Goal: Task Accomplishment & Management: Complete application form

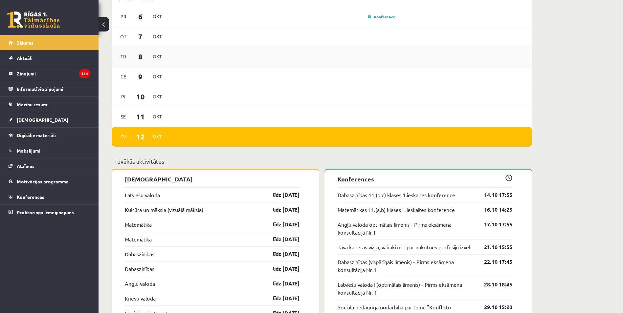
scroll to position [548, 0]
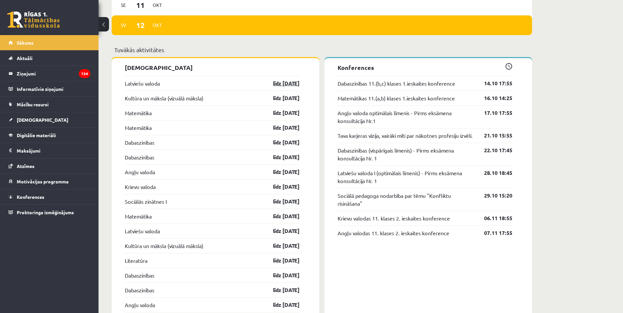
click at [281, 83] on link "līdz [DATE]" at bounding box center [281, 84] width 38 height 8
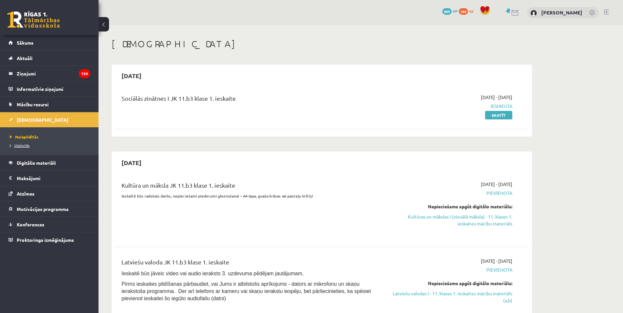
click at [28, 144] on span "Izlabotās" at bounding box center [20, 145] width 20 height 5
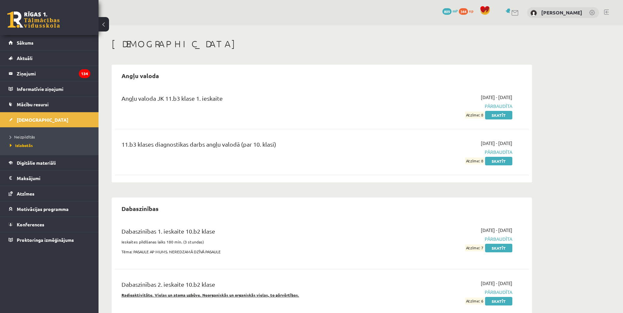
click at [30, 133] on li "Neizpildītās" at bounding box center [51, 137] width 82 height 9
click at [30, 135] on span "Neizpildītās" at bounding box center [24, 136] width 29 height 5
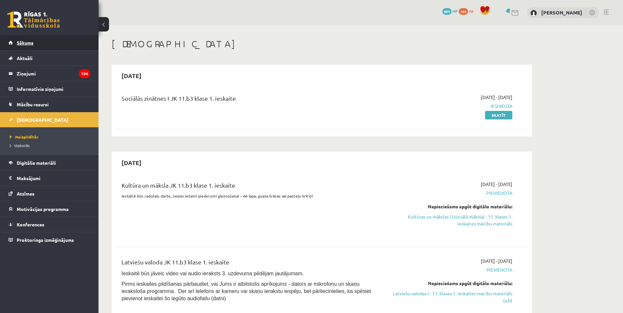
click at [49, 45] on link "Sākums" at bounding box center [50, 42] width 82 height 15
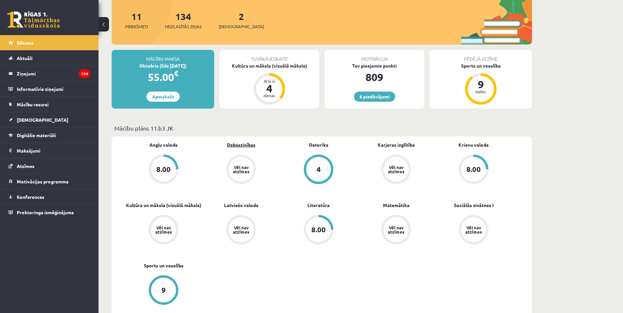
scroll to position [153, 0]
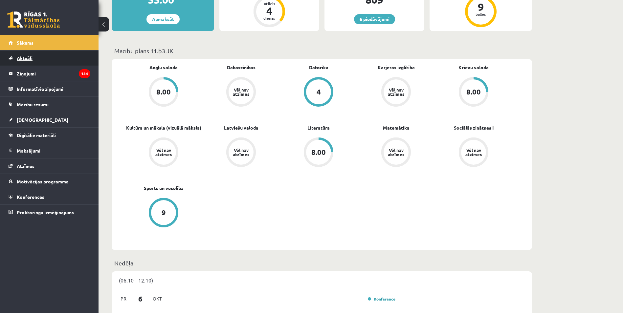
click at [39, 56] on link "Aktuāli" at bounding box center [50, 58] width 82 height 15
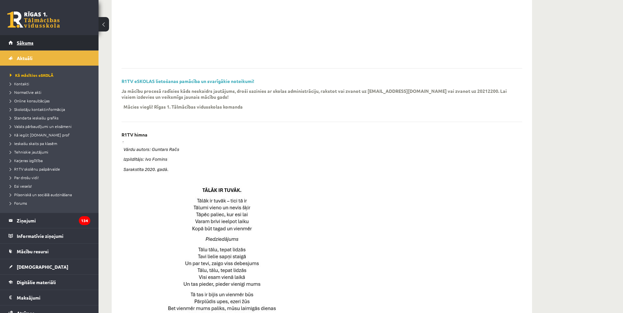
click at [57, 50] on link "Sākums" at bounding box center [50, 42] width 82 height 15
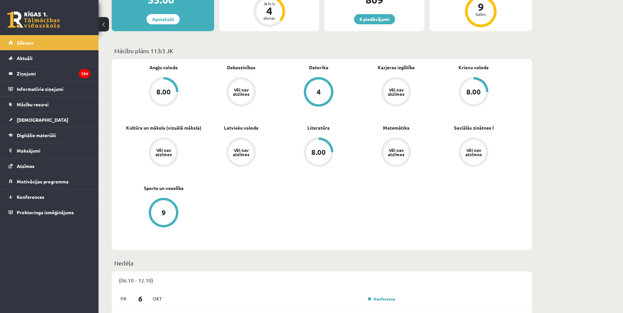
scroll to position [195, 0]
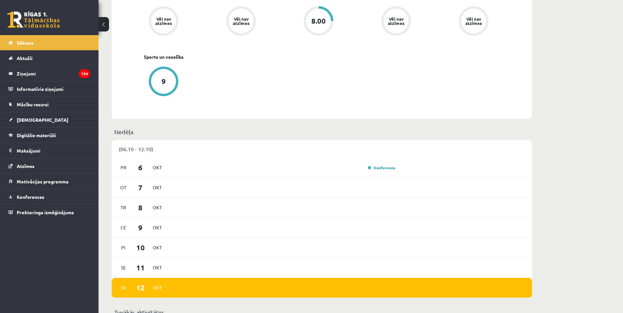
scroll to position [416, 0]
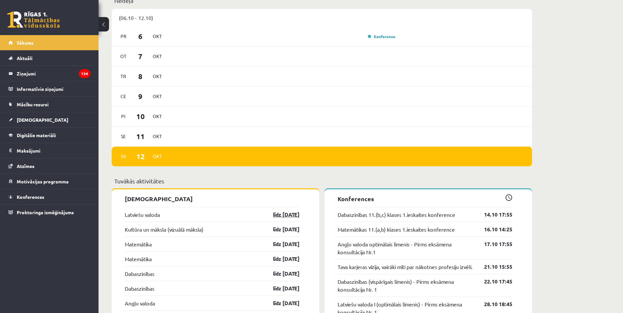
click at [292, 214] on link "līdz 15.10.25" at bounding box center [281, 215] width 38 height 8
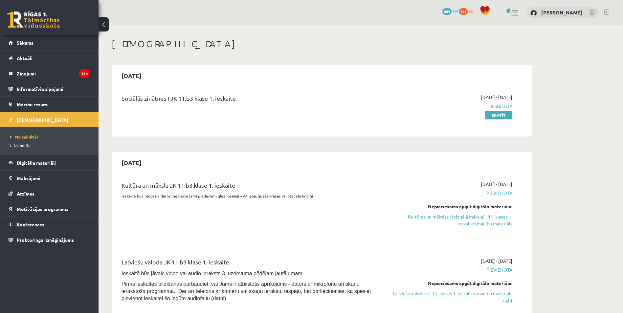
scroll to position [569, 0]
click at [491, 224] on link "Kultūras un mākslas I (vizuālā māksla) - 11. klases 1. ieskaites mācību materiā…" at bounding box center [451, 221] width 124 height 14
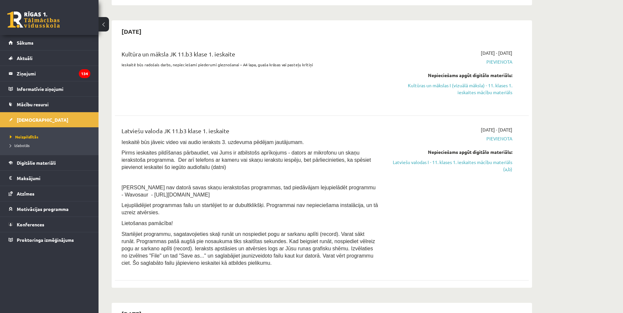
scroll to position [117, 0]
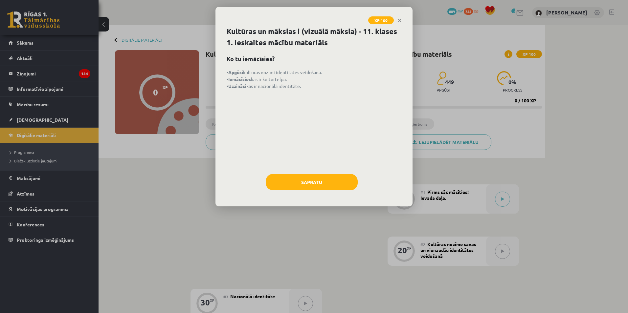
scroll to position [569, 0]
click at [340, 185] on button "Sapratu" at bounding box center [312, 182] width 92 height 16
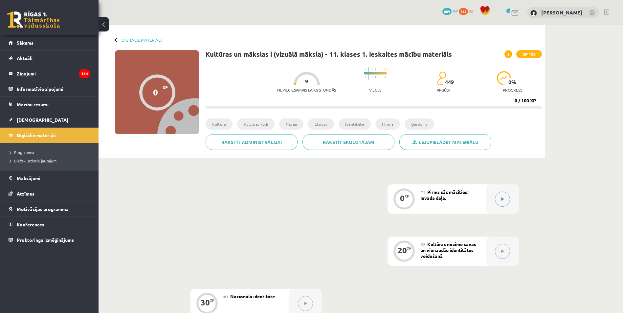
click at [501, 195] on button at bounding box center [502, 199] width 15 height 15
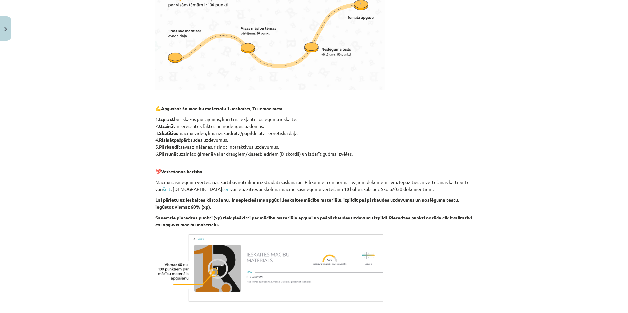
scroll to position [286, 0]
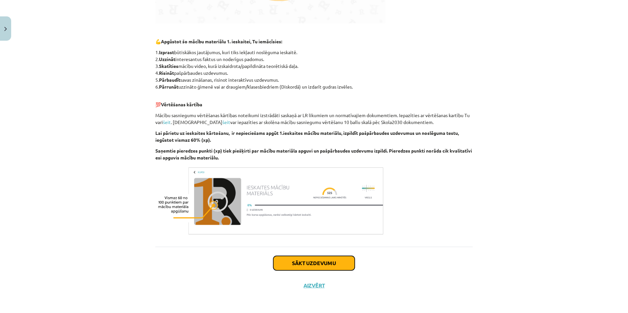
click at [304, 266] on button "Sākt uzdevumu" at bounding box center [313, 263] width 81 height 14
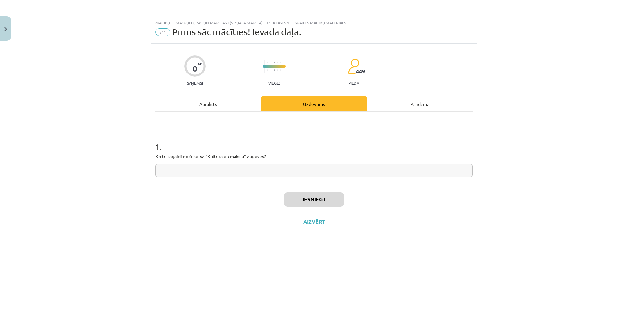
click at [240, 170] on input "text" at bounding box center [313, 170] width 317 height 13
type input "**********"
click at [312, 196] on button "Iesniegt" at bounding box center [314, 200] width 60 height 14
click at [333, 225] on button "Nākamā nodarbība" at bounding box center [314, 226] width 64 height 15
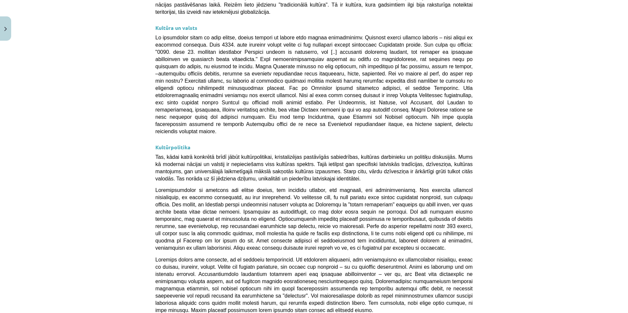
scroll to position [1677, 0]
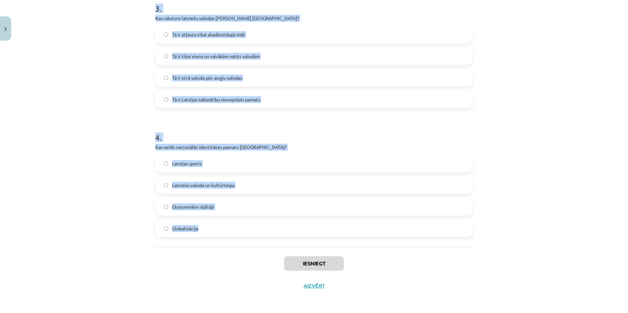
scroll to position [397, 0]
drag, startPoint x: 147, startPoint y: 126, endPoint x: 272, endPoint y: 219, distance: 155.4
type textarea "**********"
click at [272, 219] on div "Mācību tēma: Kultūras un mākslas i (vizuālā māksla) - 11. klases 1. ieskaites m…" at bounding box center [314, 156] width 628 height 313
copy form "1 . Kas ir kultūras kodi? Tehnoloģiju attīstības mērķi Dziesmas un dejas Simbol…"
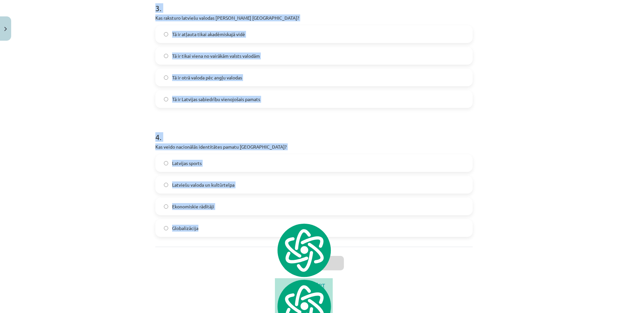
click at [77, 102] on div "Mācību tēma: Kultūras un mākslas i (vizuālā māksla) - 11. klases 1. ieskaites m…" at bounding box center [314, 156] width 628 height 313
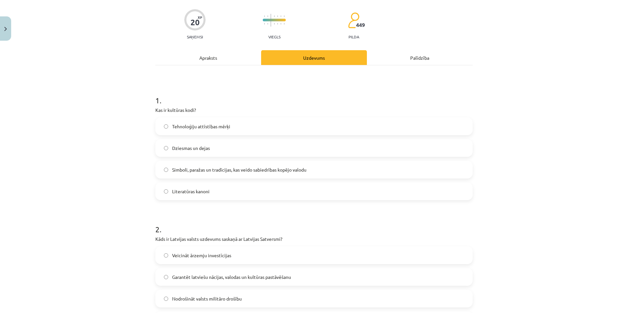
scroll to position [0, 0]
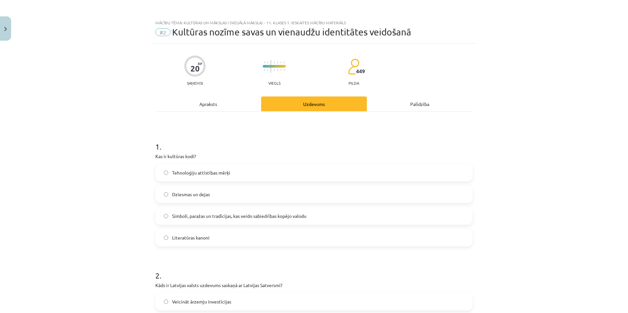
click at [194, 223] on label "Simboli, paražas un tradīcijas, kas veido sabiedrības kopējo valodu" at bounding box center [314, 216] width 316 height 16
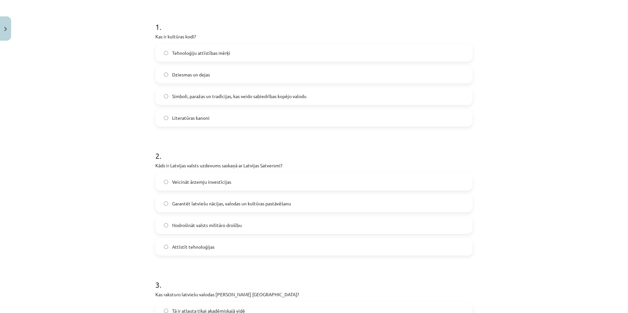
scroll to position [153, 0]
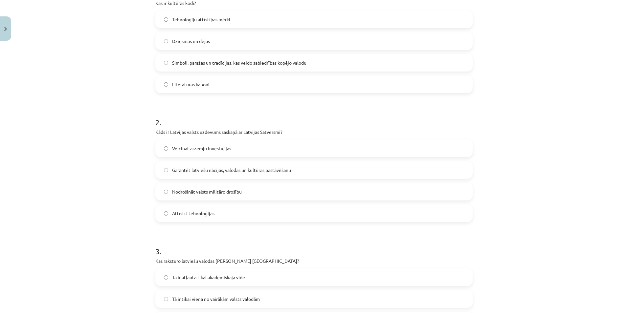
click at [196, 169] on span "Garantēt latviešu nācijas, valodas un kultūras pastāvēšanu" at bounding box center [231, 170] width 119 height 7
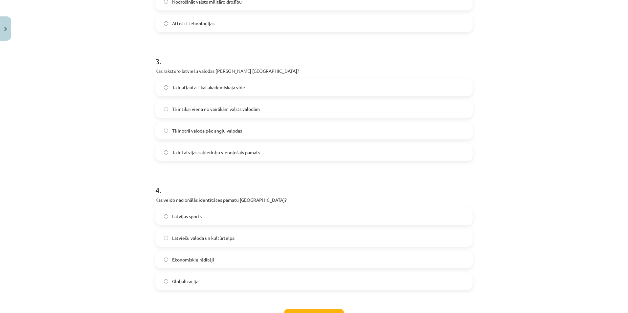
scroll to position [394, 0]
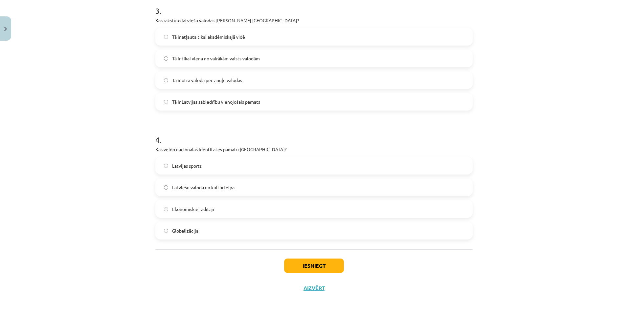
click at [212, 105] on span "Tā ir Latvijas sabiedrību vienojošais pamats" at bounding box center [216, 102] width 88 height 7
drag, startPoint x: 232, startPoint y: 189, endPoint x: 274, endPoint y: 237, distance: 64.1
click at [232, 188] on span "Latviešu valoda un kultūrtelpa" at bounding box center [203, 187] width 62 height 7
click at [306, 266] on button "Iesniegt" at bounding box center [314, 266] width 60 height 14
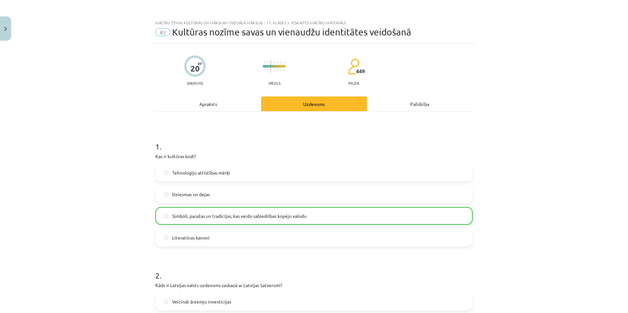
scroll to position [418, 0]
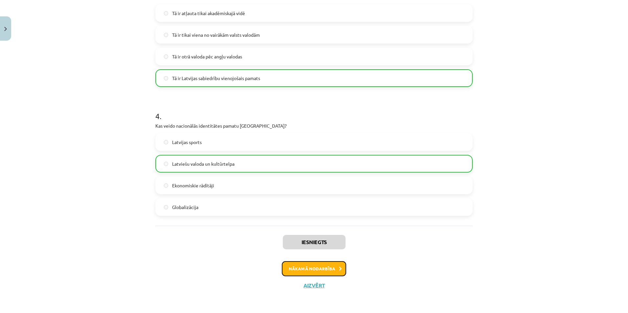
click at [314, 266] on button "Nākamā nodarbība" at bounding box center [314, 269] width 64 height 15
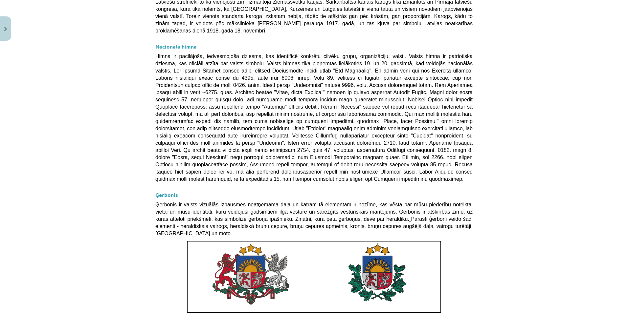
scroll to position [417, 0]
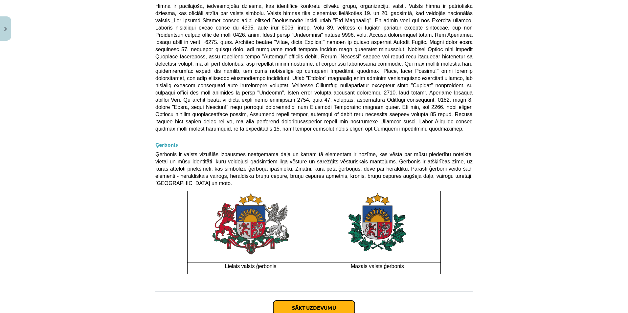
click at [340, 301] on button "Sākt uzdevumu" at bounding box center [313, 308] width 81 height 14
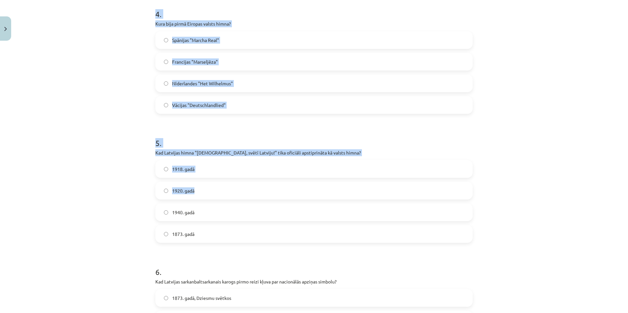
scroll to position [655, 0]
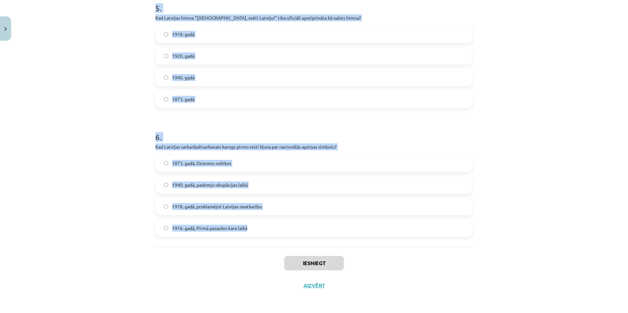
drag, startPoint x: 145, startPoint y: 127, endPoint x: 263, endPoint y: 221, distance: 150.5
click at [263, 221] on div "Mācību tēma: Kultūras un mākslas i (vizuālā māksla) - 11. klases 1. ieskaites m…" at bounding box center [314, 156] width 628 height 313
copy form "1 . Kāda ir valsts himnas galvenā funkcija? Tā ir valsts oficiālais nosaukums T…"
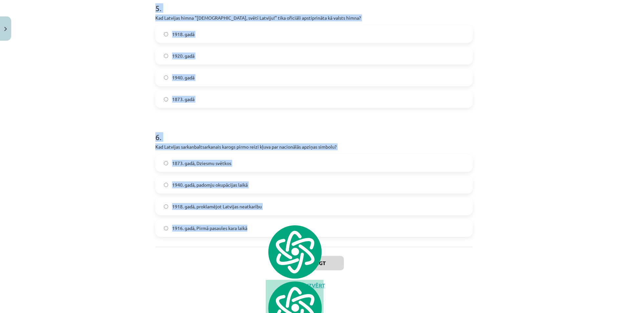
click at [173, 125] on h1 "6 ." at bounding box center [313, 131] width 317 height 20
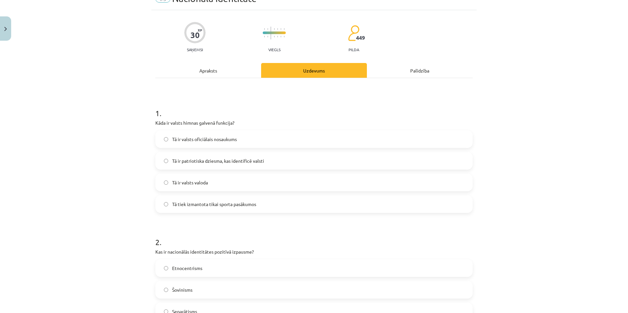
scroll to position [0, 0]
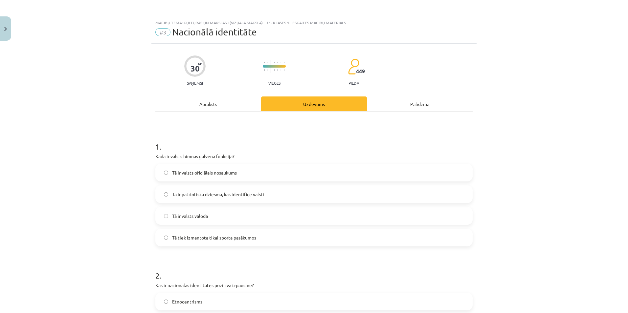
click at [230, 196] on span "Tā ir patriotiska dziesma, kas identificē valsti" at bounding box center [218, 194] width 92 height 7
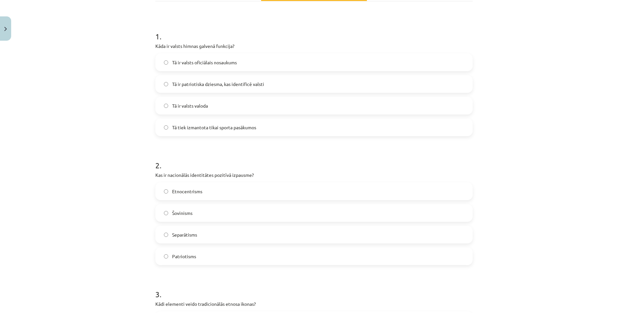
scroll to position [219, 0]
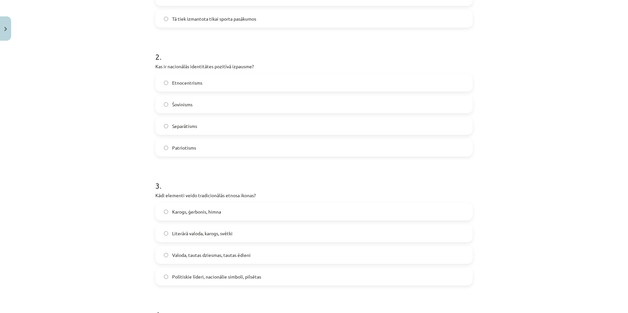
click at [200, 149] on label "Patriotisms" at bounding box center [314, 148] width 316 height 16
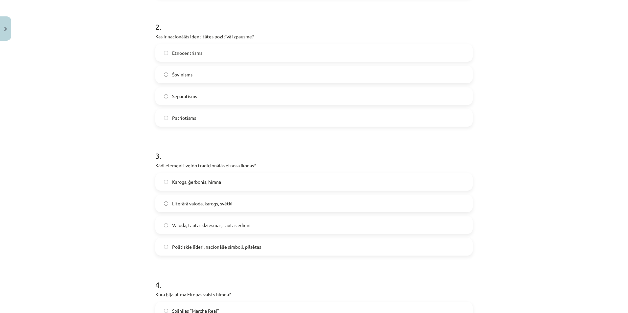
scroll to position [351, 0]
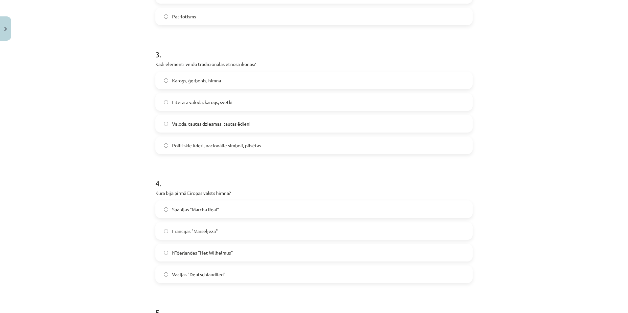
click at [202, 122] on span "Valoda, tautas dziesmas, tautas ēdieni" at bounding box center [211, 124] width 79 height 7
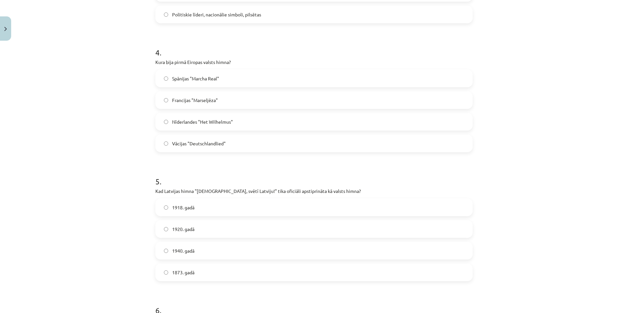
scroll to position [482, 0]
click at [178, 123] on span "Nīderlandes "Het Wilhelmus"" at bounding box center [202, 121] width 61 height 7
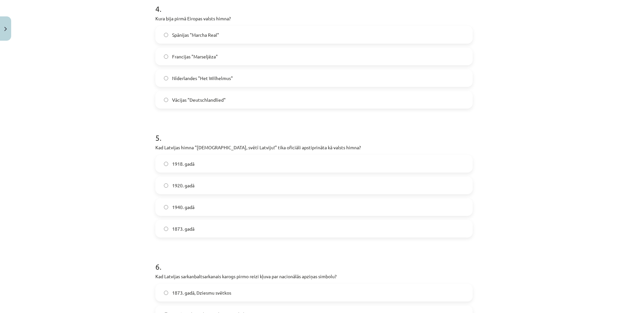
scroll to position [591, 0]
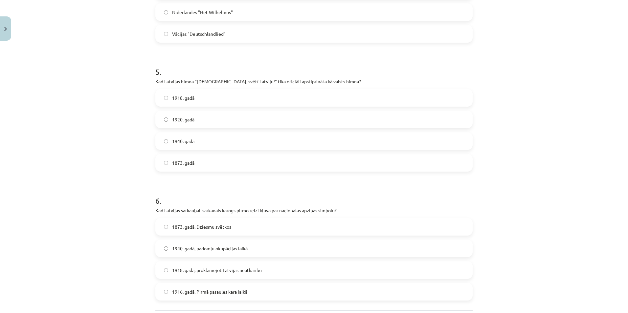
click at [203, 116] on label "1920. gadā" at bounding box center [314, 119] width 316 height 16
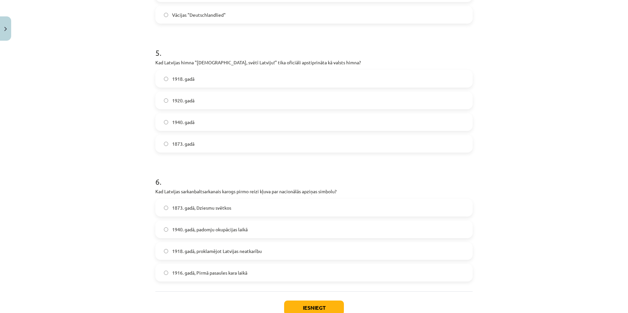
scroll to position [655, 0]
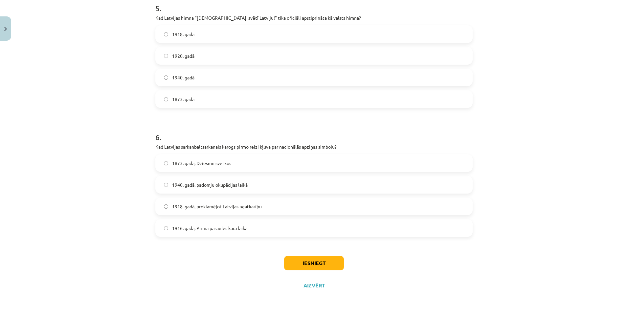
click at [213, 168] on label "1873. gadā, Dziesmu svētkos" at bounding box center [314, 163] width 316 height 16
click at [319, 256] on button "Iesniegt" at bounding box center [314, 263] width 60 height 14
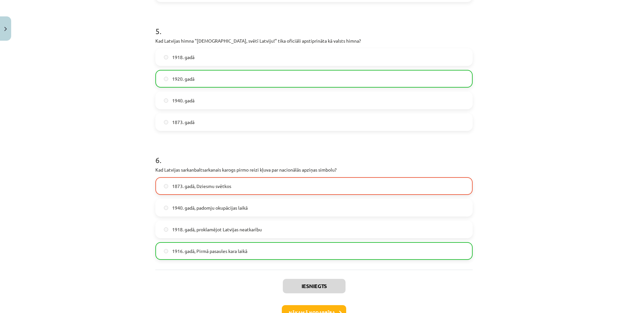
scroll to position [676, 0]
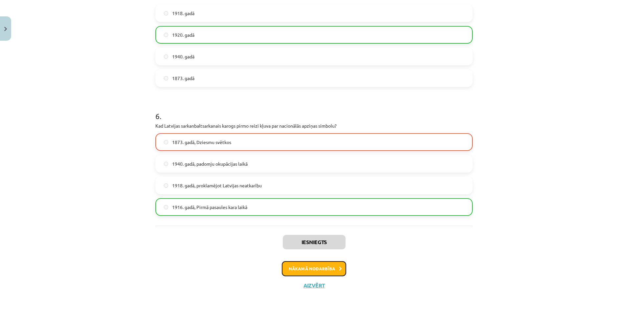
click at [335, 268] on button "Nākamā nodarbība" at bounding box center [314, 269] width 64 height 15
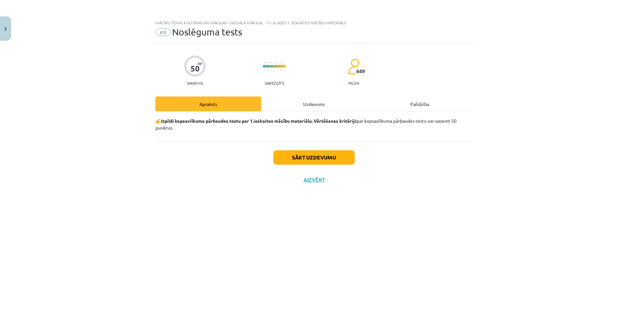
scroll to position [0, 0]
click at [321, 164] on button "Sākt uzdevumu" at bounding box center [313, 157] width 81 height 14
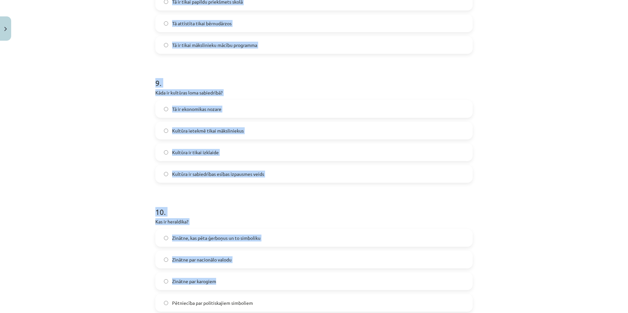
scroll to position [1172, 0]
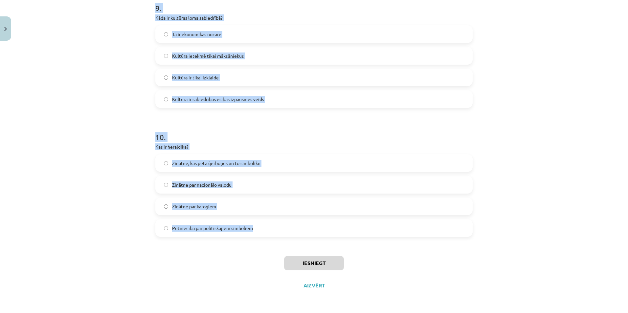
drag, startPoint x: 153, startPoint y: 145, endPoint x: 250, endPoint y: 227, distance: 127.1
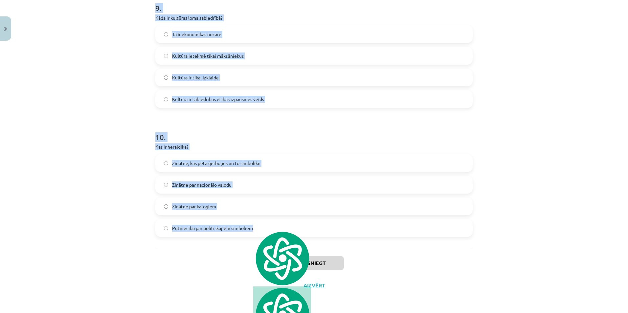
copy form "1 . Kas ir kultūras mantojuma nozīme? Tā ir neaktuāla mūsdienu sabiedrībā Tā uz…"
click at [128, 88] on div "Mācību tēma: Kultūras un mākslas i (vizuālā māksla) - 11. klases 1. ieskaites m…" at bounding box center [314, 156] width 628 height 313
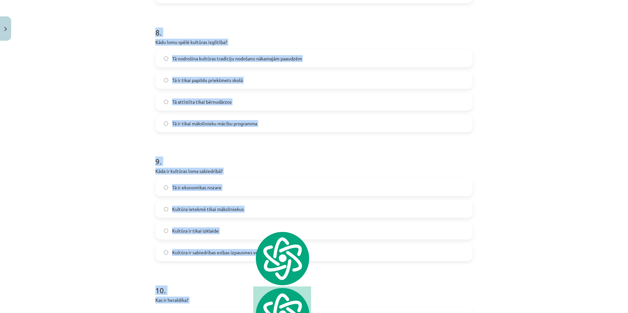
click at [537, 168] on div "Mācību tēma: Kultūras un mākslas i (vizuālā māksla) - 11. klases 1. ieskaites m…" at bounding box center [314, 156] width 628 height 313
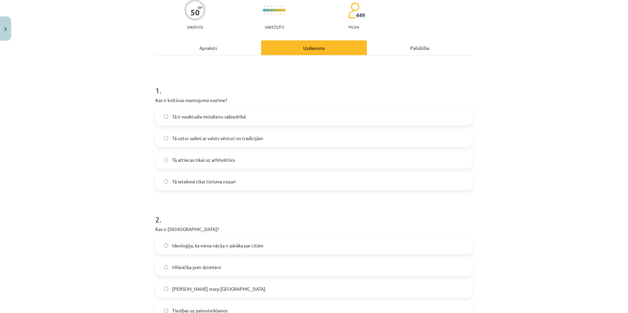
scroll to position [33, 0]
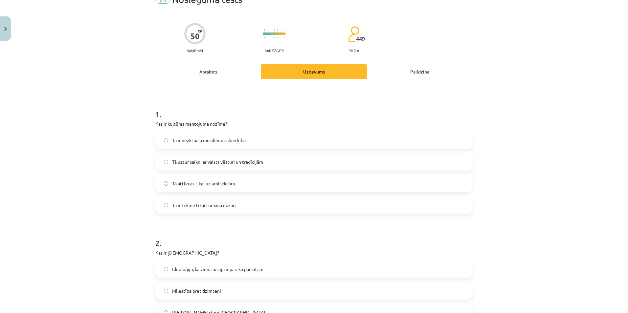
click at [243, 164] on span "Tā uztur saikni ar valsts vēsturi un tradīcijām" at bounding box center [217, 162] width 91 height 7
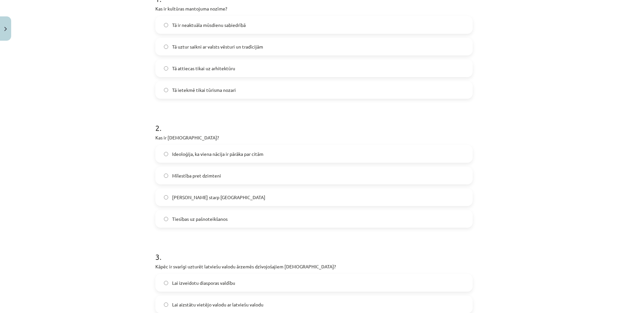
scroll to position [164, 0]
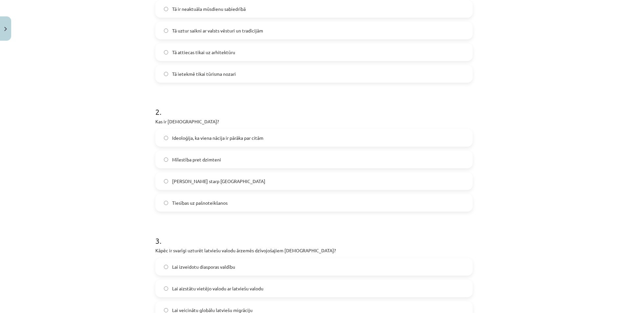
click at [224, 128] on div "2 . Kas ir šovinisms? Ideoloģija, ka viena nācija ir pārāka par citām Mīlestība…" at bounding box center [313, 154] width 317 height 116
click at [226, 137] on span "Ideoloģija, ka viena nācija ir pārāka par citām" at bounding box center [217, 138] width 91 height 7
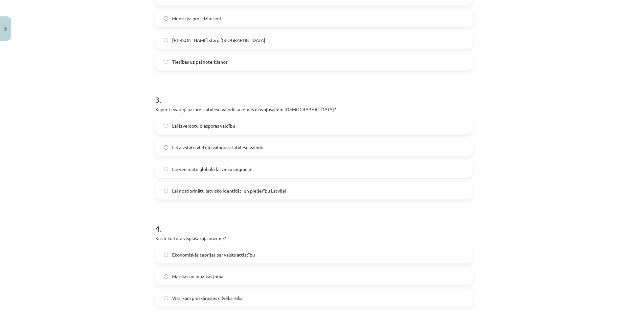
scroll to position [317, 0]
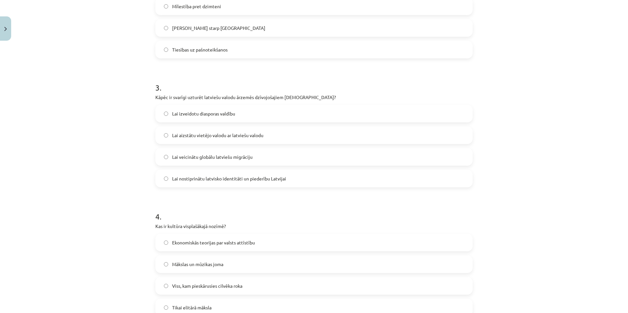
click at [197, 184] on label "Lai nostiprinātu latvisko identitāti un piederību Latvijai" at bounding box center [314, 179] width 316 height 16
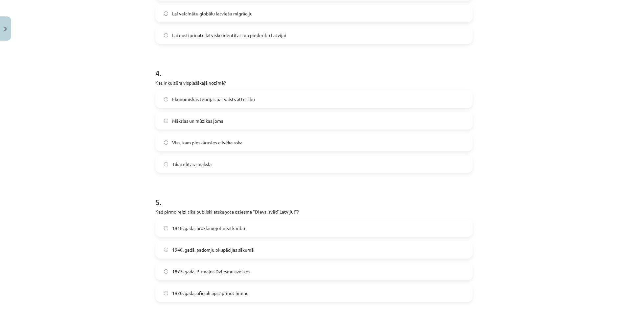
scroll to position [493, 0]
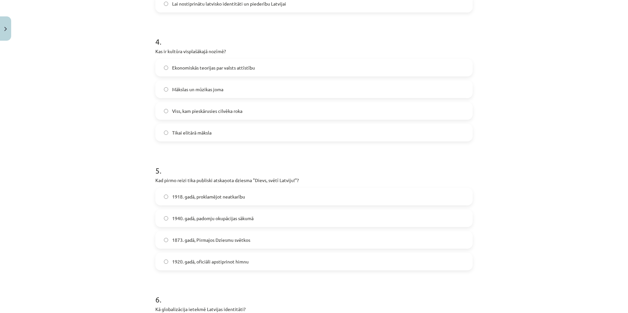
click at [210, 108] on span "Viss, kam pieskārusies cilvēka roka" at bounding box center [207, 111] width 70 height 7
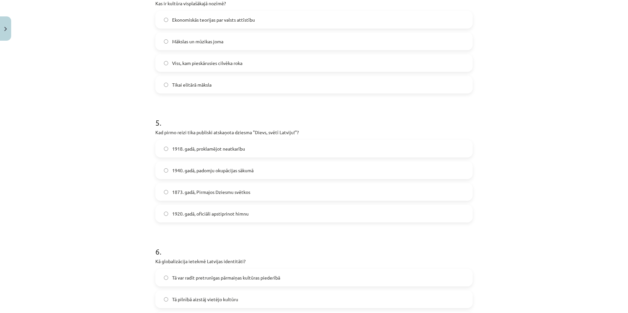
scroll to position [624, 0]
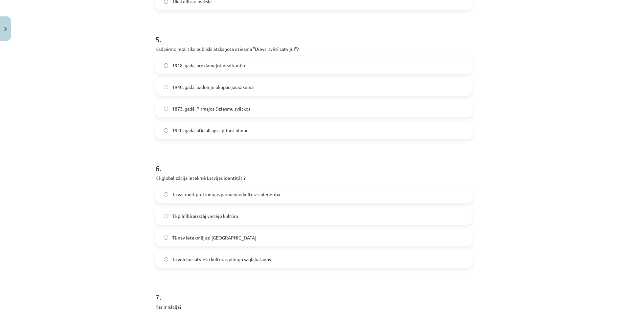
click at [209, 61] on label "1918. gadā, proklamējot neatkarību" at bounding box center [314, 65] width 316 height 16
click at [219, 103] on label "1873. gadā, Pirmajos Dziesmu svētkos" at bounding box center [314, 109] width 316 height 16
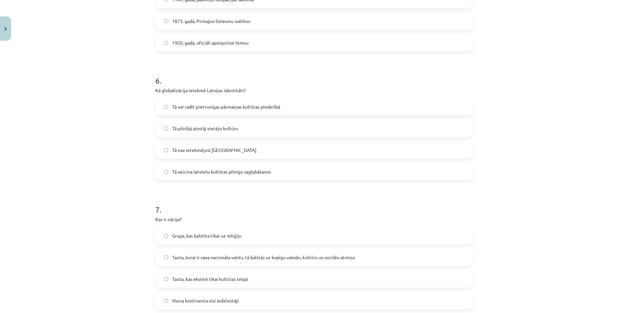
scroll to position [755, 0]
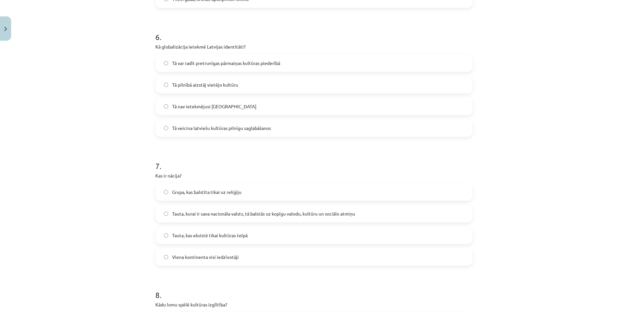
click at [189, 62] on span "Tā var radīt pretrunīgas pārmaiņas kultūras piederībā" at bounding box center [226, 63] width 108 height 7
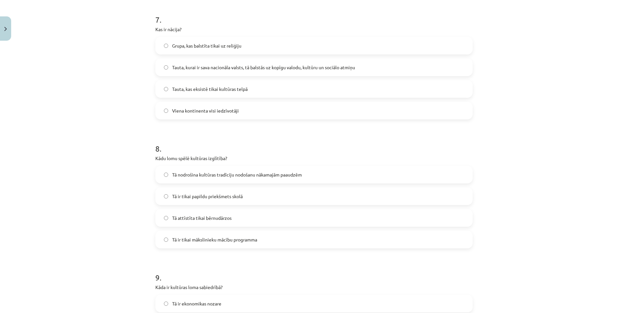
scroll to position [909, 0]
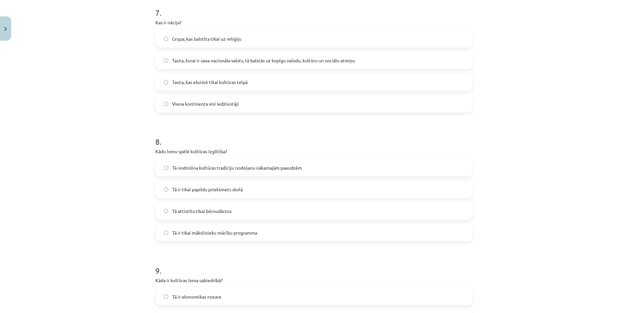
click at [219, 61] on span "Tauta, kurai ir sava nacionāla valsts, tā balstās uz kopīgu valodu, kultūru un …" at bounding box center [263, 60] width 183 height 7
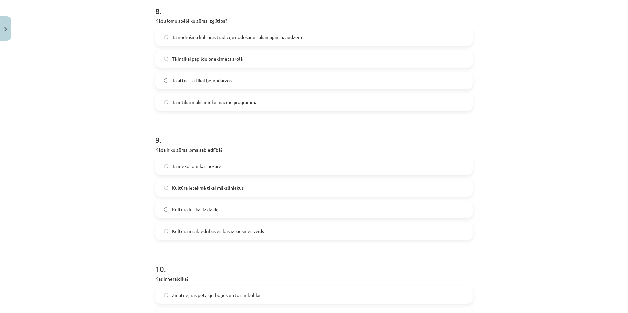
scroll to position [1040, 0]
click at [230, 40] on label "Tā nodrošina kultūras tradīciju nodošanu nākamajām paaudzēm" at bounding box center [314, 36] width 316 height 16
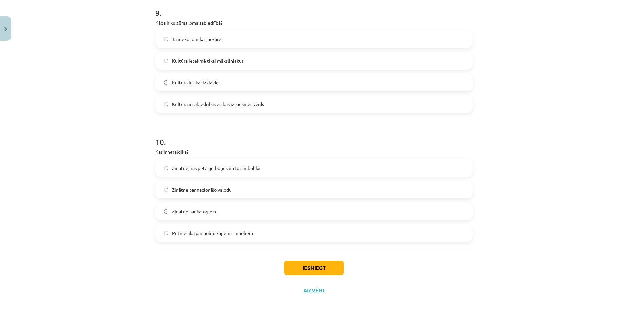
scroll to position [1172, 0]
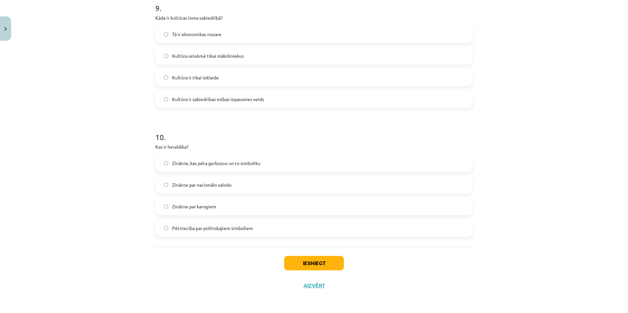
click at [189, 81] on span "Kultūra ir tikai izklaide" at bounding box center [195, 77] width 47 height 7
click at [195, 48] on label "Kultūra ietekmē tikai māksliniekus" at bounding box center [314, 56] width 316 height 16
click at [233, 101] on span "Kultūra ir sabiedrības esības izpausmes veids" at bounding box center [218, 99] width 92 height 7
click at [230, 163] on span "Zinātne, kas pēta ģerboņus un to simboliku" at bounding box center [216, 163] width 88 height 7
click at [301, 264] on button "Iesniegt" at bounding box center [314, 263] width 60 height 14
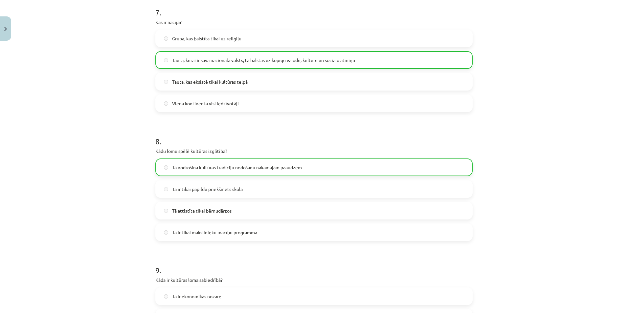
scroll to position [1193, 0]
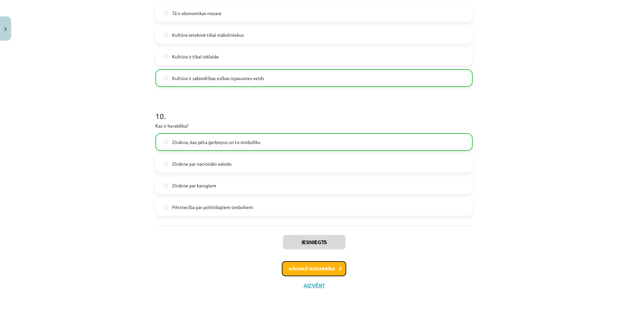
click at [341, 265] on button "Nākamā nodarbība" at bounding box center [314, 269] width 64 height 15
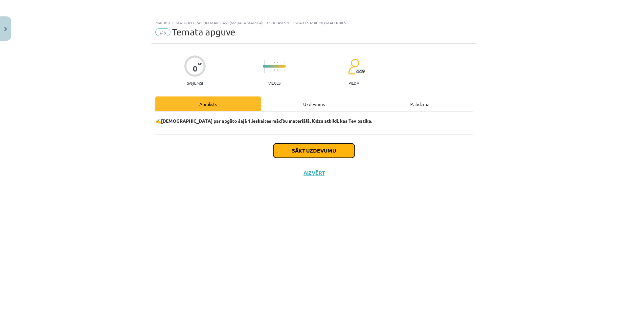
click at [318, 152] on button "Sākt uzdevumu" at bounding box center [313, 151] width 81 height 14
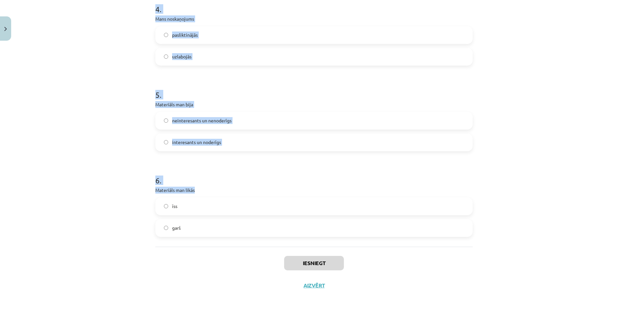
drag, startPoint x: 150, startPoint y: 142, endPoint x: 267, endPoint y: 192, distance: 126.9
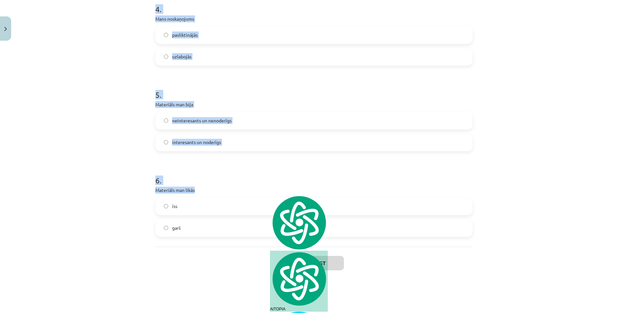
drag, startPoint x: 269, startPoint y: 190, endPoint x: 554, endPoint y: 92, distance: 300.5
click at [554, 92] on div "Mācību tēma: Kultūras un mākslas i (vizuālā māksla) - 11. klases 1. ieskaites m…" at bounding box center [314, 156] width 628 height 313
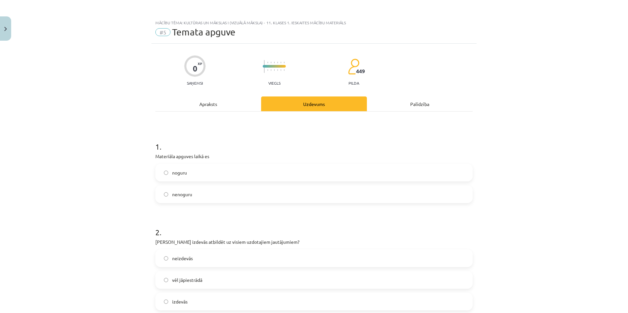
click at [200, 197] on label "nenoguru" at bounding box center [314, 194] width 316 height 16
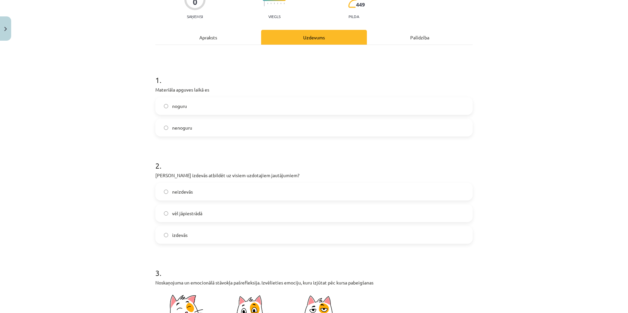
scroll to position [131, 0]
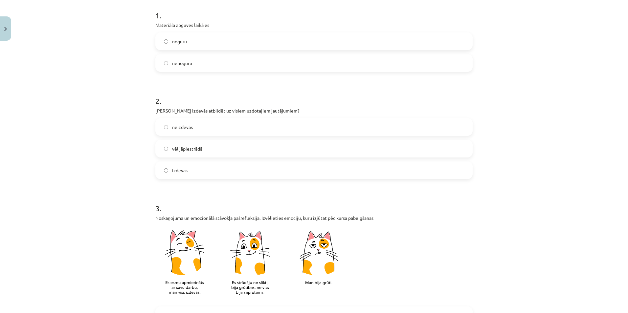
click at [215, 173] on label "izdevās" at bounding box center [314, 170] width 316 height 16
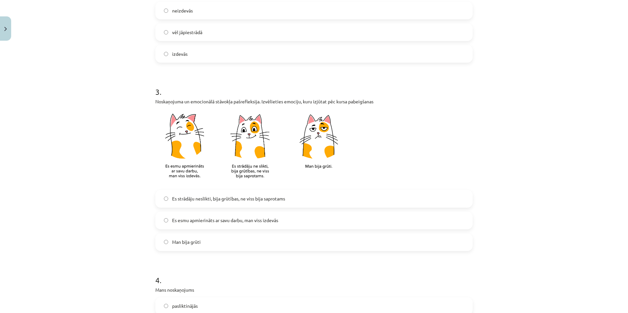
scroll to position [285, 0]
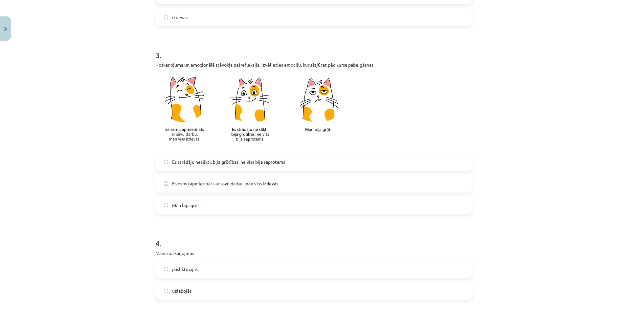
click at [218, 156] on label "Es strādāju neslikti, bija grūtības, ne viss bija saprotams" at bounding box center [314, 162] width 316 height 16
click at [235, 185] on span "Es esmu apmierināts ar savu darbu, man viss izdevās" at bounding box center [225, 183] width 106 height 7
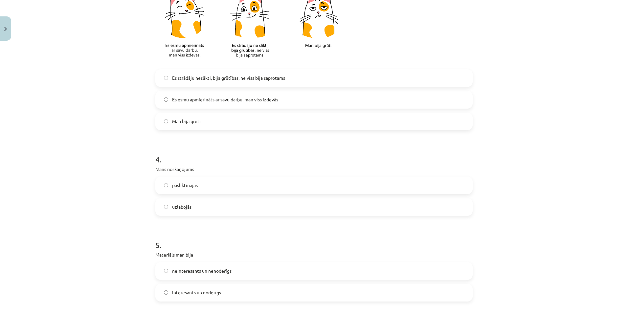
scroll to position [372, 0]
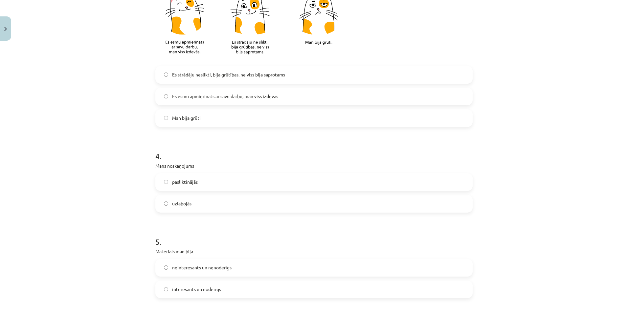
click at [254, 212] on div "uzlabojās" at bounding box center [313, 204] width 317 height 18
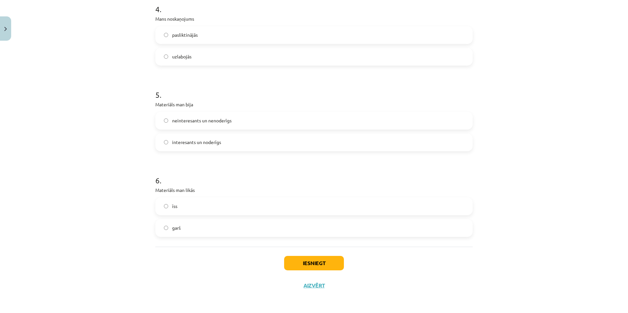
click at [168, 60] on label "uzlabojās" at bounding box center [314, 57] width 316 height 16
click at [244, 147] on label "interesants un noderīgs" at bounding box center [314, 142] width 316 height 16
click at [220, 208] on label "īss" at bounding box center [314, 206] width 316 height 16
click at [334, 263] on button "Iesniegt" at bounding box center [314, 263] width 60 height 14
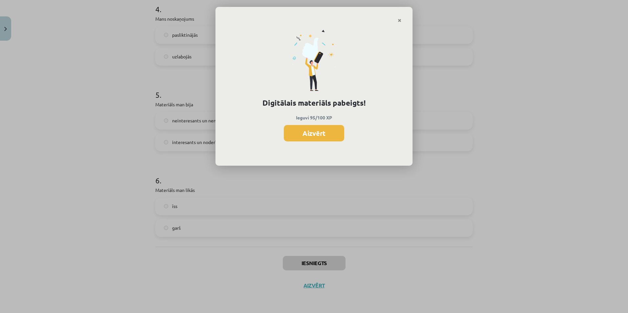
click at [312, 130] on button "Aizvērt" at bounding box center [314, 133] width 60 height 16
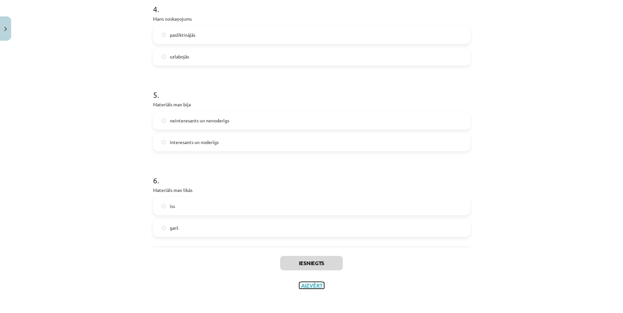
click at [313, 284] on button "Aizvērt" at bounding box center [311, 286] width 25 height 7
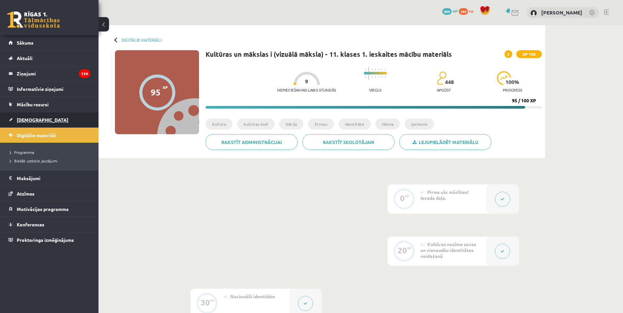
click at [35, 122] on span "[DEMOGRAPHIC_DATA]" at bounding box center [43, 120] width 52 height 6
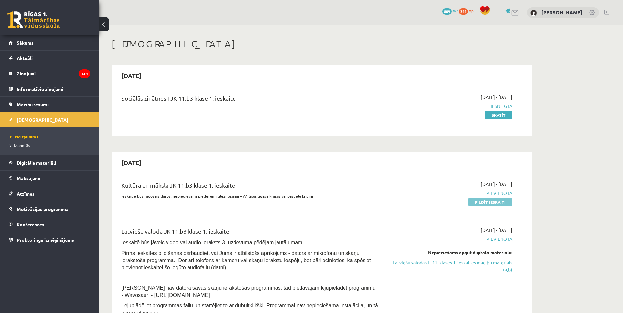
click at [498, 205] on link "Pildīt ieskaiti" at bounding box center [491, 202] width 44 height 9
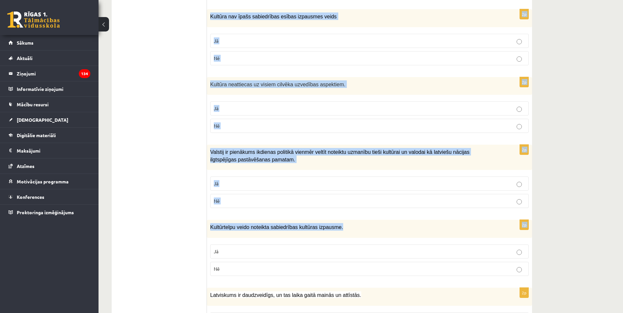
scroll to position [879, 0]
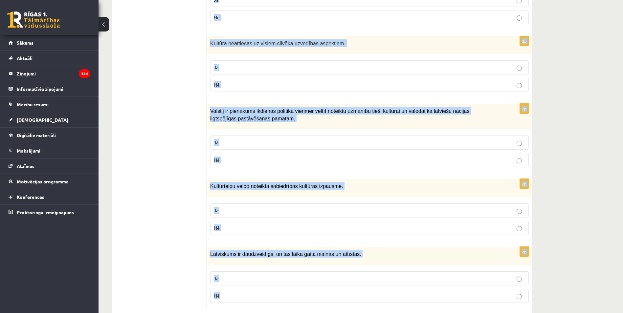
drag, startPoint x: 215, startPoint y: 129, endPoint x: 436, endPoint y: 281, distance: 268.5
type textarea "**********"
copy form "Loremi dol sitametcons ad elitsed! 9d Eiusmodtempori utlaboreetd magnaa en admi…"
click at [351, 108] on span "Valstij ir pienākums ikdienas politikā vienmēr veltīt noteiktu uzmanību tieši k…" at bounding box center [339, 114] width 259 height 13
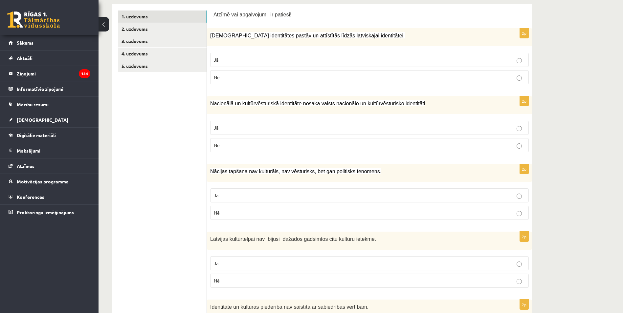
scroll to position [109, 0]
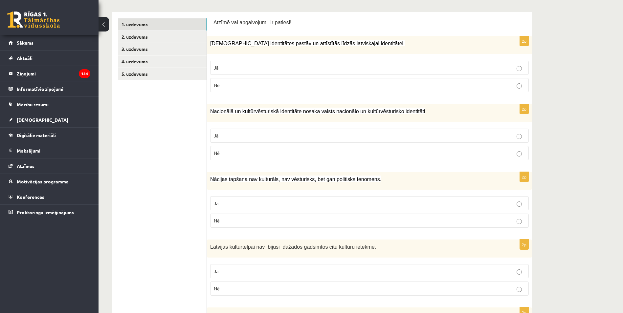
drag, startPoint x: 512, startPoint y: 67, endPoint x: 518, endPoint y: 80, distance: 14.5
click at [512, 67] on p "Jā" at bounding box center [370, 67] width 312 height 7
click at [523, 134] on p "Jā" at bounding box center [370, 135] width 312 height 7
click at [519, 219] on p "Nē" at bounding box center [370, 221] width 312 height 7
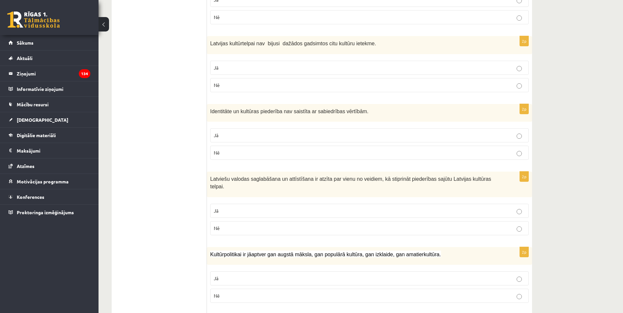
scroll to position [394, 0]
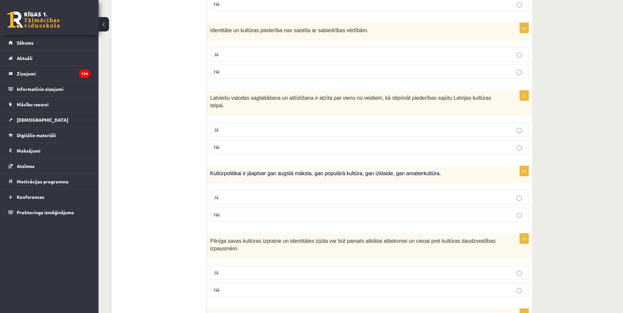
click at [523, 69] on p "Nē" at bounding box center [370, 71] width 312 height 7
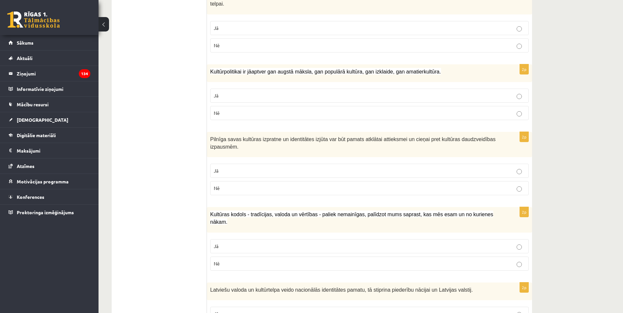
scroll to position [504, 0]
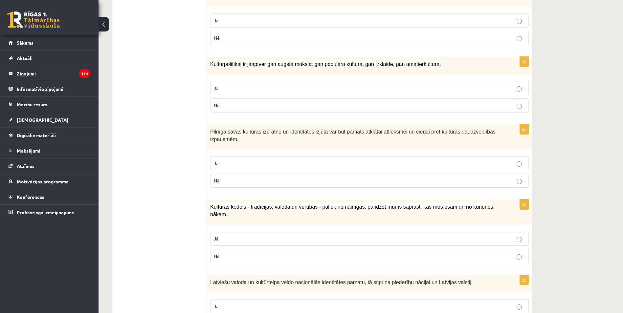
click at [518, 81] on label "Jā" at bounding box center [369, 88] width 319 height 14
click at [523, 156] on label "Jā" at bounding box center [369, 163] width 319 height 14
click at [523, 236] on p "Jā" at bounding box center [370, 239] width 312 height 7
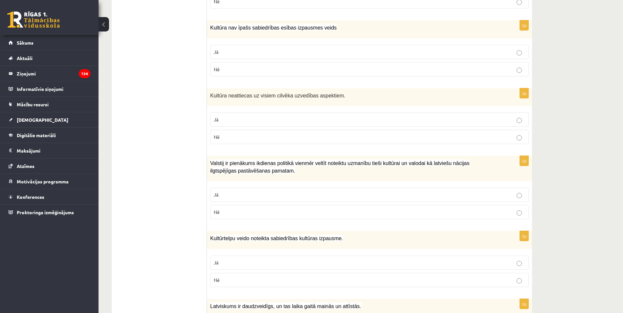
scroll to position [832, 0]
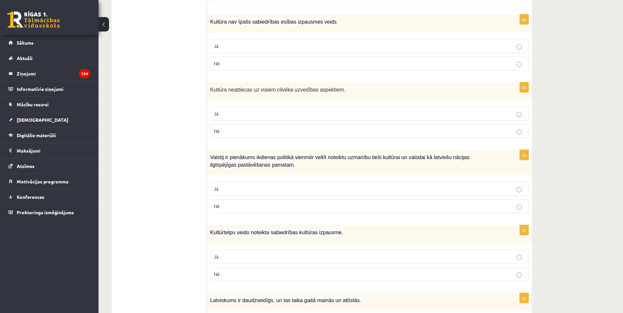
click at [519, 124] on label "Nē" at bounding box center [369, 131] width 319 height 14
click at [521, 254] on p "Jā" at bounding box center [370, 257] width 312 height 7
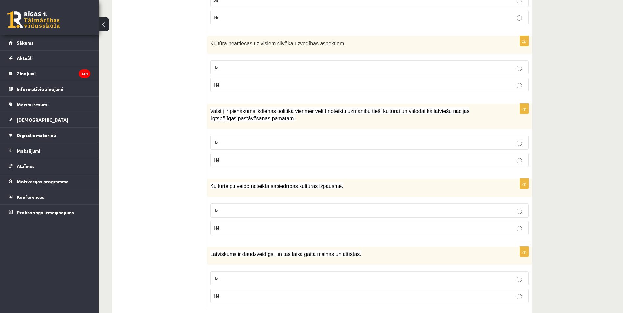
click at [515, 275] on p "Jā" at bounding box center [370, 278] width 312 height 7
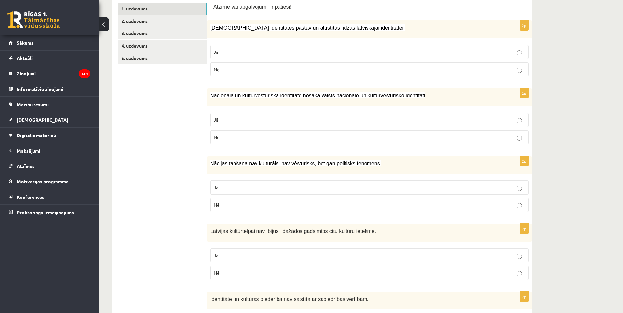
scroll to position [0, 0]
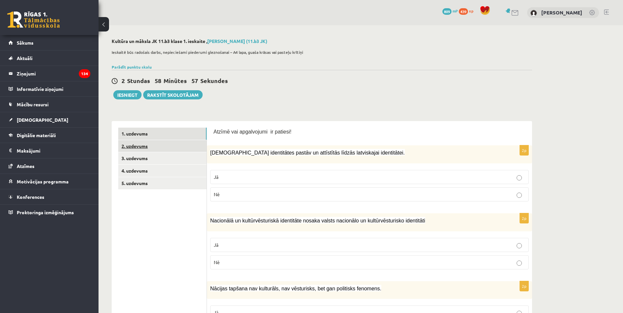
click at [139, 148] on link "2. uzdevums" at bounding box center [162, 146] width 88 height 12
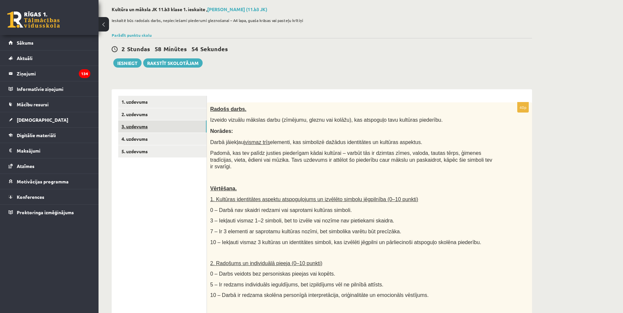
click at [153, 127] on link "3. uzdevums" at bounding box center [162, 127] width 88 height 12
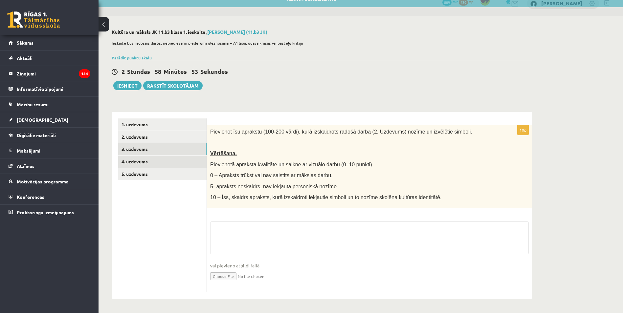
click at [174, 161] on link "4. uzdevums" at bounding box center [162, 162] width 88 height 12
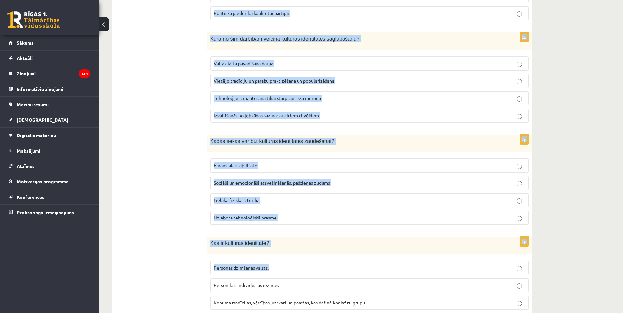
scroll to position [860, 0]
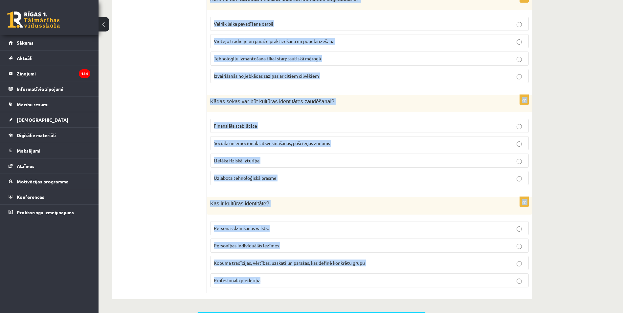
drag, startPoint x: 209, startPoint y: 141, endPoint x: 450, endPoint y: 273, distance: 274.9
copy form "Kā globalizācija var ietekmēt kultūras identitāti? Globalizācija vienmēr saglab…"
click at [290, 100] on span "Kādas sekas var būt kultūras identitātes zaudēšanai?" at bounding box center [272, 102] width 124 height 6
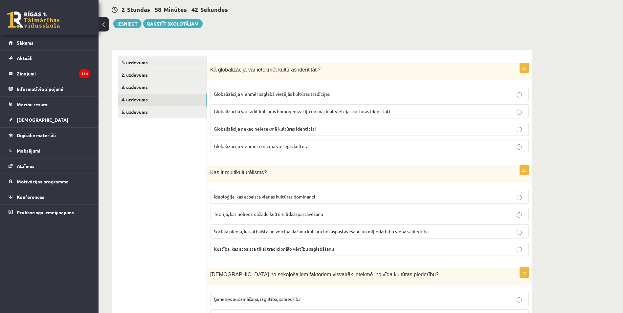
scroll to position [71, 0]
click at [270, 109] on p "Globalizācija var radīt kultūras homogenizāciju un mazināt vietējās kultūras id…" at bounding box center [370, 111] width 312 height 7
click at [277, 234] on span "Sociāla pieeja, kas atbalsta un veicina dažādu kultūru līdzāspastāvēšanu un mij…" at bounding box center [321, 232] width 215 height 6
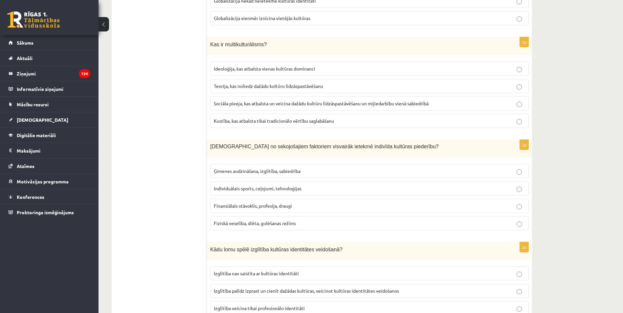
scroll to position [246, 0]
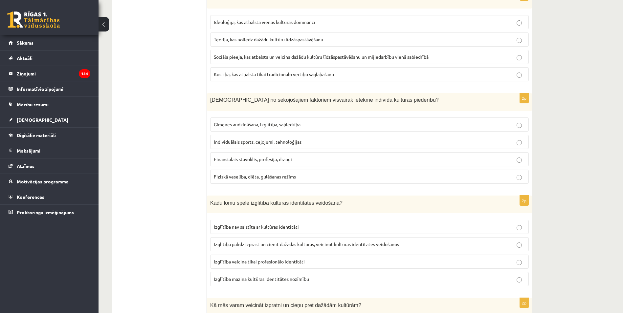
click at [250, 124] on span "Ģimenes audzināšana, izglītība, sabiedrība" at bounding box center [257, 125] width 87 height 6
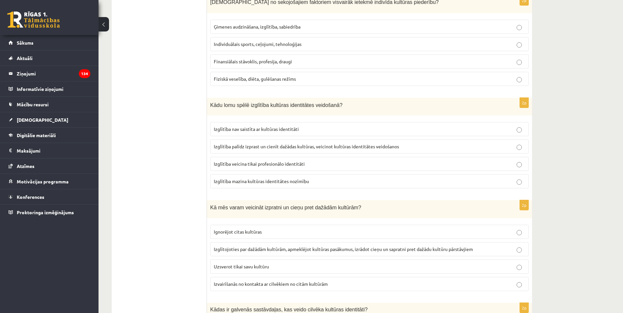
scroll to position [378, 0]
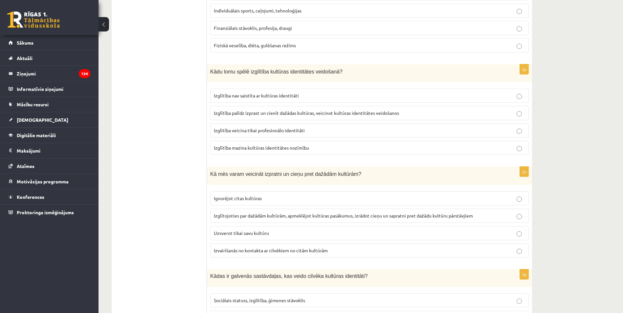
click at [301, 115] on span "Izglītība palīdz izprast un cienīt dažādas kultūras, veicinot kultūras identitā…" at bounding box center [306, 113] width 185 height 6
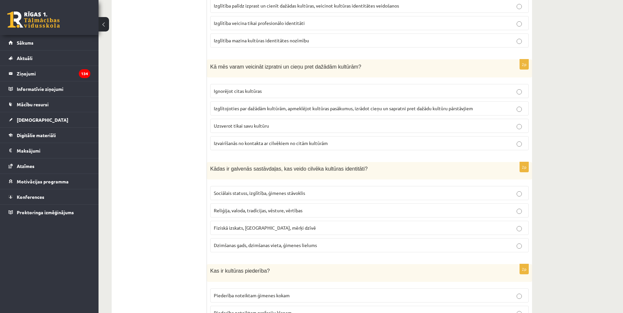
scroll to position [509, 0]
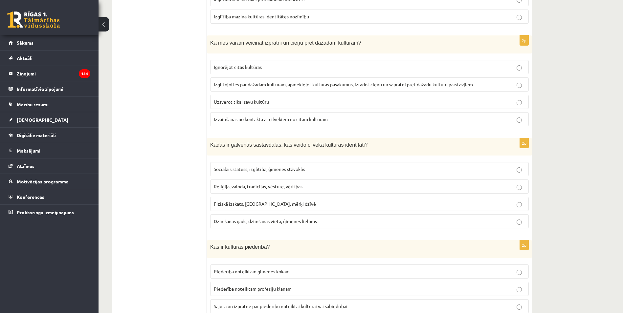
click at [302, 88] on p "Izglītojoties par dažādām kultūrām, apmeklējot kultūras pasākumus, izrādot cieņ…" at bounding box center [370, 84] width 312 height 7
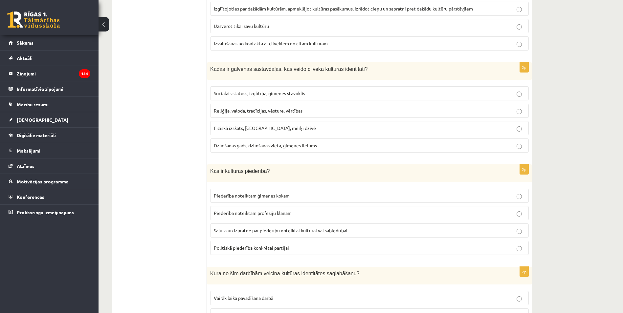
scroll to position [597, 0]
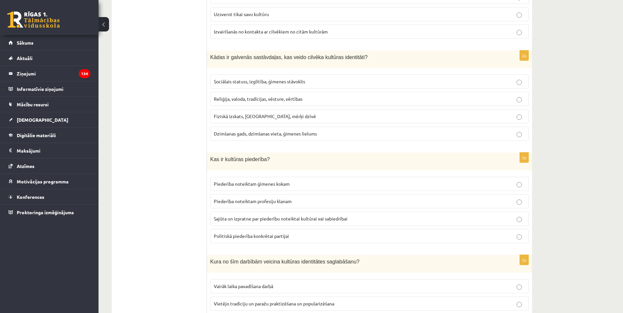
click at [240, 103] on p "Reliģija, valoda, tradīcijas, vēsture, vērtības" at bounding box center [370, 99] width 312 height 7
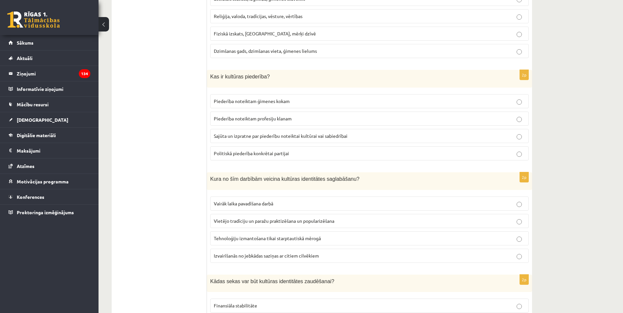
scroll to position [684, 0]
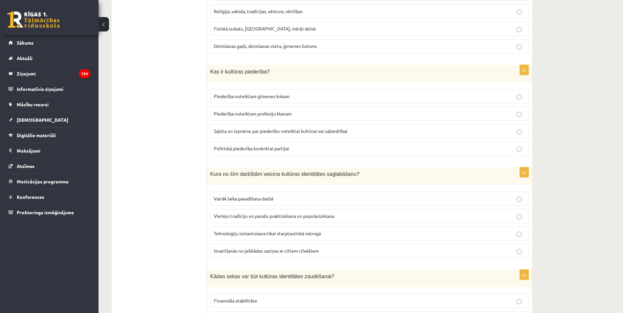
click at [270, 131] on span "Sajūta un izpratne par piederību noteiktai kultūrai vai sabiedrībai" at bounding box center [281, 131] width 134 height 6
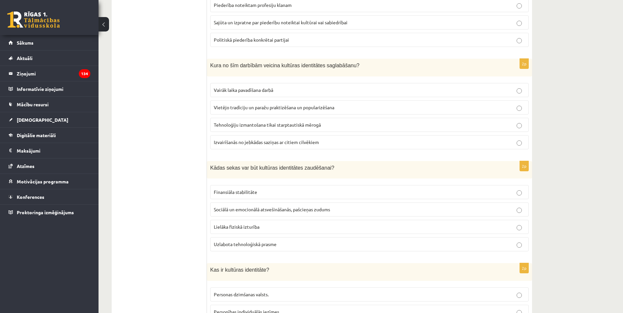
scroll to position [794, 0]
click at [257, 106] on span "Vietējo tradīciju un paražu praktizēšana un popularizēšana" at bounding box center [274, 107] width 121 height 6
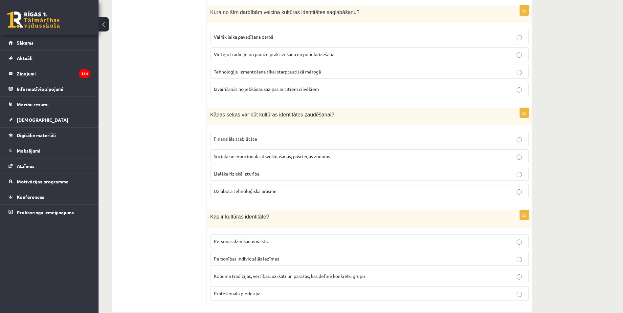
scroll to position [860, 0]
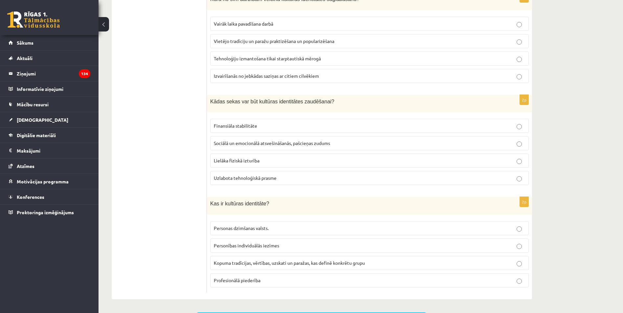
click at [251, 145] on span "Sociālā un emocionālā atsvešināšanās, pašcieņas zudums" at bounding box center [272, 143] width 116 height 6
click at [269, 262] on span "Kopuma tradīcijas, vērtības, uzskati un paražas, kas definē konkrētu grupu" at bounding box center [289, 263] width 151 height 6
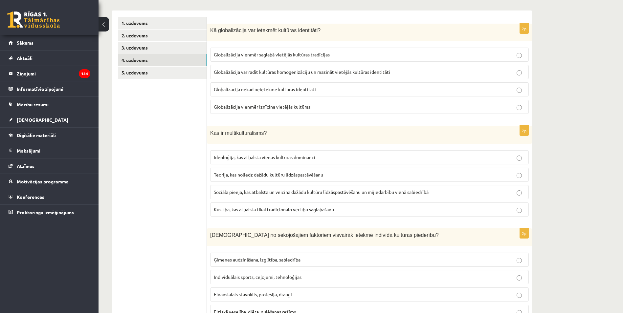
scroll to position [0, 0]
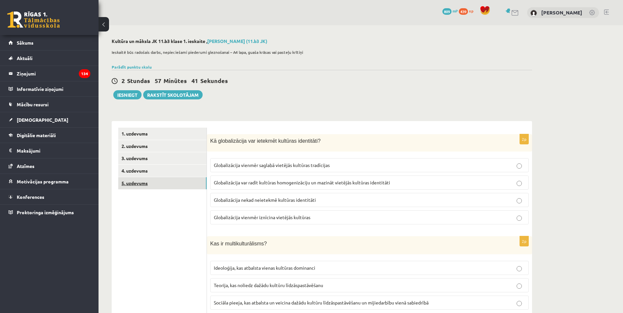
click at [174, 183] on link "5. uzdevums" at bounding box center [162, 183] width 88 height 12
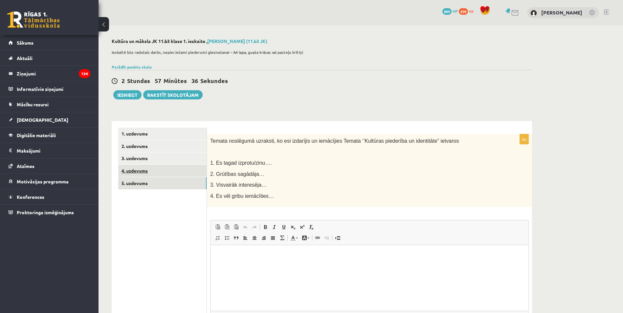
click at [186, 172] on link "4. uzdevums" at bounding box center [162, 171] width 88 height 12
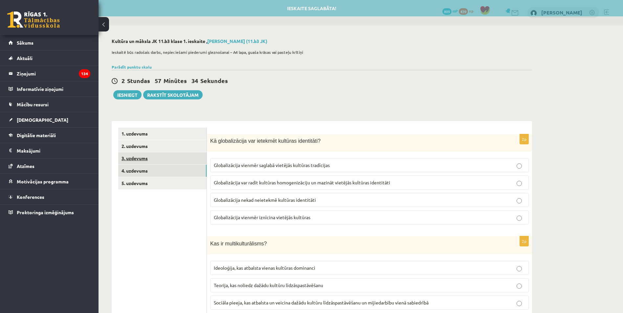
click at [181, 162] on link "3. uzdevums" at bounding box center [162, 158] width 88 height 12
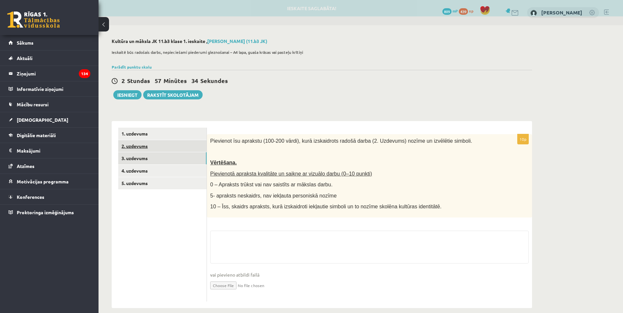
click at [180, 148] on link "2. uzdevums" at bounding box center [162, 146] width 88 height 12
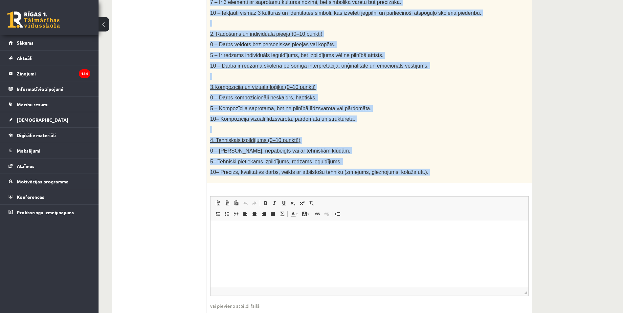
scroll to position [285, 0]
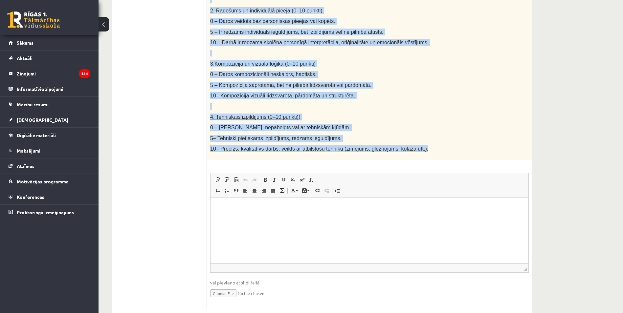
drag, startPoint x: 210, startPoint y: 118, endPoint x: 455, endPoint y: 144, distance: 246.2
click at [455, 144] on div "Radošs darbs. Izveido vizuālu mākslas darbu (zīmējumu, gleznu vai kolāžu), kas …" at bounding box center [369, 5] width 325 height 311
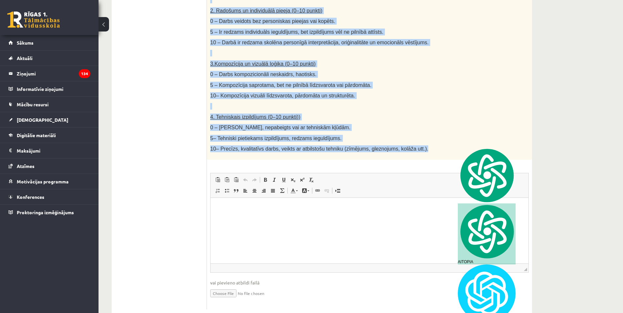
copy div "Radošs darbs. Izveido vizuālu mākslas darbu (zīmējumu, gleznu vai kolāžu), kas …"
click at [287, 82] on span "5 – Kompozīcija saprotama, bet ne pilnībā līdzsvarota vai pārdomāta." at bounding box center [290, 85] width 161 height 6
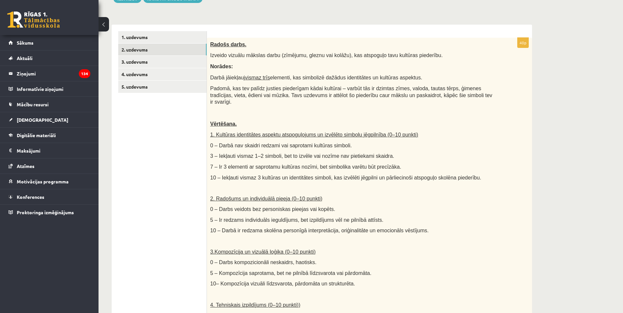
scroll to position [0, 0]
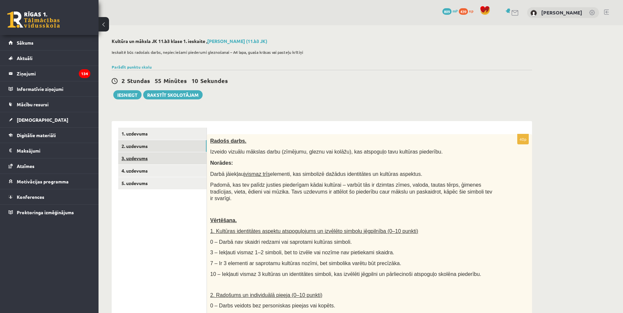
click at [181, 155] on link "3. uzdevums" at bounding box center [162, 158] width 88 height 12
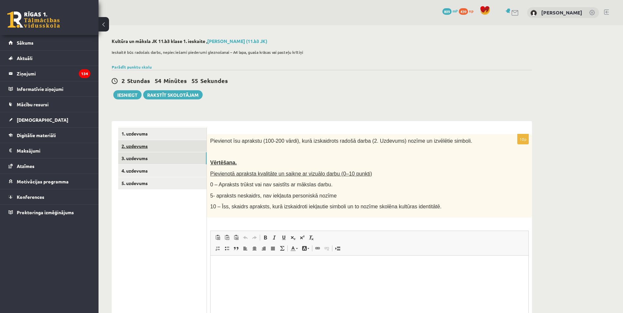
click at [150, 148] on link "2. uzdevums" at bounding box center [162, 146] width 88 height 12
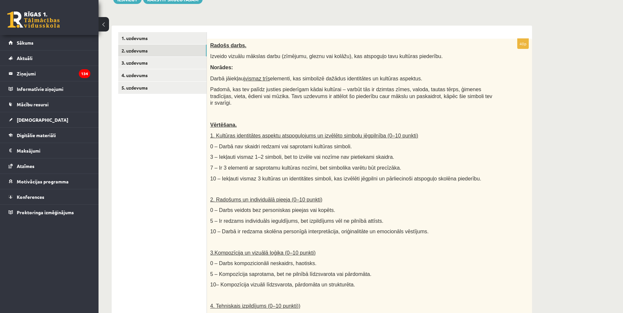
scroll to position [88, 0]
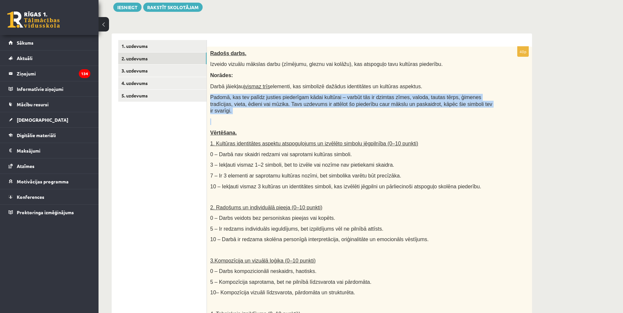
drag, startPoint x: 211, startPoint y: 97, endPoint x: 438, endPoint y: 110, distance: 227.4
click at [438, 110] on div "Radošs darbs. Izveido vizuālu mākslas darbu (zīmējumu, gleznu vai kolāžu), kas …" at bounding box center [369, 202] width 325 height 311
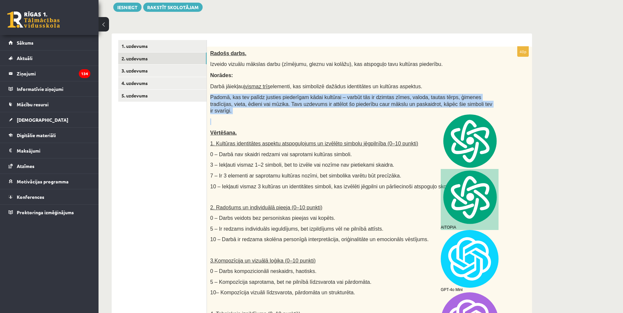
drag, startPoint x: 438, startPoint y: 110, endPoint x: 364, endPoint y: 104, distance: 74.2
click at [364, 104] on span "Padomā, kas tev palīdz justies piederīgam kādai kultūrai – varbūt tās ir dzimta…" at bounding box center [351, 104] width 282 height 19
click at [346, 100] on span "Padomā, kas tev palīdz justies piederīgam kādai kultūrai – varbūt tās ir dzimta…" at bounding box center [351, 104] width 282 height 19
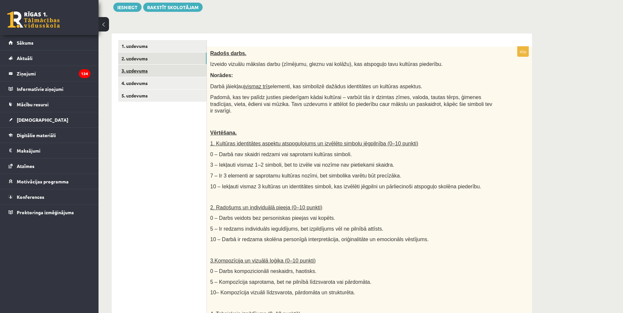
click at [154, 71] on link "3. uzdevums" at bounding box center [162, 71] width 88 height 12
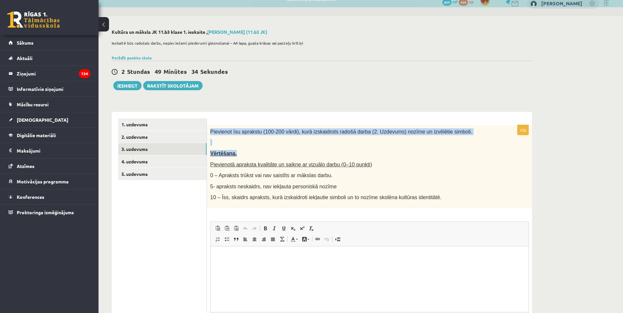
scroll to position [0, 0]
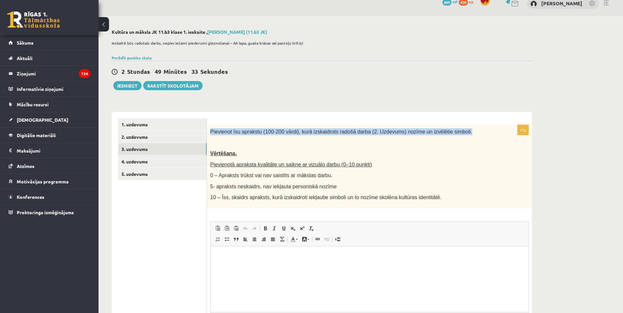
drag, startPoint x: 209, startPoint y: 131, endPoint x: 455, endPoint y: 133, distance: 246.1
click at [455, 133] on div "Pievienot īsu aprakstu (100-200 vārdi), kurā izskaidrots radošā darba (2. Uzdev…" at bounding box center [369, 166] width 325 height 83
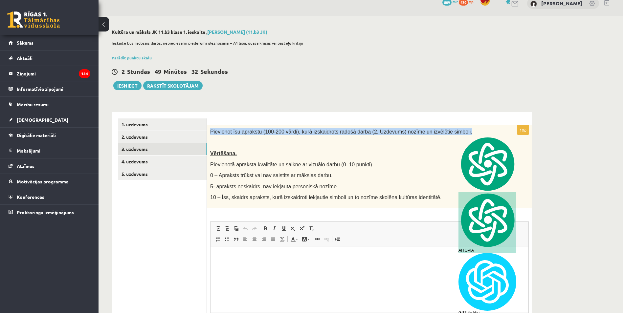
copy span "Pievienot īsu aprakstu (100-200 vārdi), kurā izskaidrots radošā darba (2. Uzdev…"
click at [327, 124] on form "10p Pievienot īsu aprakstu (100-200 vārdi), kurā izskaidrots radošā darba (2. U…" at bounding box center [370, 239] width 312 height 240
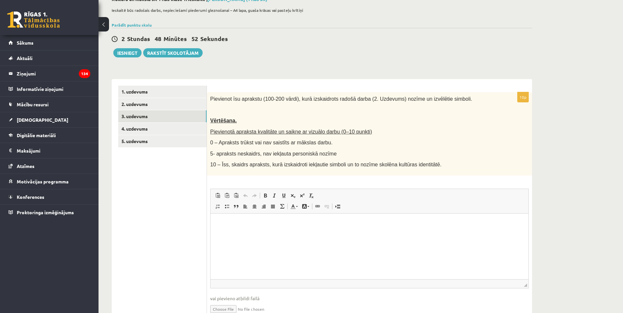
scroll to position [75, 0]
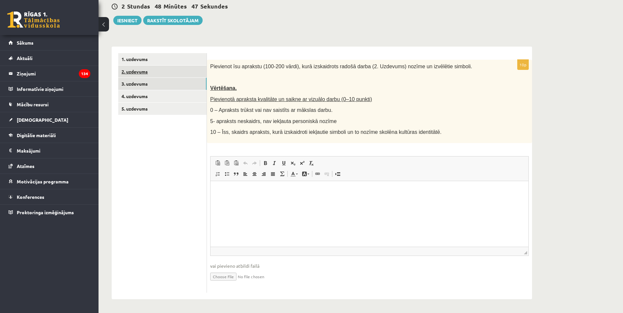
click at [147, 77] on link "2. uzdevums" at bounding box center [162, 72] width 88 height 12
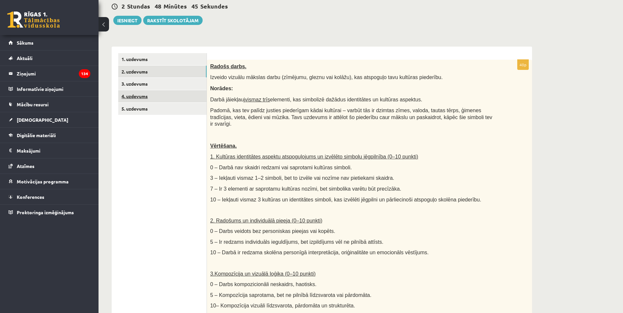
scroll to position [0, 0]
click at [165, 97] on link "4. uzdevums" at bounding box center [162, 96] width 88 height 12
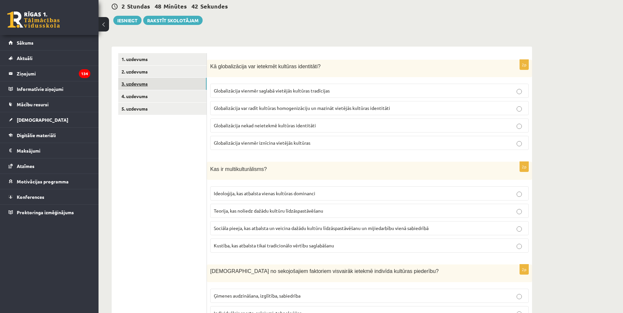
click at [165, 90] on link "3. uzdevums" at bounding box center [162, 84] width 88 height 12
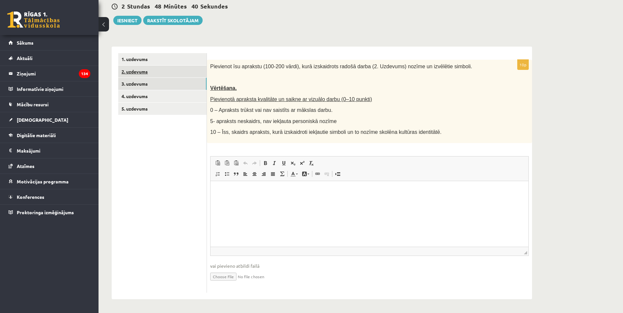
click at [158, 71] on link "2. uzdevums" at bounding box center [162, 72] width 88 height 12
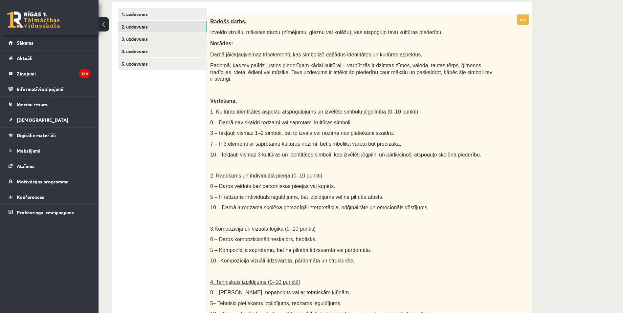
scroll to position [10, 0]
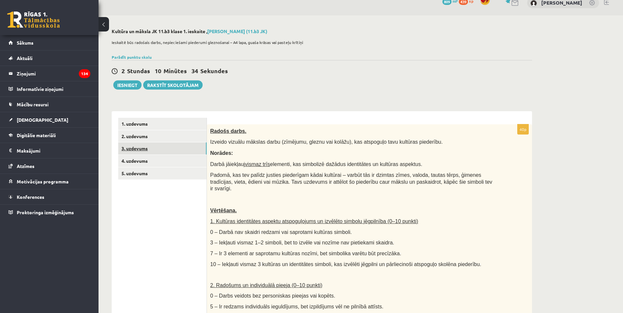
click at [180, 147] on link "3. uzdevums" at bounding box center [162, 149] width 88 height 12
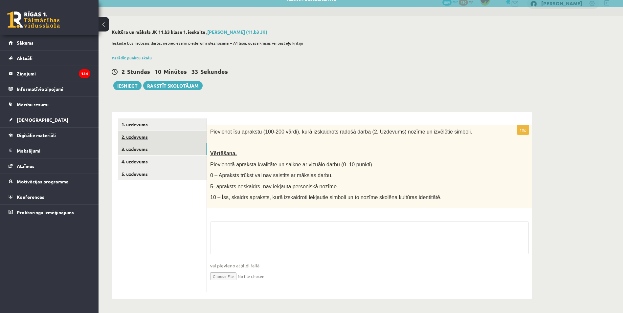
click at [168, 138] on link "2. uzdevums" at bounding box center [162, 137] width 88 height 12
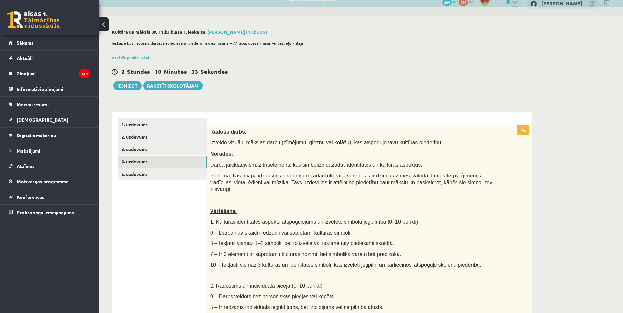
click at [164, 160] on link "4. uzdevums" at bounding box center [162, 162] width 88 height 12
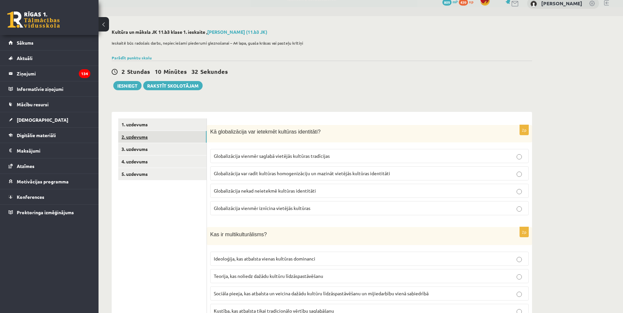
click at [167, 142] on link "2. uzdevums" at bounding box center [162, 137] width 88 height 12
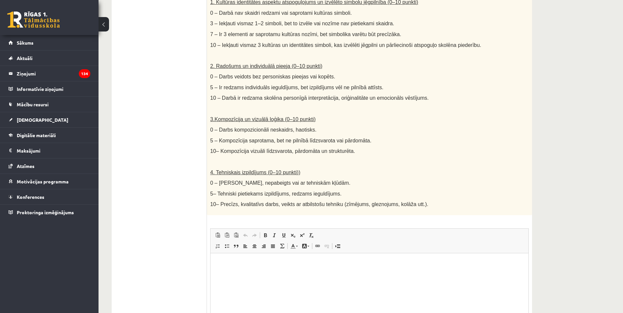
scroll to position [0, 0]
click at [227, 274] on html at bounding box center [370, 264] width 318 height 20
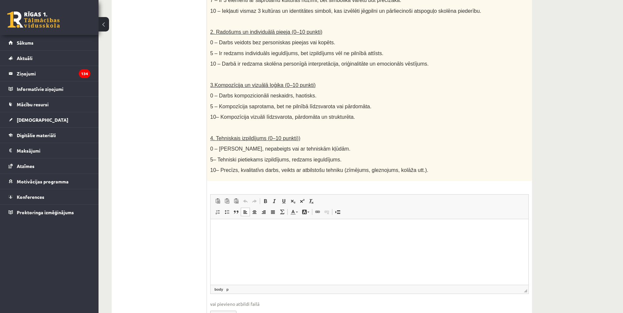
scroll to position [295, 0]
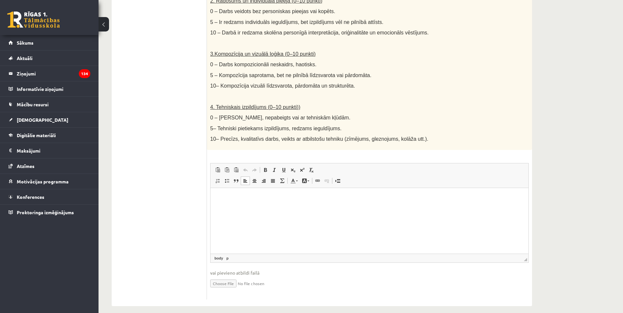
click at [228, 279] on input "file" at bounding box center [369, 283] width 319 height 13
type input "**********"
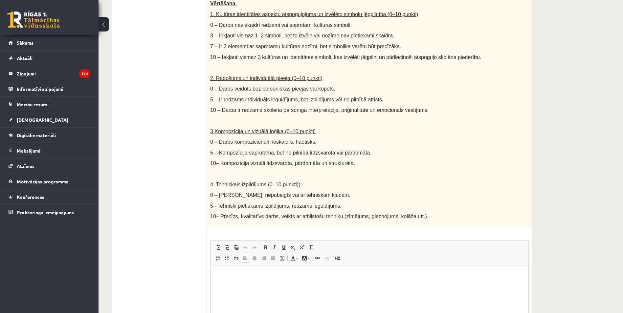
scroll to position [141, 0]
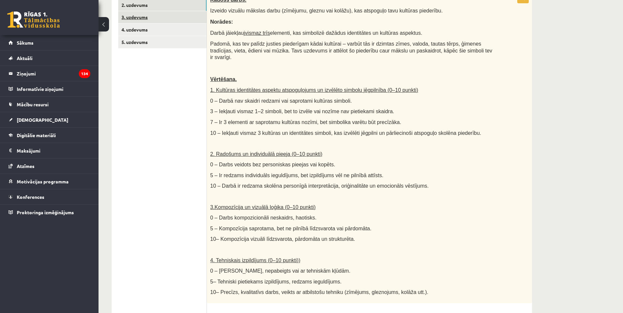
click at [166, 18] on link "3. uzdevums" at bounding box center [162, 17] width 88 height 12
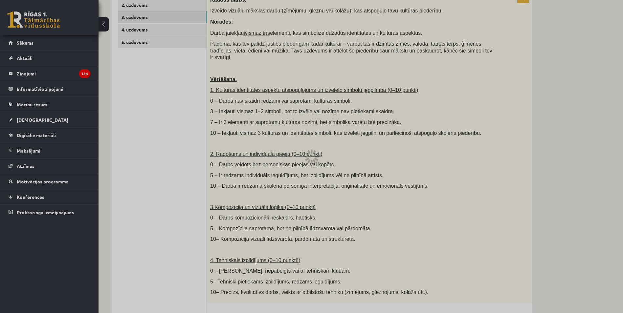
scroll to position [9, 0]
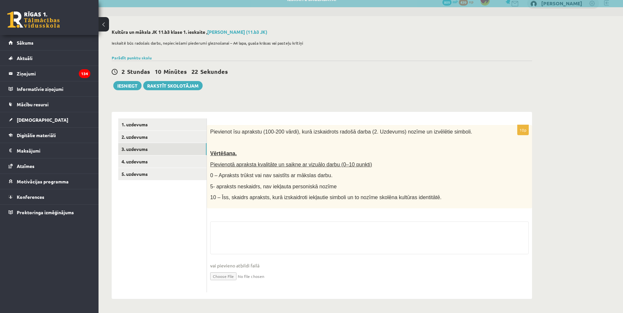
click at [231, 278] on input "file" at bounding box center [369, 275] width 319 height 13
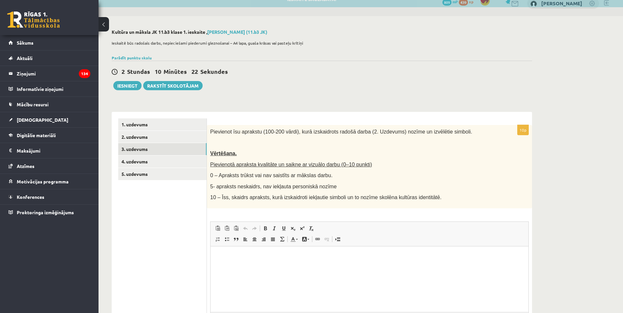
scroll to position [0, 0]
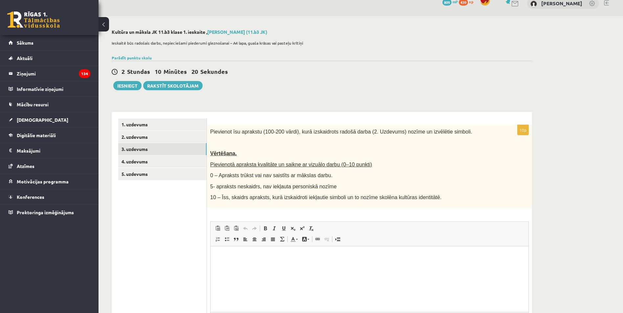
type input "**********"
click at [132, 86] on button "Iesniegt" at bounding box center [127, 85] width 28 height 9
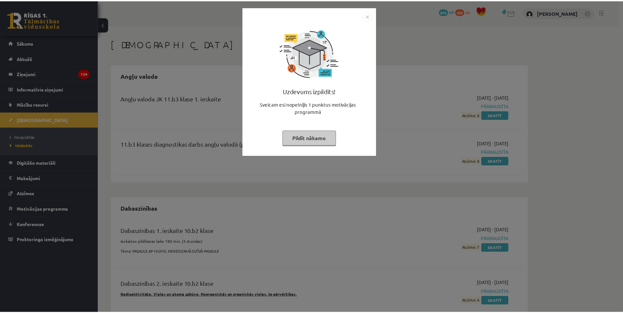
scroll to position [569, 0]
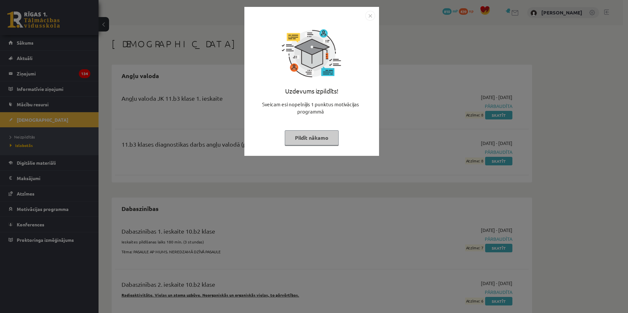
click at [333, 137] on button "Pildīt nākamo" at bounding box center [312, 137] width 54 height 15
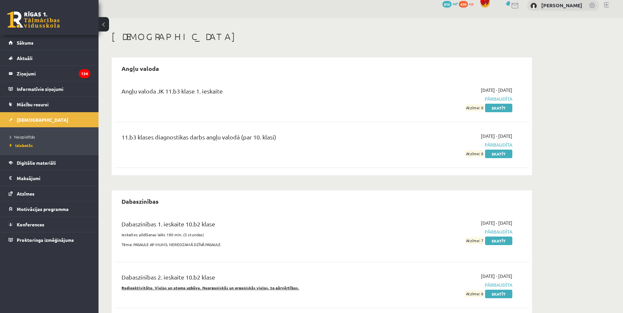
scroll to position [0, 0]
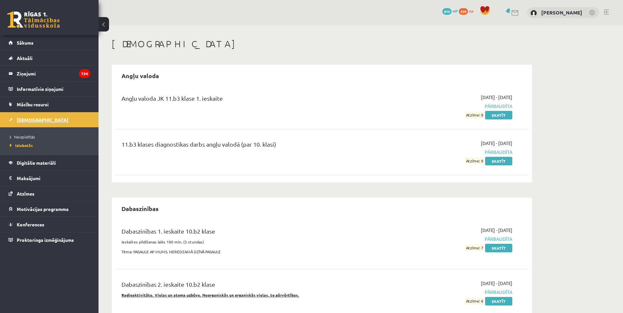
click at [61, 123] on link "[DEMOGRAPHIC_DATA]" at bounding box center [50, 119] width 82 height 15
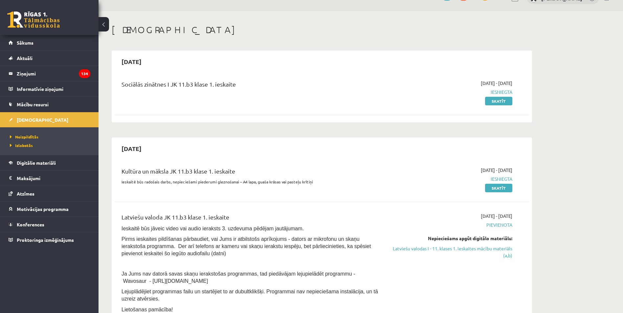
scroll to position [22, 0]
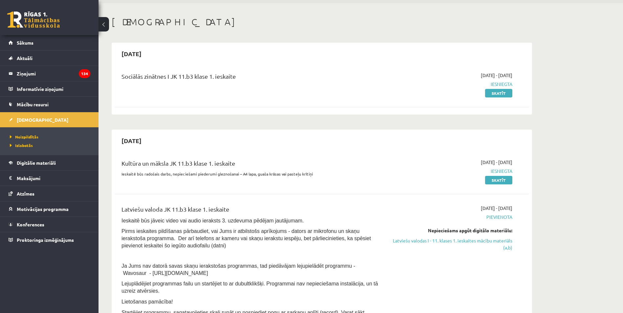
click at [473, 246] on link "Latviešu valodas I - 11. klases 1. ieskaites mācību materiāls (a,b)" at bounding box center [451, 245] width 124 height 14
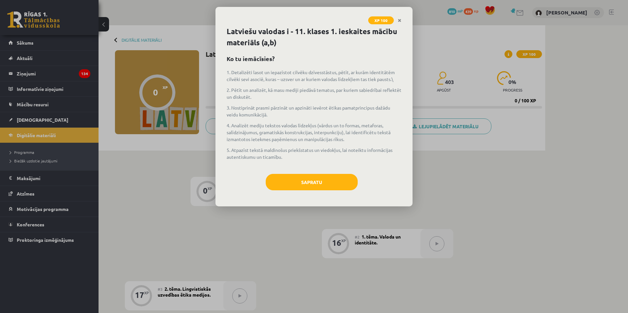
scroll to position [569, 0]
click at [328, 182] on button "Sapratu" at bounding box center [312, 182] width 92 height 16
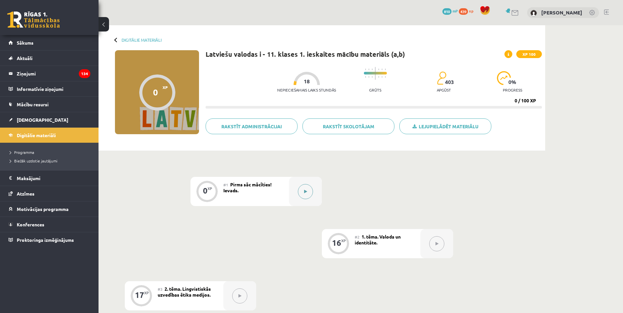
click at [304, 186] on button at bounding box center [305, 191] width 15 height 15
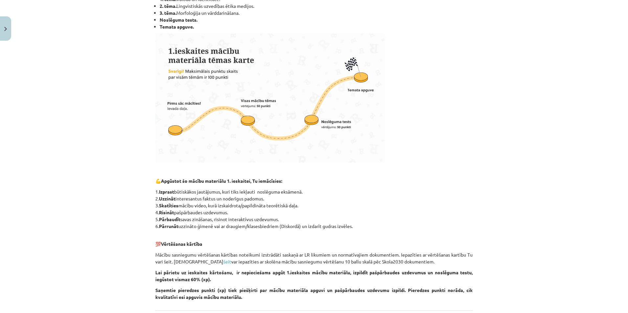
scroll to position [217, 0]
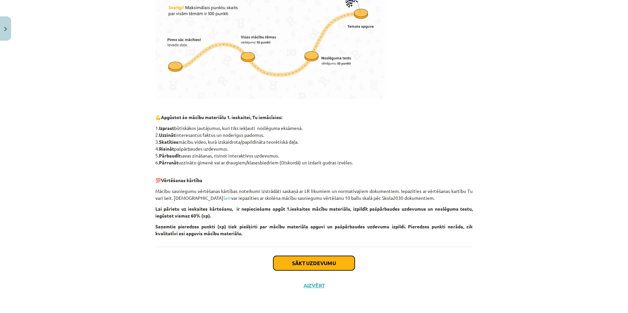
click at [314, 261] on button "Sākt uzdevumu" at bounding box center [313, 263] width 81 height 14
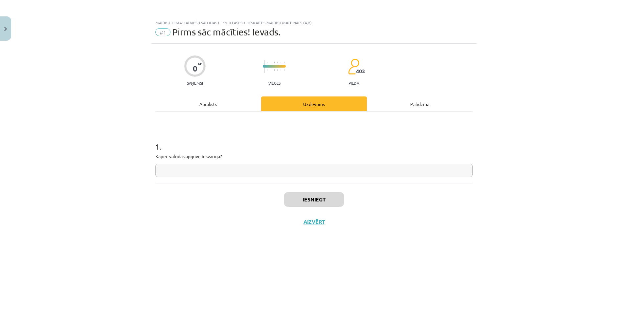
click at [243, 169] on input "text" at bounding box center [313, 170] width 317 height 13
type input "**********"
click at [308, 197] on button "Iesniegt" at bounding box center [314, 200] width 60 height 14
click at [311, 220] on button "Nākamā nodarbība" at bounding box center [314, 226] width 64 height 15
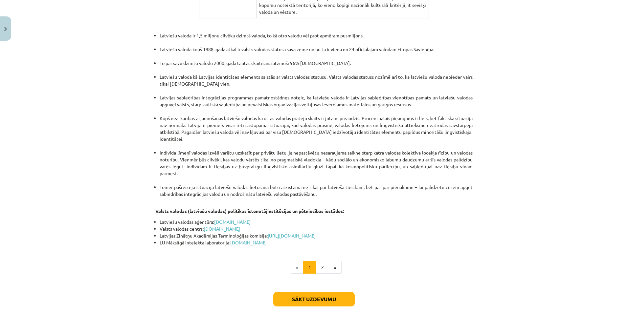
click at [337, 283] on div "Sākt uzdevumu Aizvērt" at bounding box center [313, 306] width 317 height 46
click at [338, 292] on button "Sākt uzdevumu" at bounding box center [313, 299] width 81 height 14
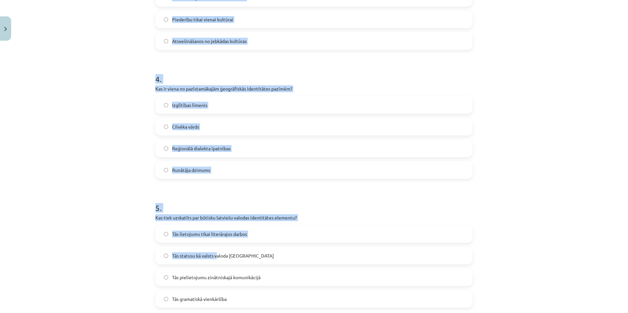
scroll to position [526, 0]
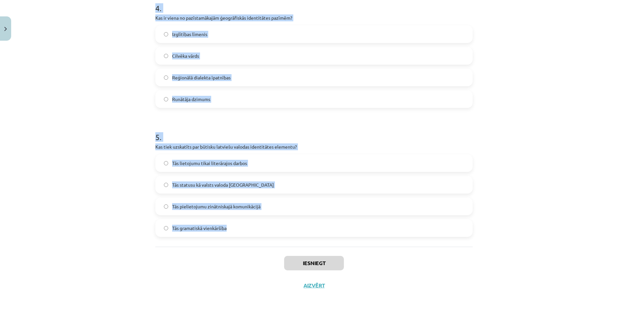
drag, startPoint x: 151, startPoint y: 128, endPoint x: 239, endPoint y: 226, distance: 131.3
type textarea "**********"
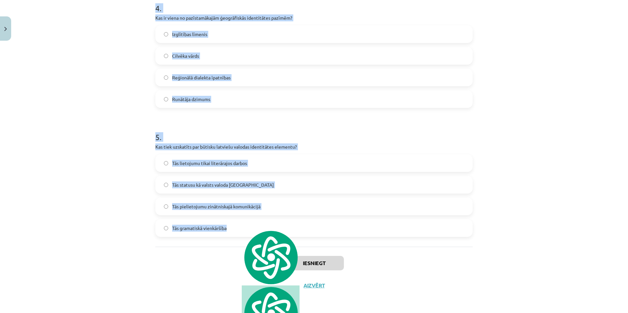
copy form "9 . Lore ipsumd sita consec ad elit, sedd ei temporinc utlab etdolo magnaali en…"
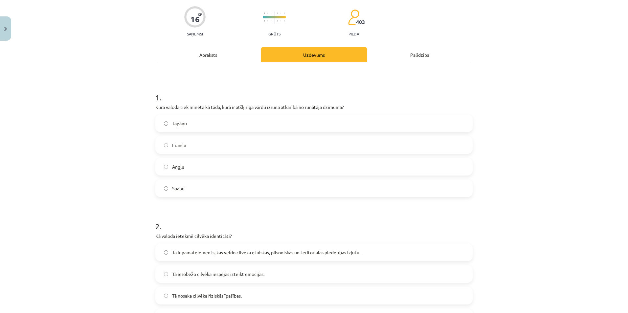
scroll to position [0, 0]
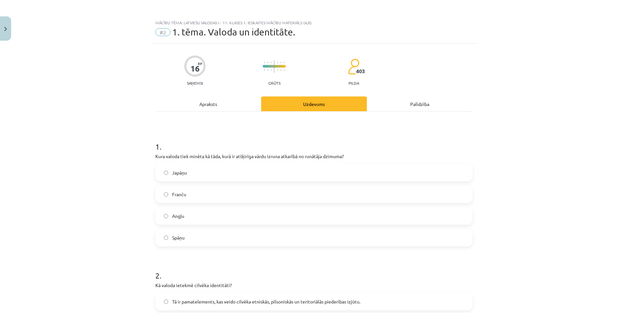
click at [232, 191] on label "Franču" at bounding box center [314, 194] width 316 height 16
click at [231, 177] on label "Japāņu" at bounding box center [314, 173] width 316 height 16
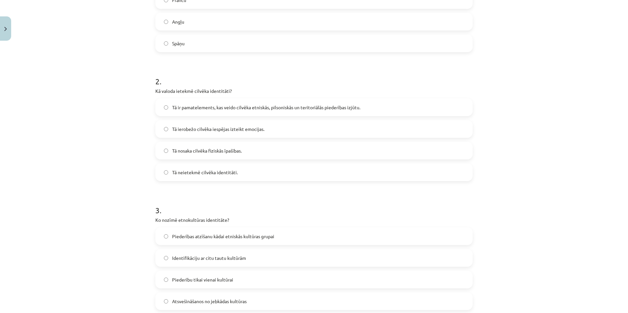
scroll to position [241, 0]
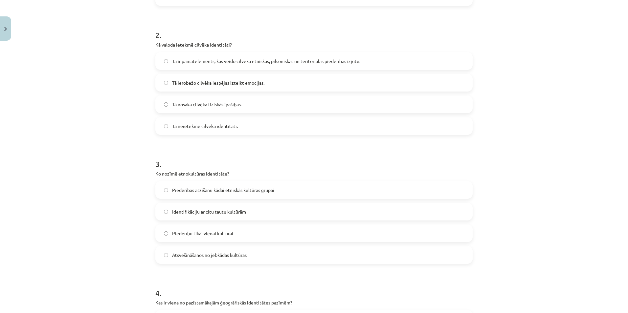
click at [228, 58] on span "Tā ir pamatelements, kas veido cilvēka etniskās, pilsoniskās un teritoriālās pi…" at bounding box center [266, 61] width 188 height 7
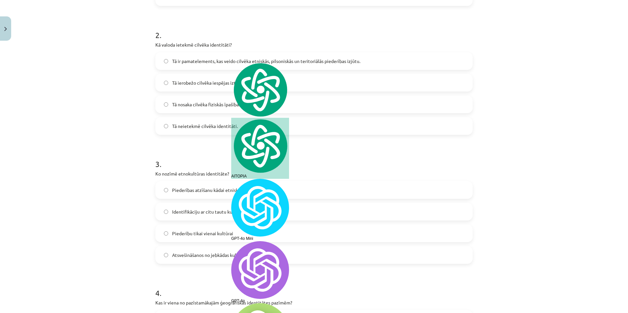
drag, startPoint x: 228, startPoint y: 59, endPoint x: 197, endPoint y: 59, distance: 31.5
click at [197, 59] on span "Tā ir pamatelements, kas veido cilvēka etniskās, pilsoniskās un teritoriālās pi…" at bounding box center [266, 61] width 188 height 7
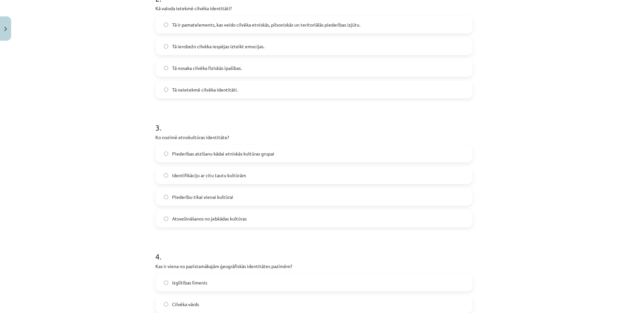
scroll to position [372, 0]
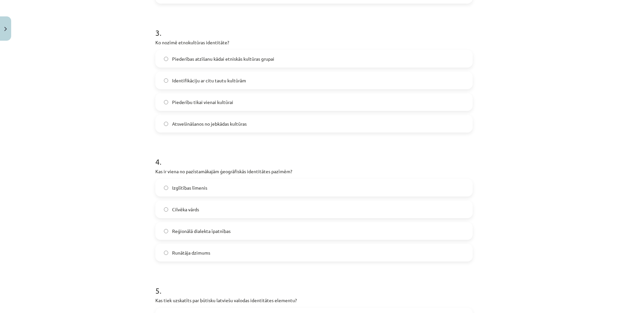
click at [225, 58] on span "Piederības atzīšanu kādai etniskās kultūras grupai" at bounding box center [223, 59] width 102 height 7
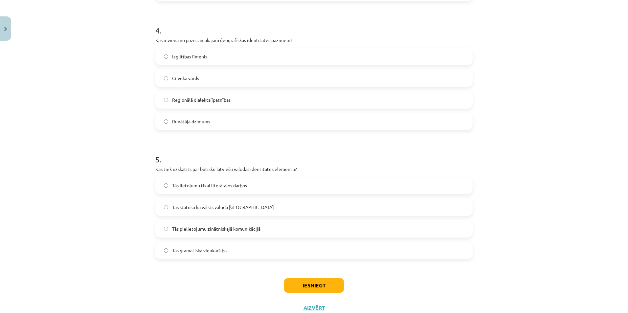
click at [220, 105] on label "Reģionālā dialekta īpatnības" at bounding box center [314, 100] width 316 height 16
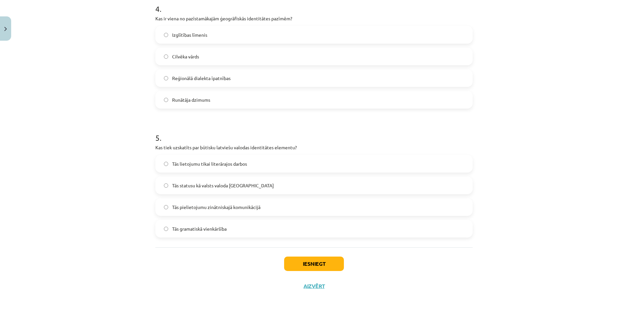
scroll to position [526, 0]
click at [198, 189] on label "Tās statusu kā valsts valoda Latvijā" at bounding box center [314, 185] width 316 height 16
click at [301, 257] on button "Iesniegt" at bounding box center [314, 263] width 60 height 14
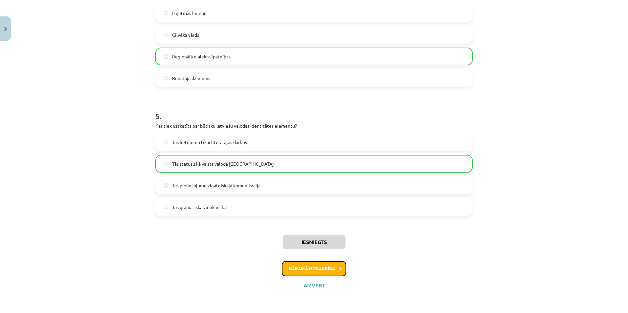
click at [327, 270] on button "Nākamā nodarbība" at bounding box center [314, 269] width 64 height 15
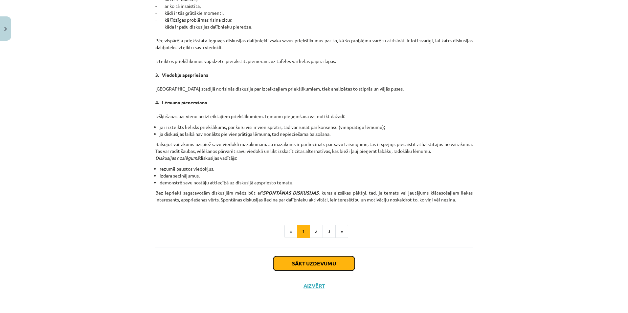
click at [315, 259] on button "Sākt uzdevumu" at bounding box center [313, 264] width 81 height 14
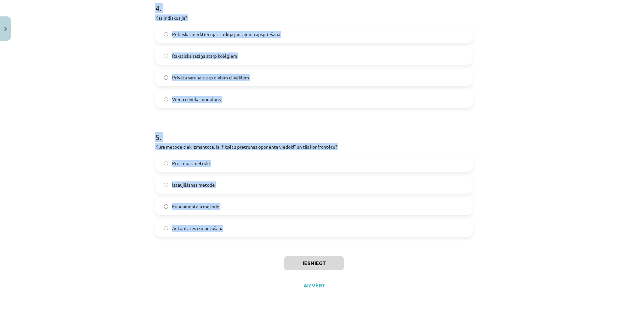
drag, startPoint x: 145, startPoint y: 129, endPoint x: 444, endPoint y: 234, distance: 317.3
click at [444, 234] on div "Mācību tēma: Latviešu valodas i - 11. klases 1. ieskaites mācību materiāls (a,b…" at bounding box center [314, 156] width 628 height 313
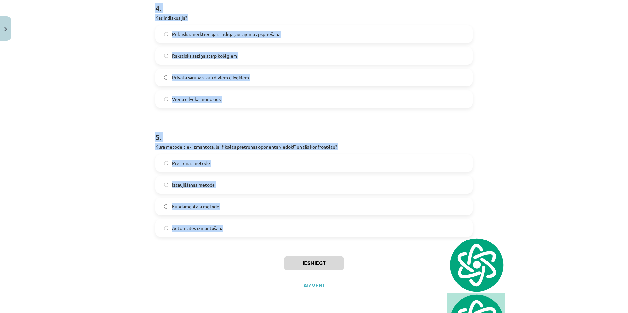
copy form "1 . Kāds ir viens no galvenajiem diskusijas kultūras principiem? Pārtraukt opon…"
click at [538, 182] on div "Mācību tēma: Latviešu valodas i - 11. klases 1. ieskaites mācību materiāls (a,b…" at bounding box center [314, 156] width 628 height 313
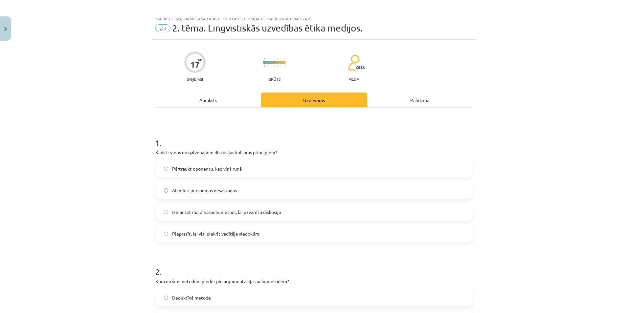
scroll to position [0, 0]
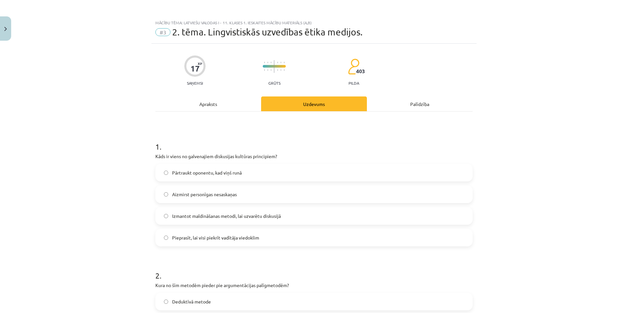
click at [221, 197] on span "Aizmirst personīgas nesaskaņas" at bounding box center [204, 194] width 65 height 7
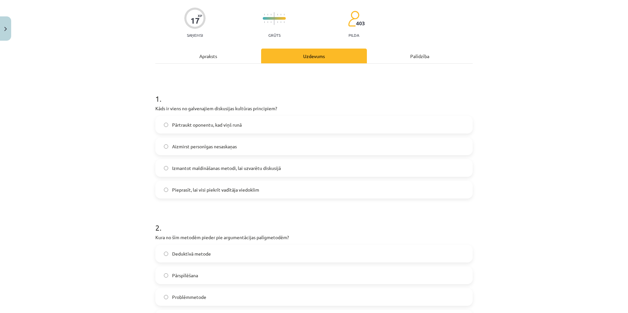
scroll to position [175, 0]
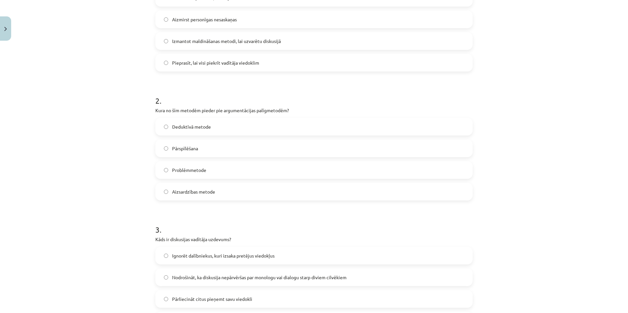
click at [189, 148] on span "Pārspīlēšana" at bounding box center [185, 148] width 26 height 7
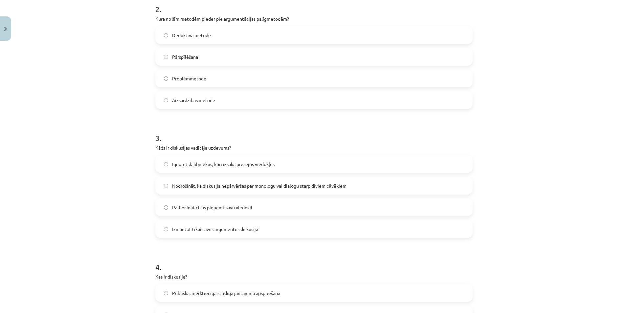
scroll to position [307, 0]
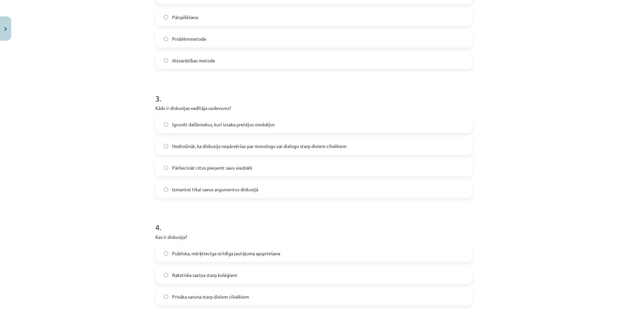
click at [206, 149] on span "Nodrošināt, ka diskusija nepārvēršas par monologu vai dialogu starp diviem cilv…" at bounding box center [259, 146] width 174 height 7
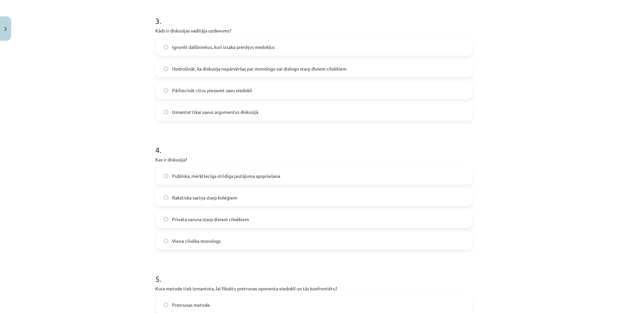
scroll to position [482, 0]
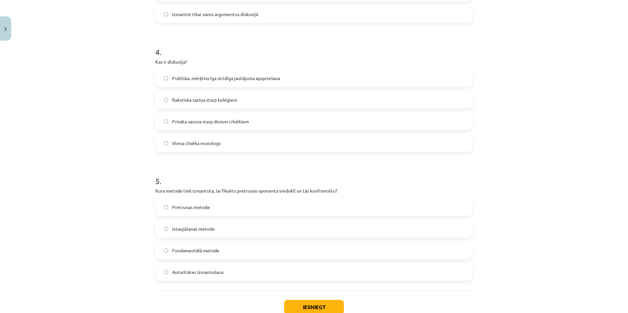
click at [190, 81] on span "Publiska, mērķtiecīga strīdīga jautājuma apspriešana" at bounding box center [226, 78] width 108 height 7
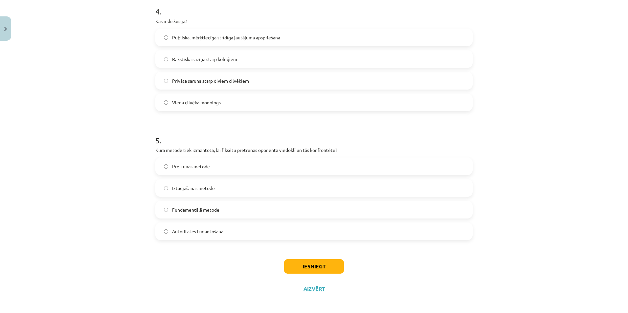
scroll to position [526, 0]
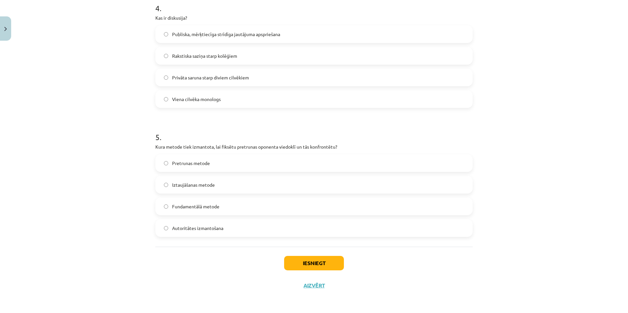
click at [195, 165] on span "Pretrunas metode" at bounding box center [191, 163] width 38 height 7
click at [299, 266] on button "Iesniegt" at bounding box center [314, 263] width 60 height 14
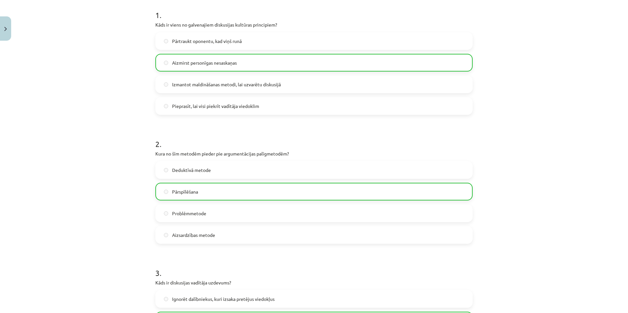
scroll to position [0, 0]
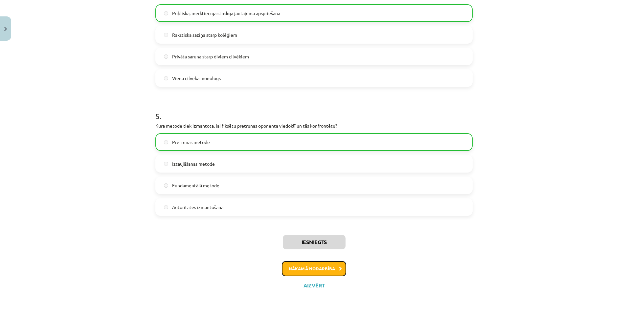
click at [331, 265] on button "Nākamā nodarbība" at bounding box center [314, 269] width 64 height 15
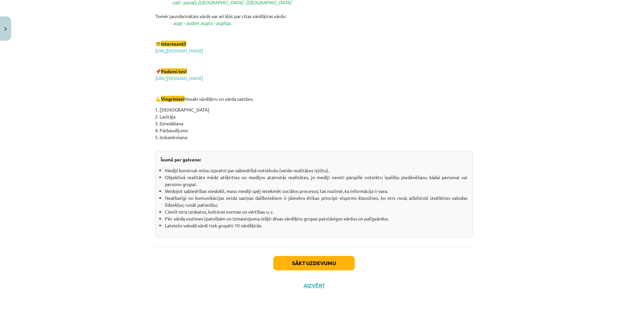
click at [324, 254] on div "Sākt uzdevumu Aizvērt" at bounding box center [313, 270] width 317 height 46
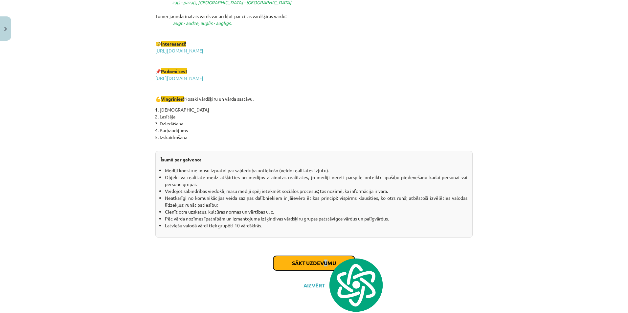
drag, startPoint x: 324, startPoint y: 254, endPoint x: 325, endPoint y: 258, distance: 4.3
click at [325, 258] on button "Sākt uzdevumu" at bounding box center [313, 263] width 81 height 14
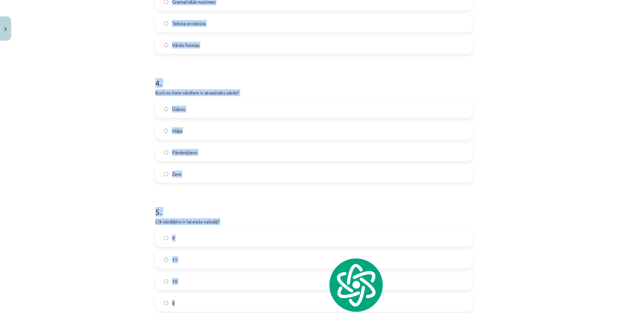
scroll to position [526, 0]
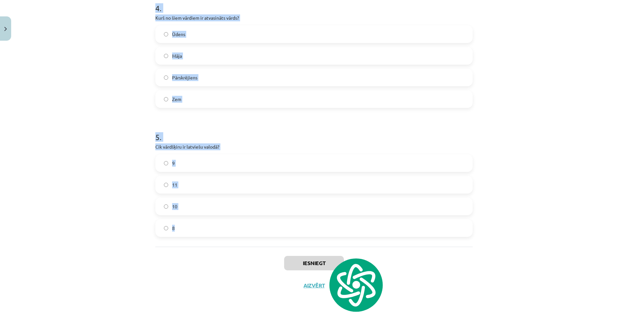
drag, startPoint x: 151, startPoint y: 129, endPoint x: 334, endPoint y: 226, distance: 206.7
copy form "1 . Kurš no šiem ir pirmatnīgs vārds? Ziedonis Ziedošs Ieziedēt Zieds 2 . Kas i…"
click at [210, 135] on h1 "5 ." at bounding box center [313, 131] width 317 height 20
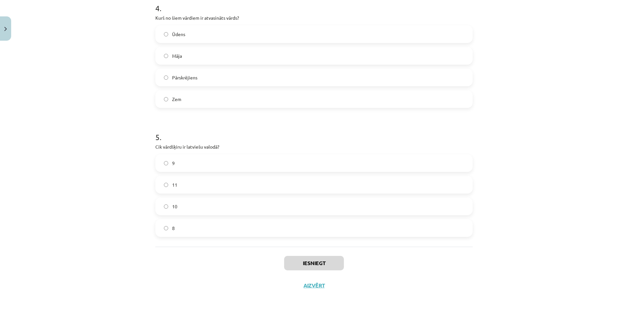
drag, startPoint x: 184, startPoint y: 207, endPoint x: 192, endPoint y: 7, distance: 200.3
click at [184, 207] on label "10" at bounding box center [314, 206] width 316 height 16
click at [190, 82] on label "Pārskrējiens" at bounding box center [314, 77] width 316 height 16
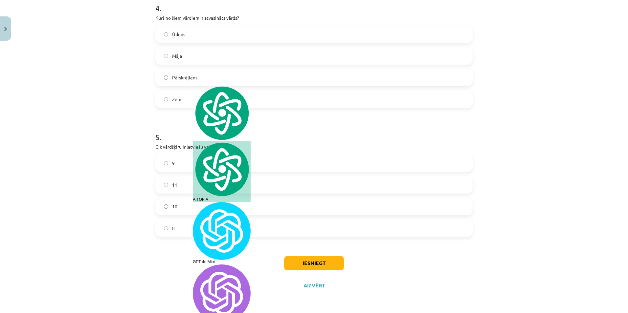
click at [179, 76] on span "Pārskrējiens" at bounding box center [184, 77] width 25 height 7
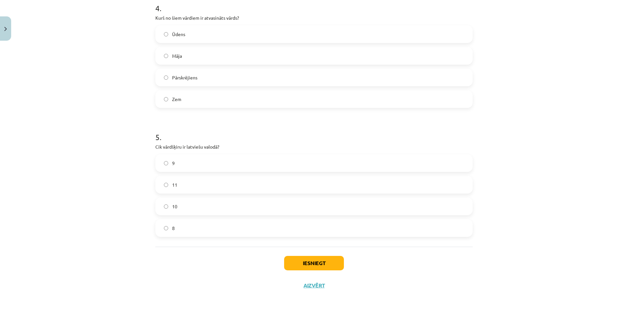
click at [583, 128] on div "Mācību tēma: Latviešu valodas i - 11. klases 1. ieskaites mācību materiāls (a,b…" at bounding box center [314, 156] width 628 height 313
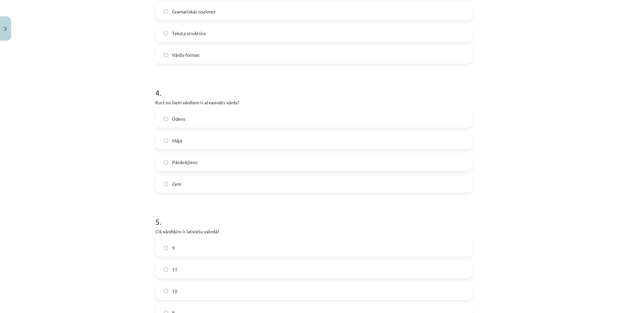
scroll to position [351, 0]
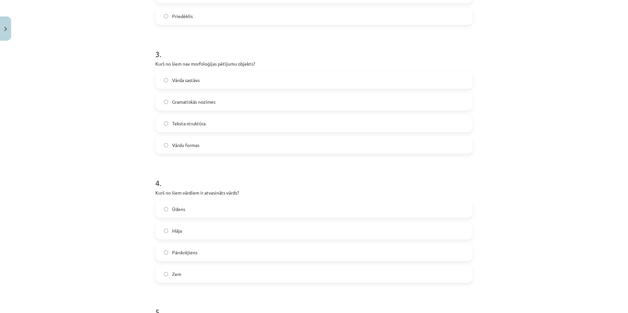
click at [198, 120] on span "Teksta struktūra" at bounding box center [189, 123] width 34 height 7
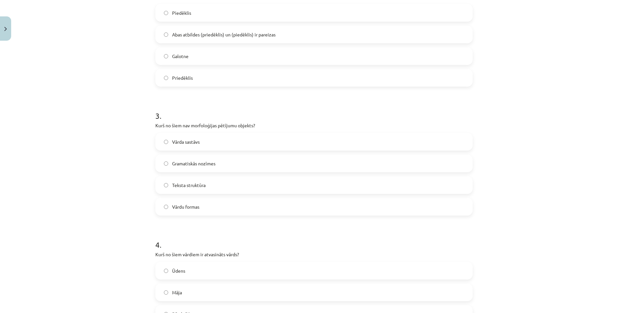
scroll to position [197, 0]
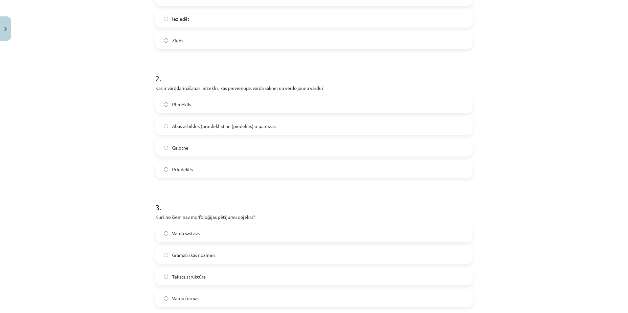
click at [188, 126] on span "Abas atbildes (priedēklis) un (piedēklis) ir pareizas" at bounding box center [224, 126] width 104 height 7
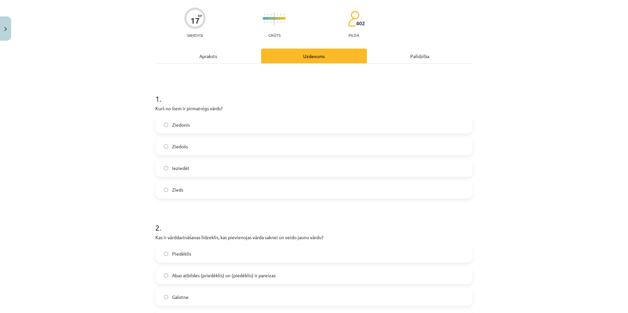
scroll to position [44, 0]
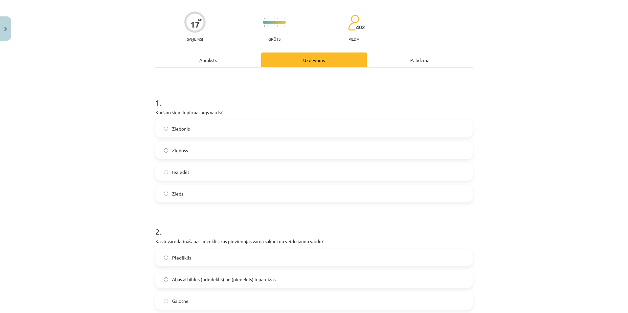
click at [205, 195] on label "Zieds" at bounding box center [314, 194] width 316 height 16
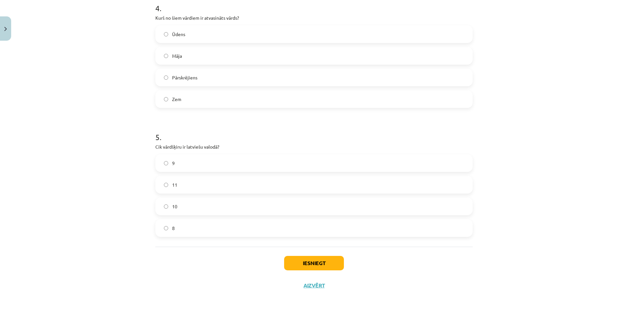
click at [323, 255] on div "Iesniegt Aizvērt" at bounding box center [313, 270] width 317 height 46
click at [301, 267] on button "Iesniegt" at bounding box center [314, 263] width 60 height 14
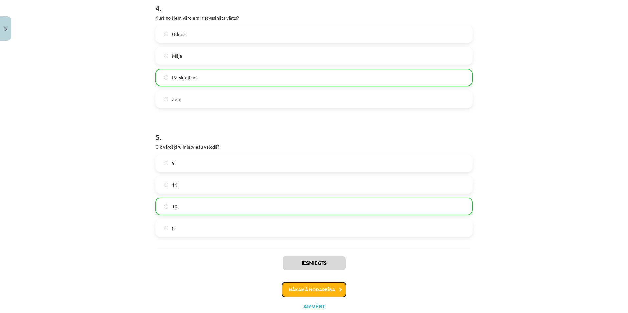
click at [330, 296] on button "Nākamā nodarbība" at bounding box center [314, 290] width 64 height 15
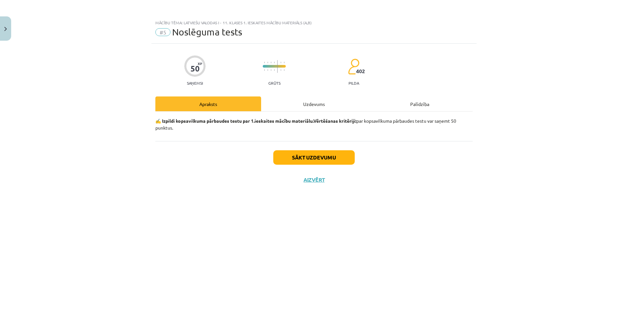
scroll to position [0, 0]
click at [301, 161] on button "Sākt uzdevumu" at bounding box center [313, 157] width 81 height 14
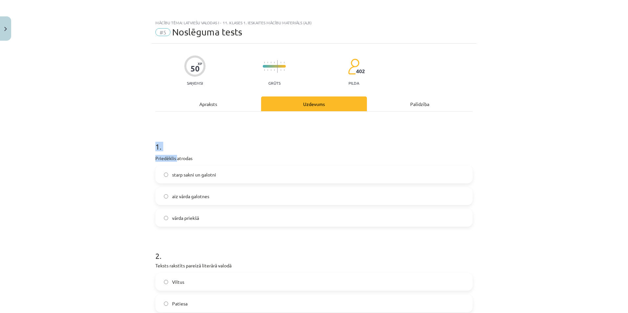
drag, startPoint x: 153, startPoint y: 146, endPoint x: 174, endPoint y: 156, distance: 23.7
click at [174, 156] on div "1 . Priedēklis atrodas starp sakni un galotni aiz vārda galotnes vārda priekšā" at bounding box center [313, 179] width 317 height 96
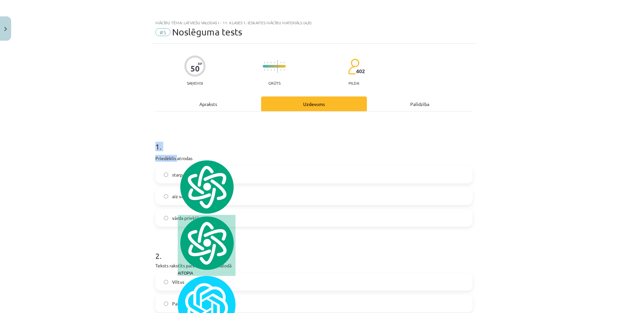
drag, startPoint x: 174, startPoint y: 156, endPoint x: 216, endPoint y: 132, distance: 47.9
click at [216, 132] on h1 "1 ." at bounding box center [313, 141] width 317 height 20
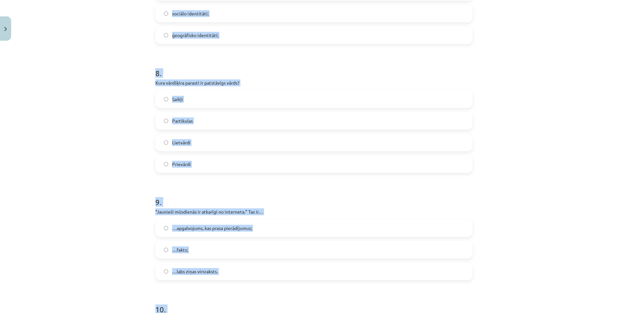
scroll to position [1069, 0]
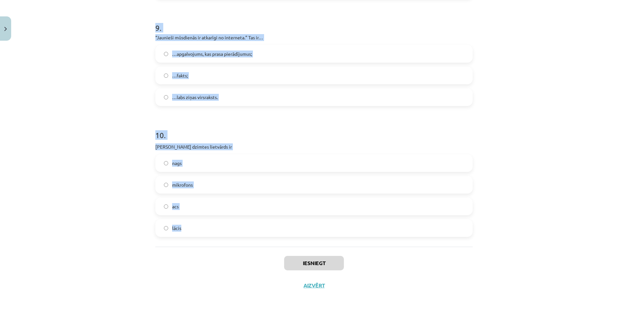
drag, startPoint x: 157, startPoint y: 147, endPoint x: 353, endPoint y: 227, distance: 211.4
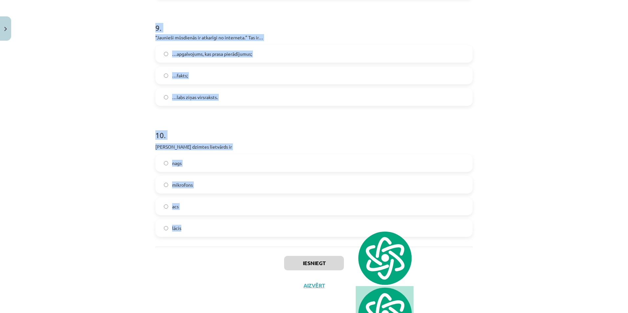
copy form ". Priedēklis atrodas starp sakni un galotni aiz vārda galotnes vārda priekšā 2 …"
click at [225, 136] on h1 "10 ." at bounding box center [313, 129] width 317 height 20
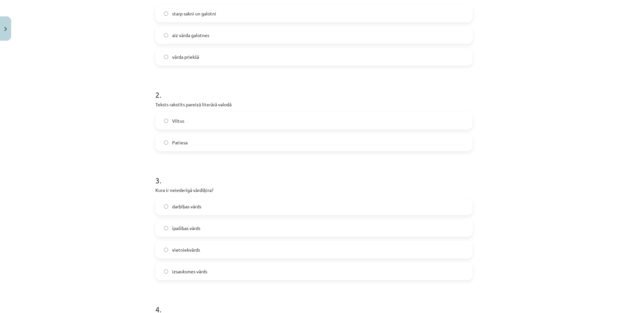
scroll to position [83, 0]
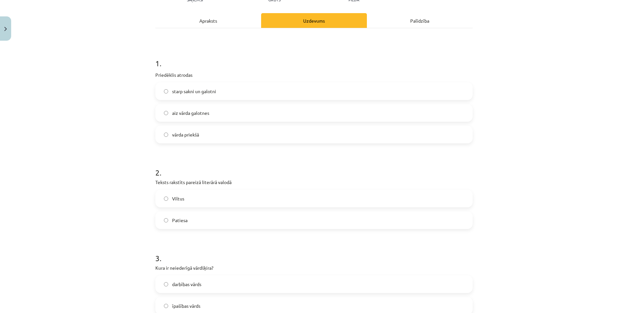
click at [204, 134] on label "vārda priekšā" at bounding box center [314, 135] width 316 height 16
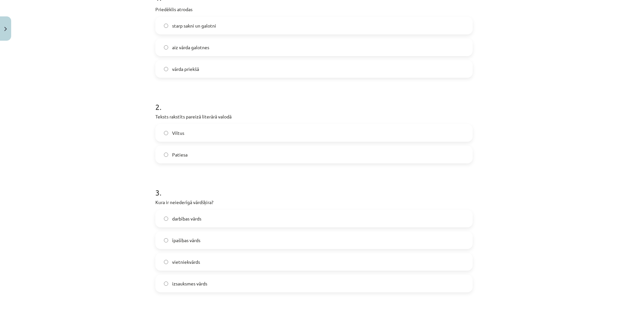
click at [196, 154] on label "Patiesa" at bounding box center [314, 155] width 316 height 16
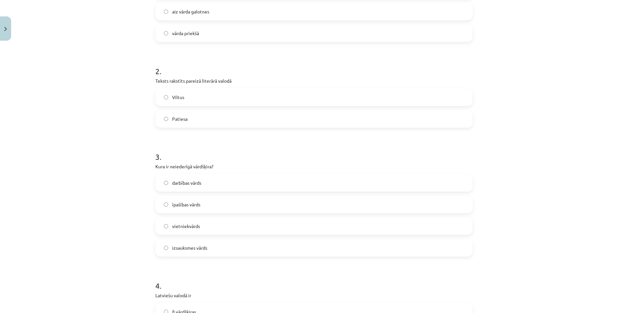
scroll to position [259, 0]
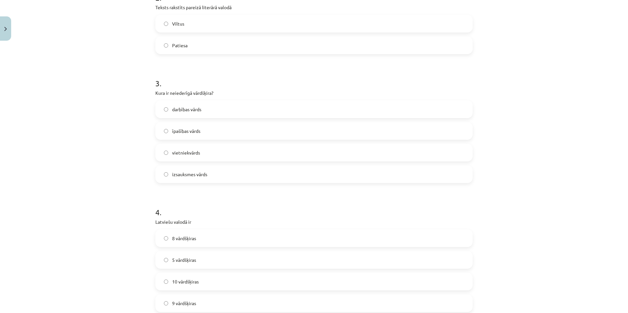
click at [190, 136] on label "īpašības vārds" at bounding box center [314, 131] width 316 height 16
drag, startPoint x: 193, startPoint y: 174, endPoint x: 194, endPoint y: 137, distance: 36.5
click at [193, 174] on span "izsauksmes vārds" at bounding box center [189, 174] width 35 height 7
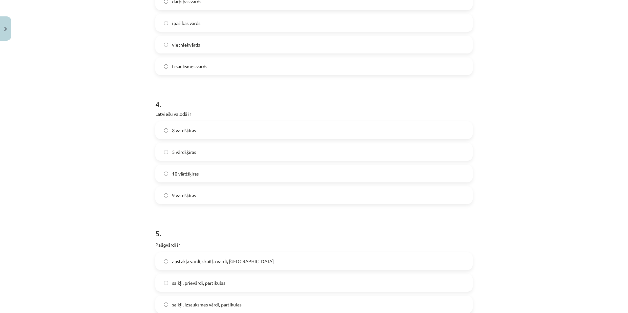
scroll to position [368, 0]
click at [183, 174] on span "10 vārdšķiras" at bounding box center [185, 172] width 27 height 7
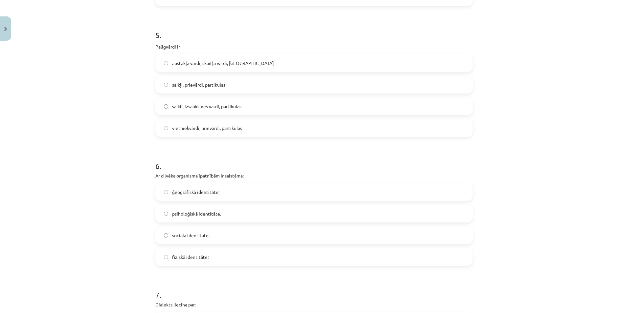
scroll to position [566, 0]
click at [201, 84] on span "saikļi, prievārdi, partikulas" at bounding box center [198, 84] width 53 height 7
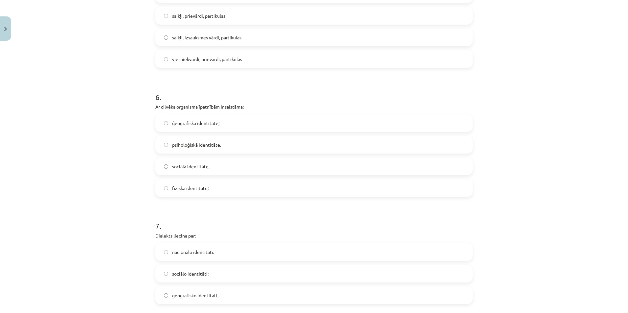
scroll to position [719, 0]
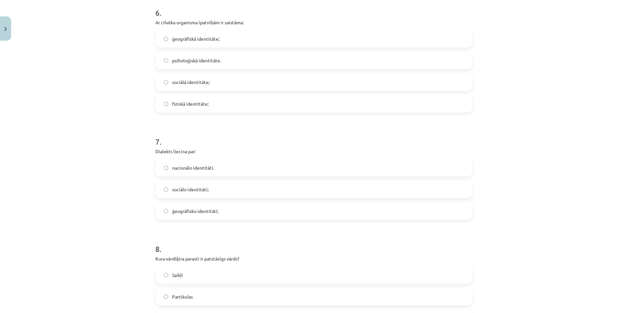
click at [183, 105] on span "fiziskā identitāte;" at bounding box center [190, 104] width 36 height 7
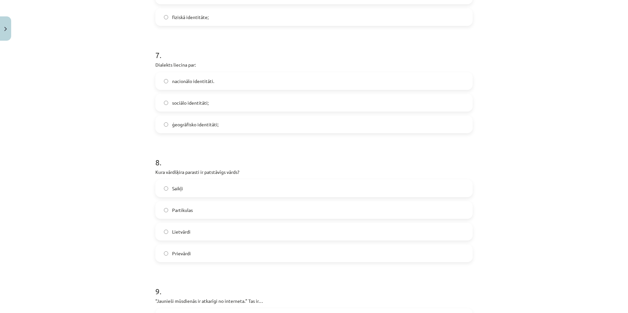
scroll to position [806, 0]
click at [208, 122] on span "ģeogrāfisko identitāti;" at bounding box center [195, 123] width 46 height 7
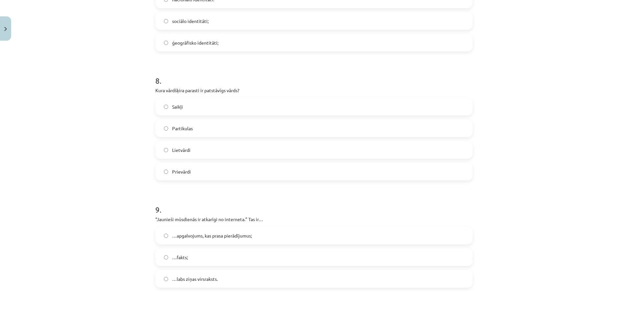
scroll to position [894, 0]
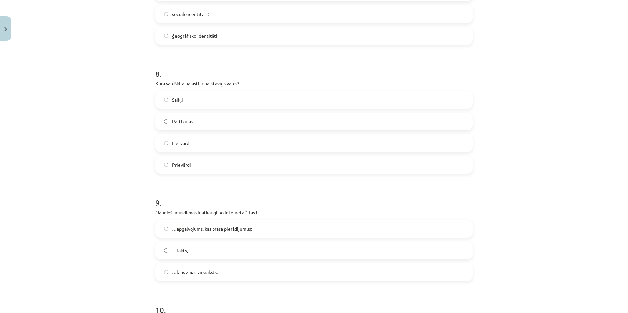
click at [181, 149] on label "Lietvārdi" at bounding box center [314, 143] width 316 height 16
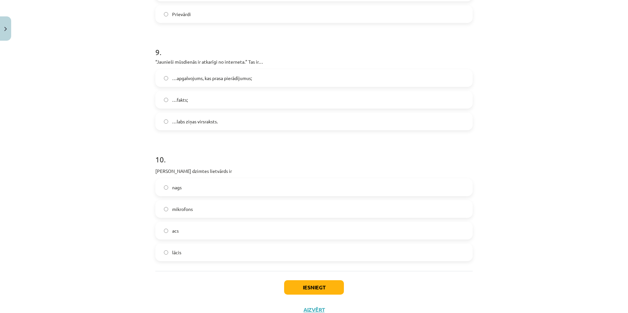
scroll to position [1047, 0]
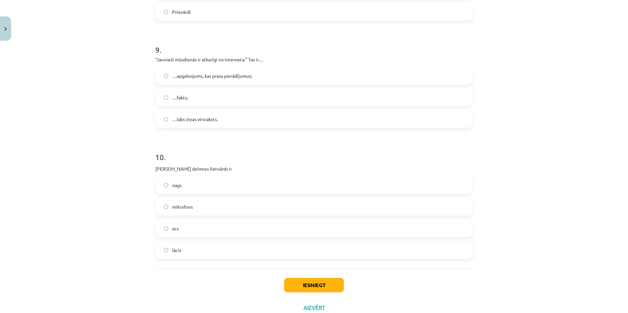
click at [212, 81] on label "…apgalvojums, kas prasa pierādījumus;" at bounding box center [314, 76] width 316 height 16
click at [189, 236] on label "acs" at bounding box center [314, 228] width 316 height 16
click at [329, 284] on button "Iesniegt" at bounding box center [314, 285] width 60 height 14
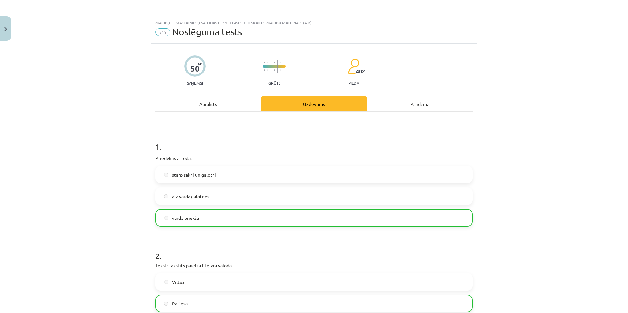
scroll to position [1090, 0]
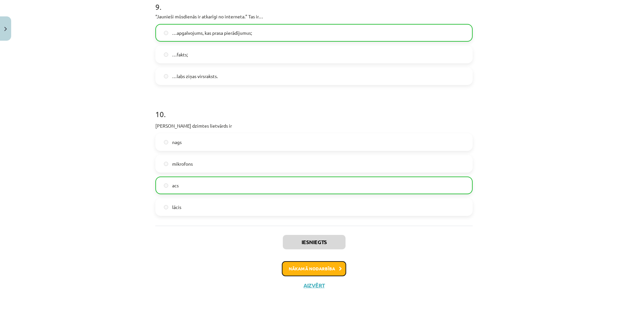
click at [310, 267] on button "Nākamā nodarbība" at bounding box center [314, 269] width 64 height 15
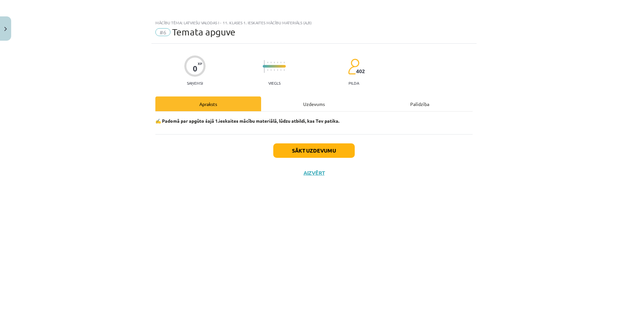
click at [313, 142] on div "Sākt uzdevumu Aizvērt" at bounding box center [313, 157] width 317 height 46
click at [313, 146] on button "Sākt uzdevumu" at bounding box center [313, 151] width 81 height 14
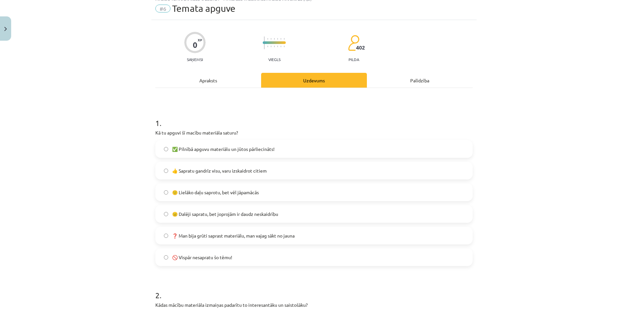
scroll to position [66, 0]
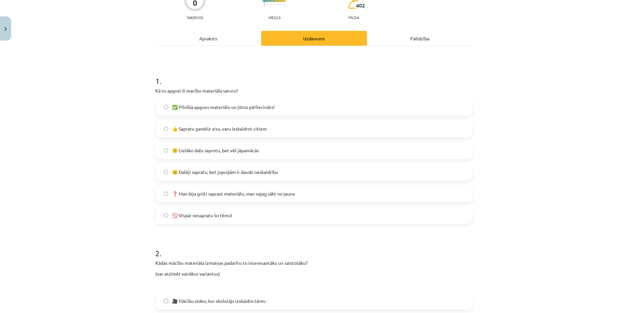
click at [184, 110] on span "✅ Pilnībā apguvu materiālu un jūtos pārliecināts!" at bounding box center [223, 107] width 103 height 7
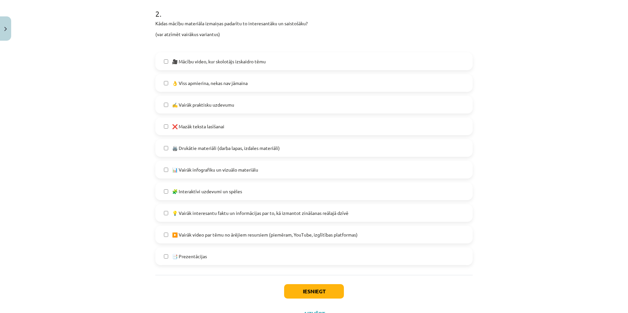
scroll to position [307, 0]
click at [210, 260] on label "📑 Prezentācijas" at bounding box center [314, 255] width 316 height 16
click at [197, 84] on span "👌 Viss apmierina, nekas nav jāmaina" at bounding box center [210, 82] width 76 height 7
click at [169, 261] on label "📑 Prezentācijas" at bounding box center [314, 255] width 316 height 16
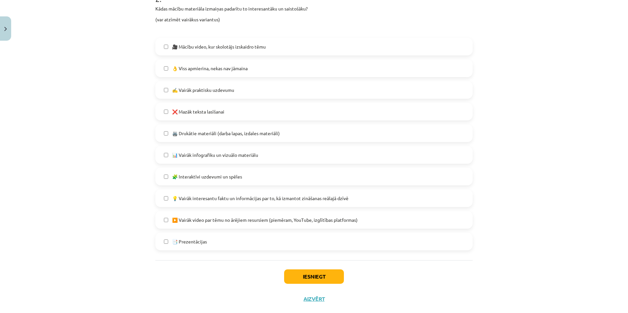
scroll to position [334, 0]
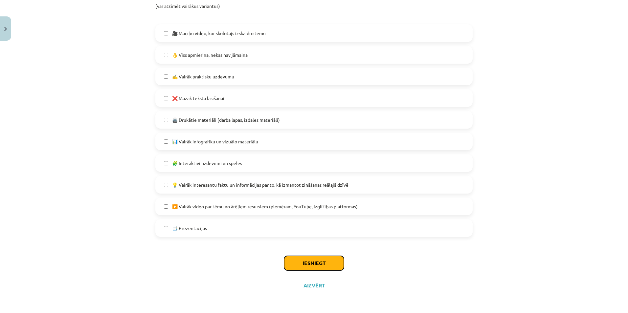
click at [327, 257] on button "Iesniegt" at bounding box center [314, 263] width 60 height 14
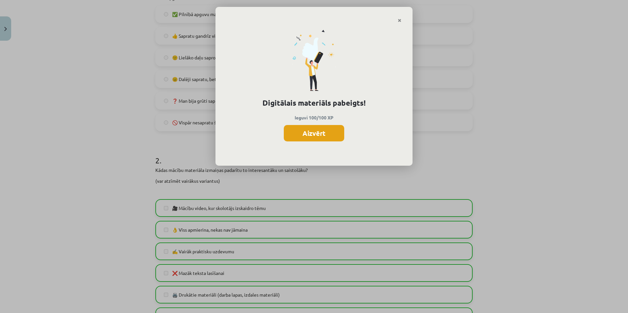
click at [333, 137] on button "Aizvērt" at bounding box center [314, 133] width 60 height 16
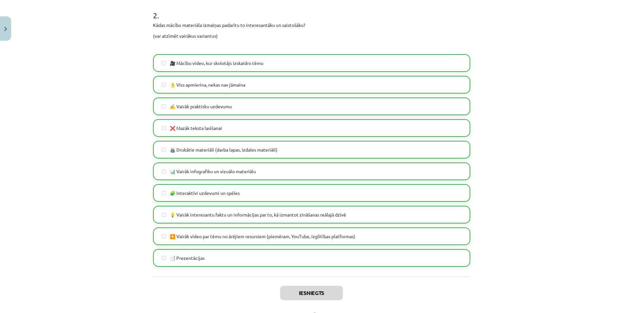
scroll to position [334, 0]
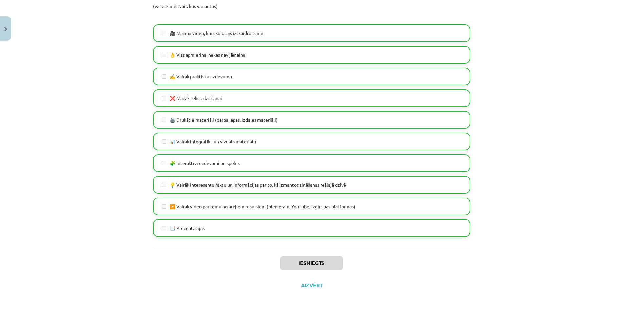
click at [314, 289] on div "Iesniegts Aizvērt" at bounding box center [311, 270] width 317 height 46
click at [313, 284] on button "Aizvērt" at bounding box center [311, 286] width 25 height 7
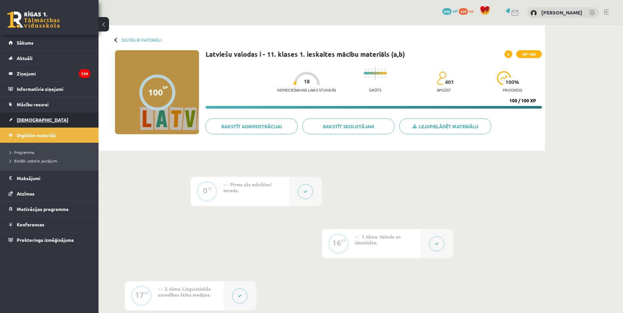
click at [43, 120] on link "[DEMOGRAPHIC_DATA]" at bounding box center [50, 119] width 82 height 15
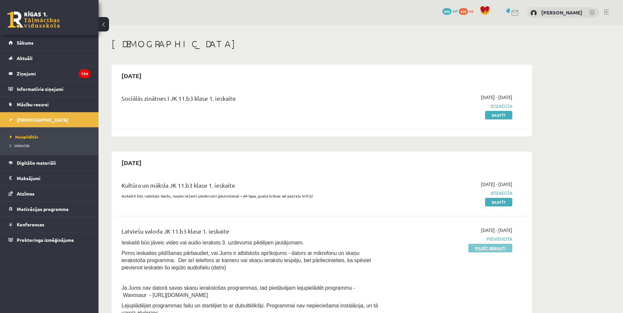
click at [494, 246] on link "Pildīt ieskaiti" at bounding box center [491, 248] width 44 height 9
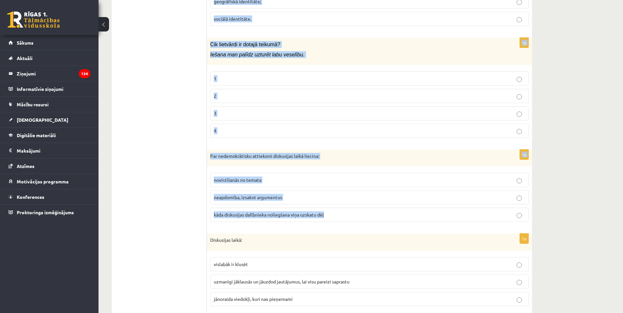
scroll to position [3090, 0]
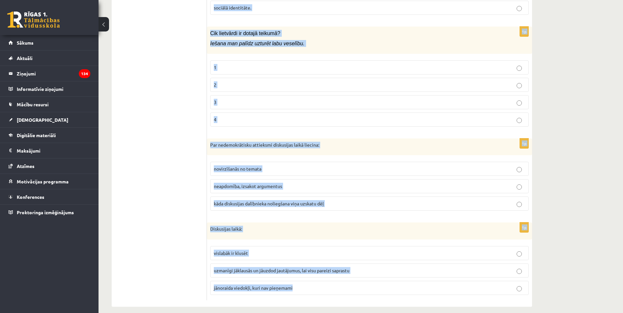
drag, startPoint x: 210, startPoint y: 74, endPoint x: 408, endPoint y: 276, distance: 283.0
type textarea "**********"
copy form "Loremi, dolo sitam cons adipi elitseddoe tempori! utlabo-etd mag, aliqu, enima …"
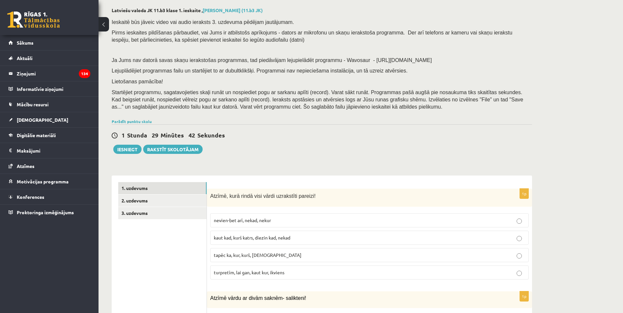
scroll to position [175, 0]
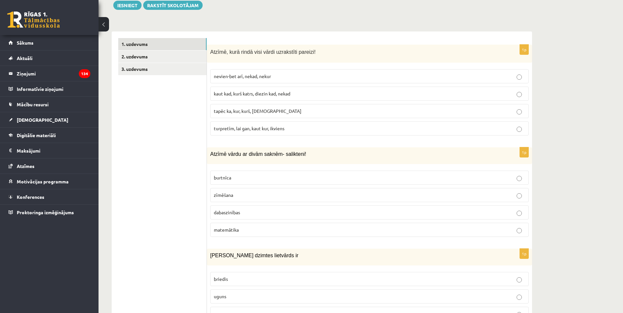
click at [268, 127] on span "turpretīm, lai gan, kaut kur, ikviens" at bounding box center [249, 129] width 71 height 6
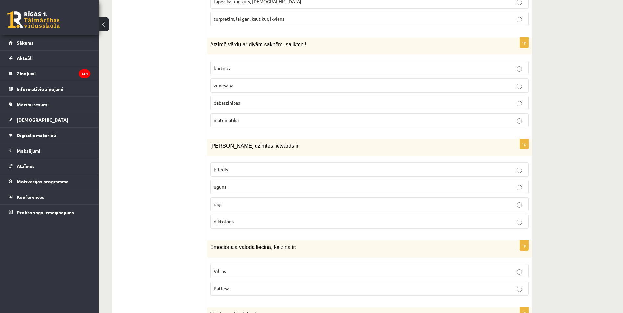
click at [244, 100] on p "dabaszinības" at bounding box center [370, 103] width 312 height 7
click at [258, 189] on p "uguns" at bounding box center [370, 187] width 312 height 7
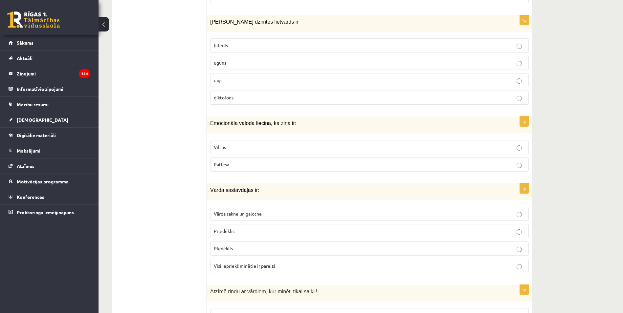
scroll to position [416, 0]
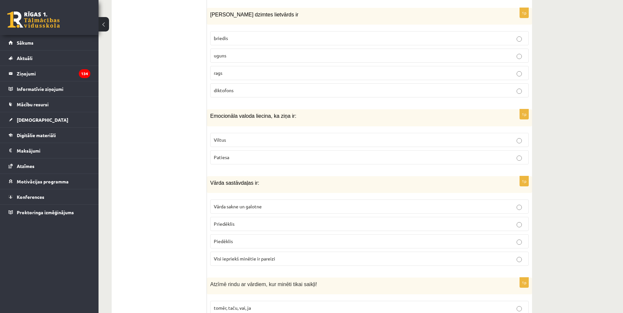
click at [255, 164] on label "Patiesa" at bounding box center [369, 157] width 319 height 14
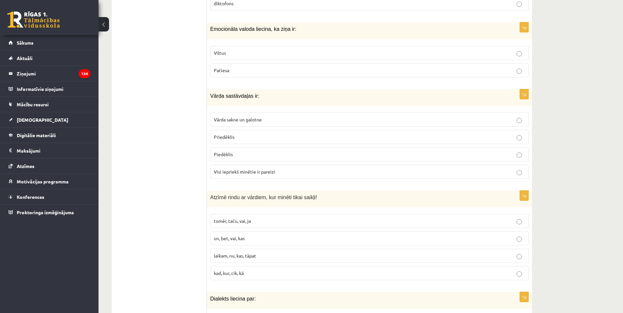
scroll to position [504, 0]
click at [255, 176] on label "Visi iepriekš minētie ir pareizi" at bounding box center [369, 172] width 319 height 14
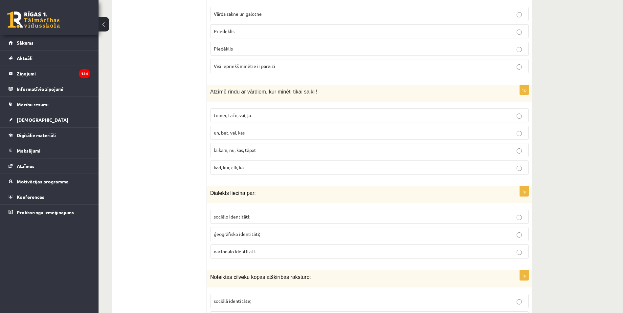
scroll to position [613, 0]
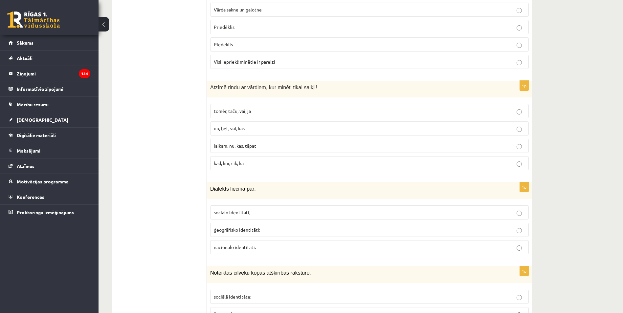
click at [317, 116] on label "tomēr, taču, vai, ja" at bounding box center [369, 111] width 319 height 14
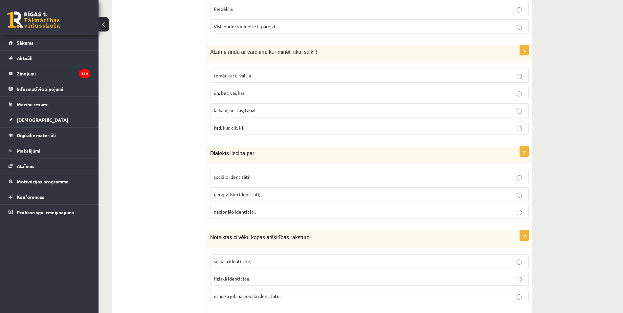
scroll to position [657, 0]
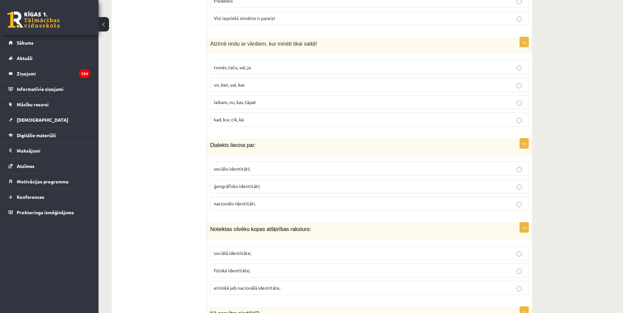
click at [253, 188] on span "ģeogrāfisko identitāti;" at bounding box center [237, 186] width 46 height 6
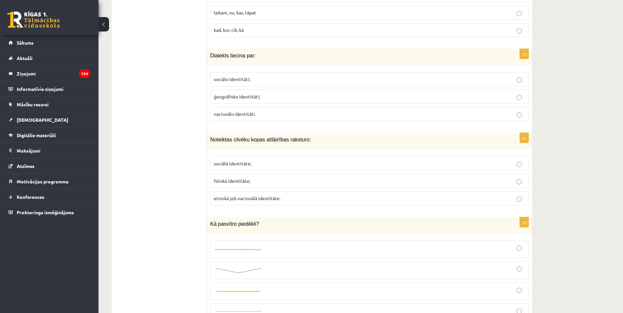
scroll to position [789, 0]
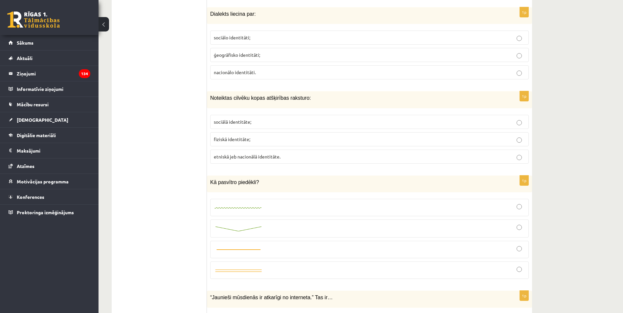
click at [258, 123] on p "sociālā identitāte;" at bounding box center [370, 122] width 312 height 7
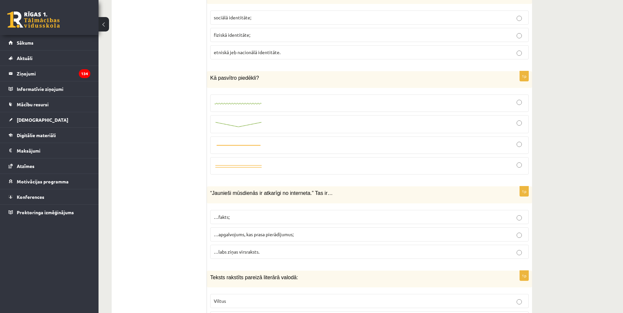
scroll to position [920, 0]
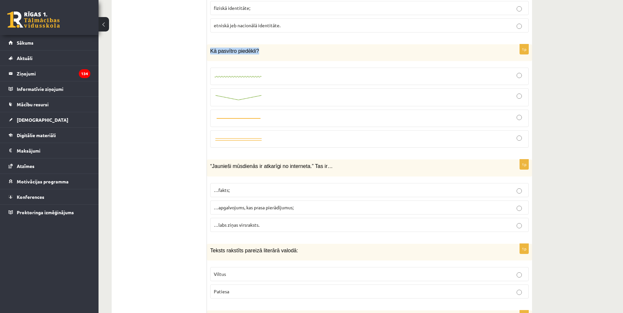
drag, startPoint x: 210, startPoint y: 52, endPoint x: 258, endPoint y: 52, distance: 48.0
click at [258, 52] on div "Kā pasvītro piedēkli?" at bounding box center [369, 52] width 325 height 17
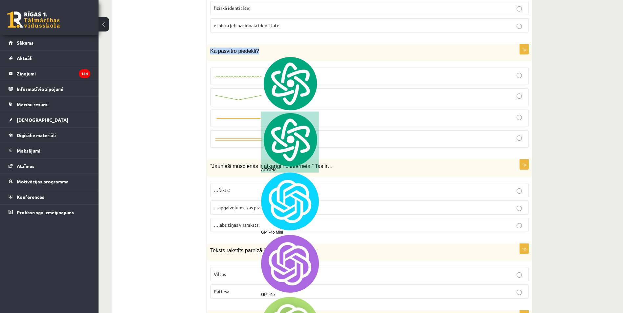
copy span "Kā pasvītro piedēkli?"
click at [254, 49] on span "Kā pasvītro piedēkli?" at bounding box center [234, 51] width 49 height 6
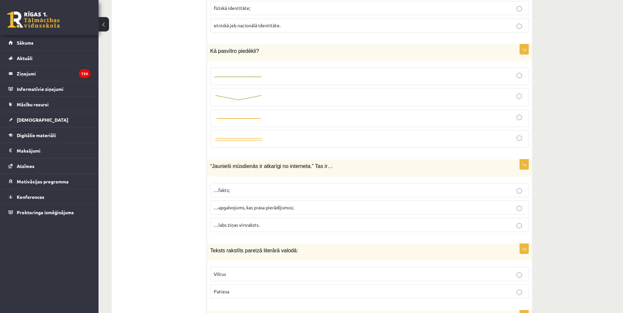
click at [259, 91] on label at bounding box center [369, 97] width 319 height 18
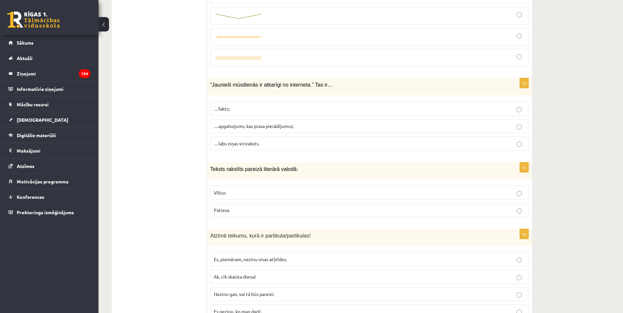
scroll to position [1008, 0]
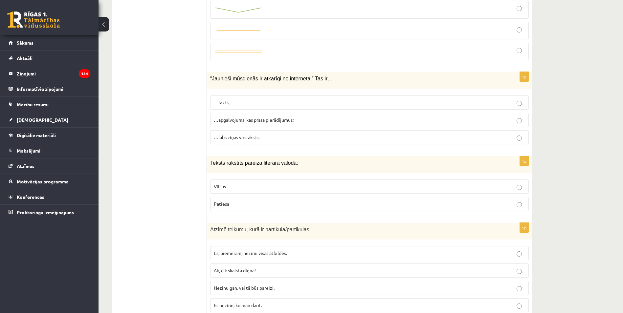
click at [287, 121] on span "…apgalvojums, kas prasa pierādījumus;" at bounding box center [254, 120] width 80 height 6
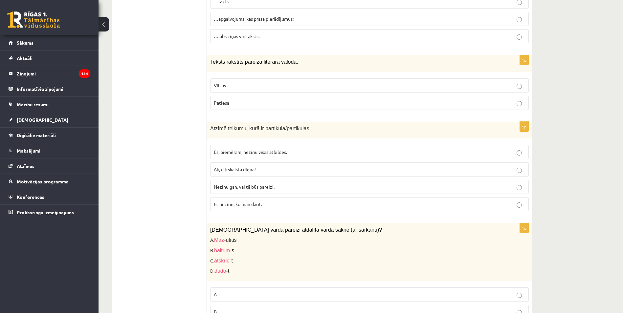
scroll to position [1117, 0]
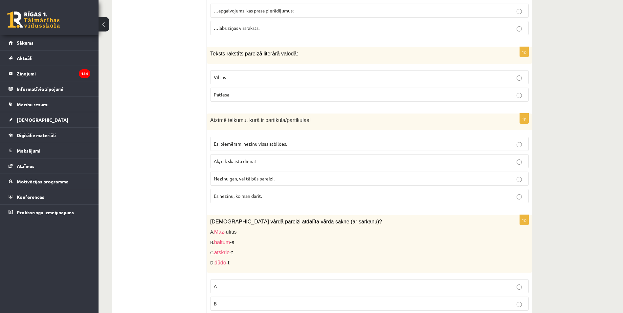
click at [260, 91] on p "Patiesa" at bounding box center [370, 94] width 312 height 7
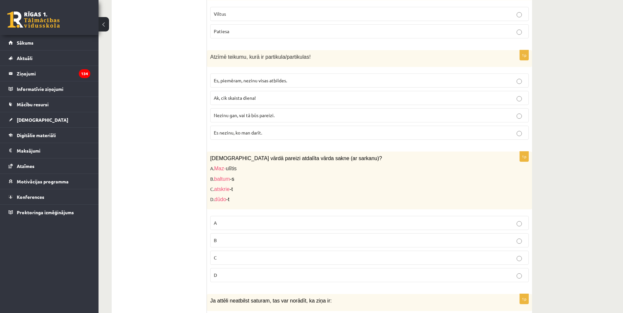
scroll to position [1205, 0]
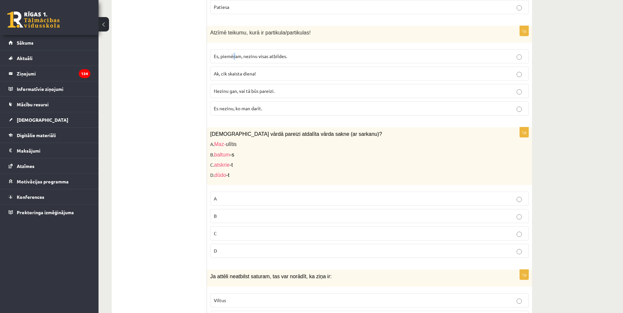
click at [235, 58] on span "Es, piemēram, nezinu visas atbildes." at bounding box center [250, 56] width 73 height 6
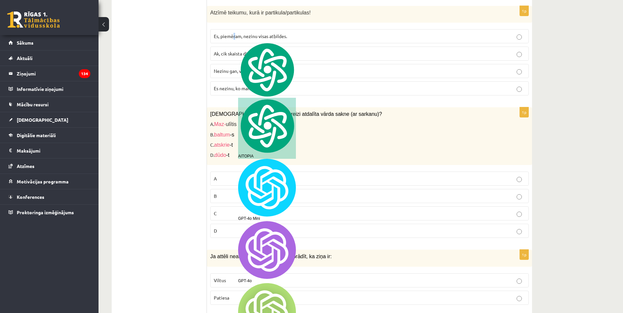
scroll to position [1249, 0]
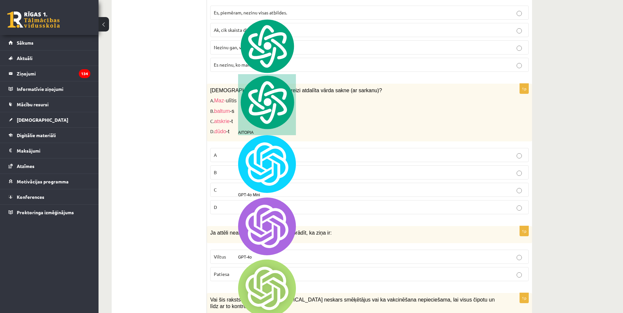
click at [232, 12] on span "Es, piemēram, nezinu visas atbildes." at bounding box center [250, 13] width 73 height 6
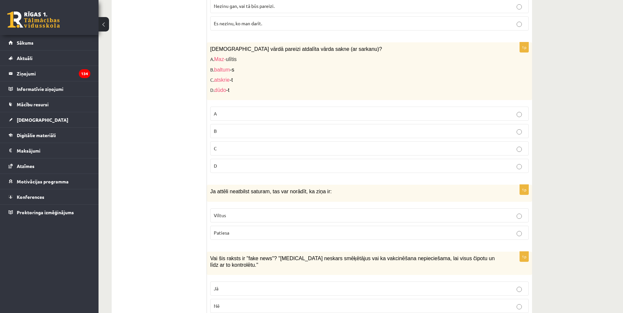
scroll to position [1292, 0]
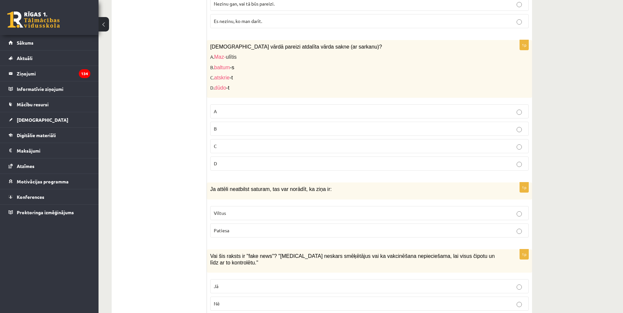
click at [251, 109] on p "A" at bounding box center [370, 111] width 312 height 7
click at [275, 214] on p "Viltus" at bounding box center [370, 213] width 312 height 7
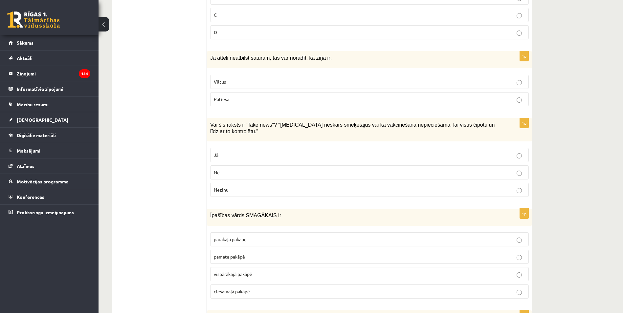
click at [249, 152] on p "Jā" at bounding box center [370, 155] width 312 height 7
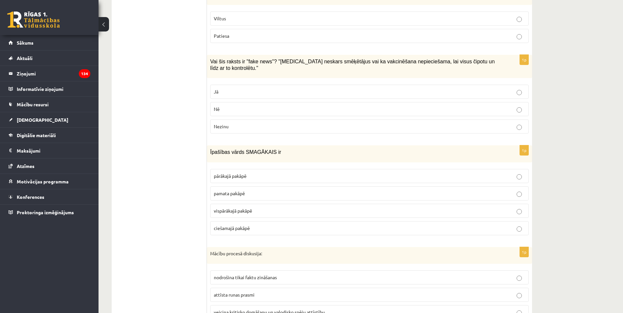
scroll to position [1490, 0]
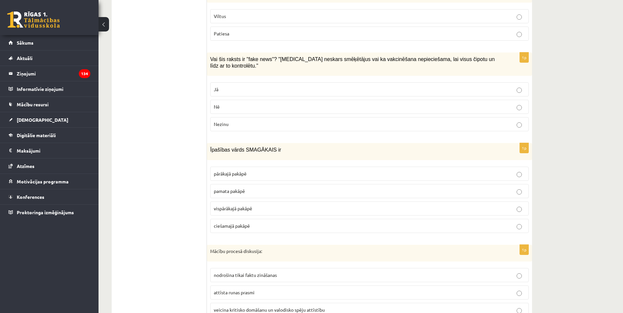
click at [265, 171] on p "pārākajā pakāpē" at bounding box center [370, 174] width 312 height 7
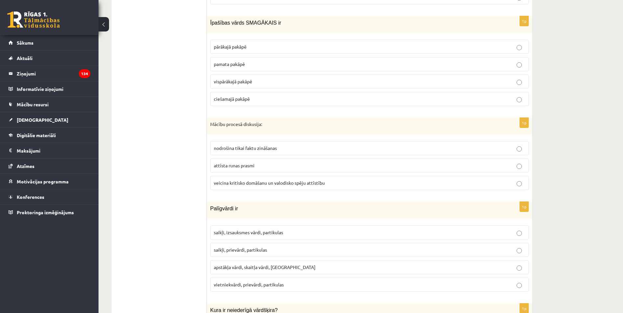
scroll to position [1621, 0]
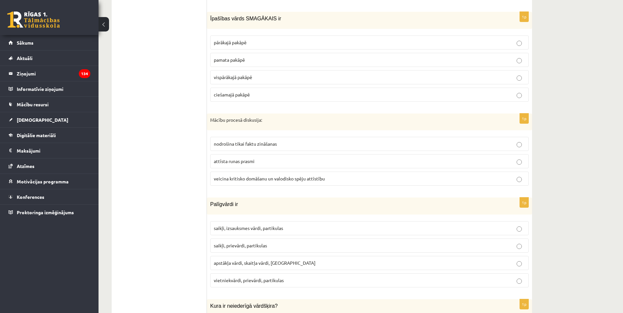
click at [256, 177] on label "veicina kritisko domāšanu un valodisko spēju attīstību" at bounding box center [369, 179] width 319 height 14
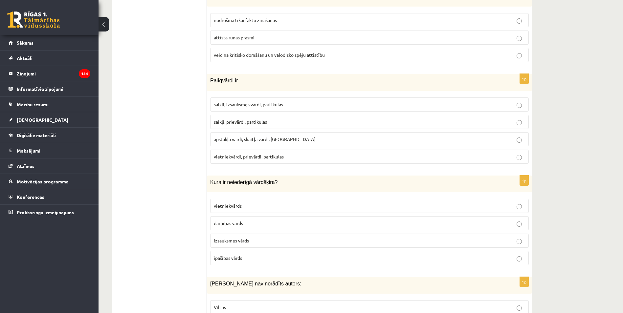
scroll to position [1752, 0]
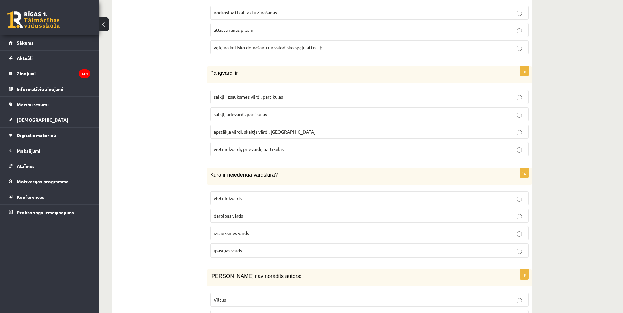
click at [265, 94] on p "saikļi, izsauksmes vārdi, partikulas" at bounding box center [370, 97] width 312 height 7
click at [267, 111] on label "saikļi, prievārdi, partikulas" at bounding box center [369, 114] width 319 height 14
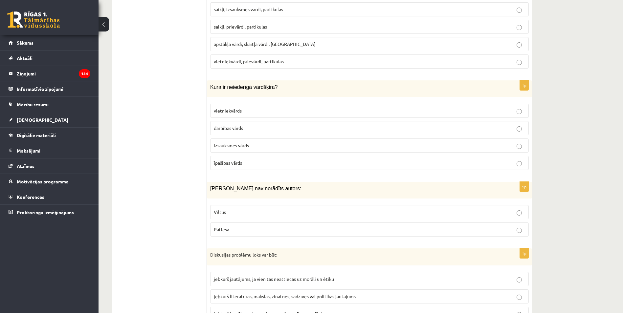
click at [256, 142] on p "izsauksmes vārds" at bounding box center [370, 145] width 312 height 7
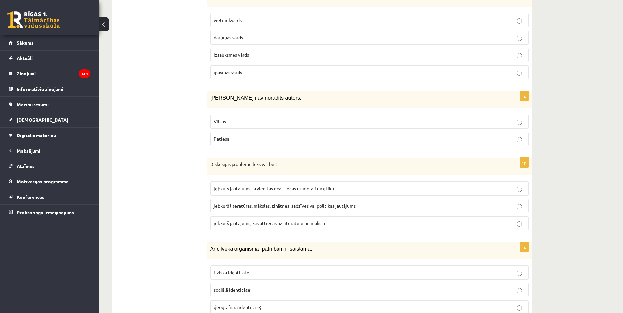
scroll to position [1950, 0]
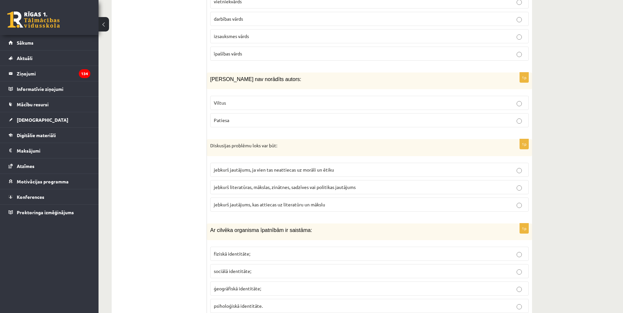
click at [263, 100] on p "Viltus" at bounding box center [370, 103] width 312 height 7
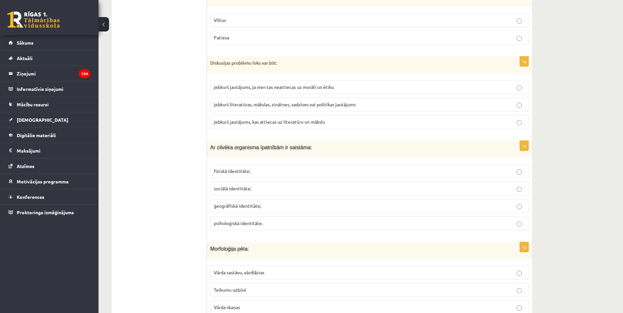
scroll to position [2037, 0]
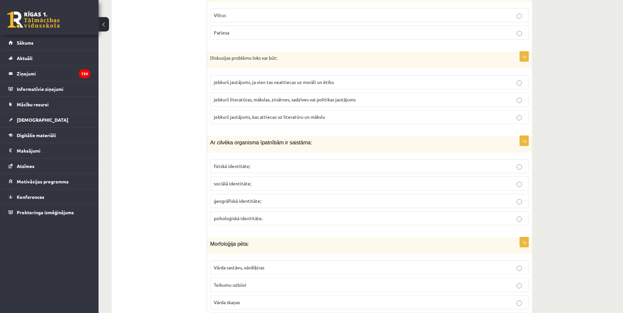
click at [284, 96] on p "jebkurš literatūras, mākslas, zinātnes, sadzīves vai politikas jautājums" at bounding box center [370, 99] width 312 height 7
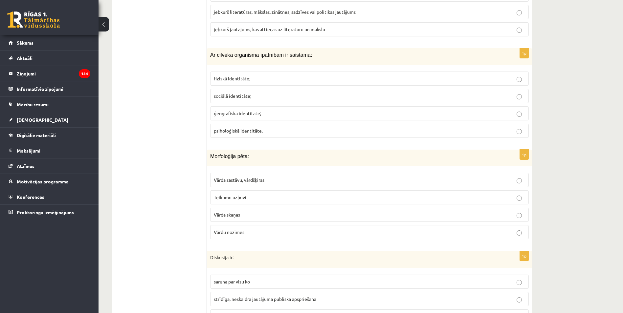
scroll to position [2147, 0]
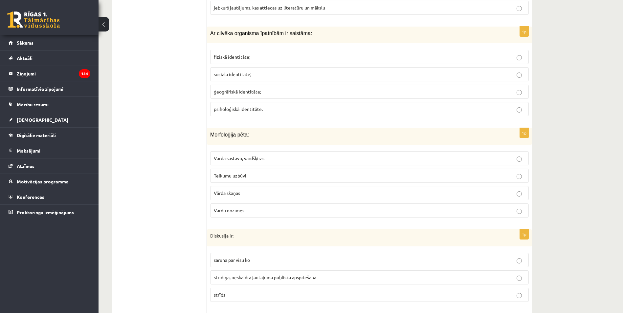
click at [260, 54] on p "fiziskā identitāte;" at bounding box center [370, 57] width 312 height 7
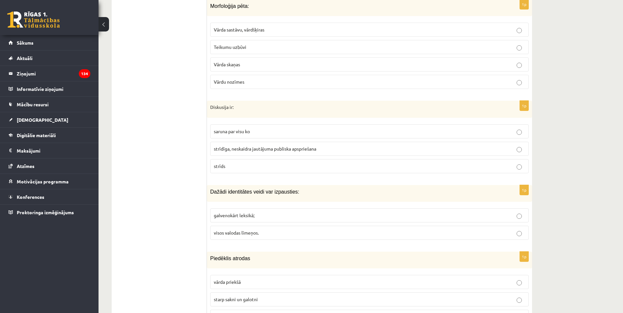
scroll to position [2278, 0]
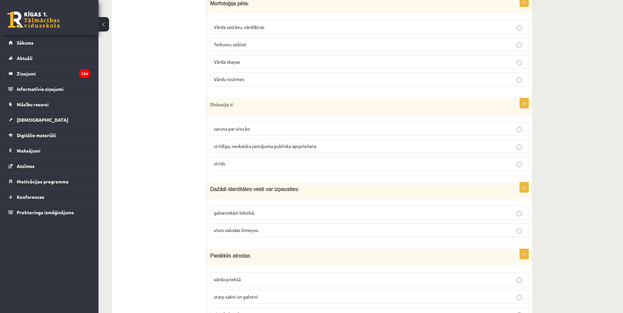
click at [236, 24] on span "Vārda sastāvu, vārdšķiras" at bounding box center [239, 27] width 51 height 6
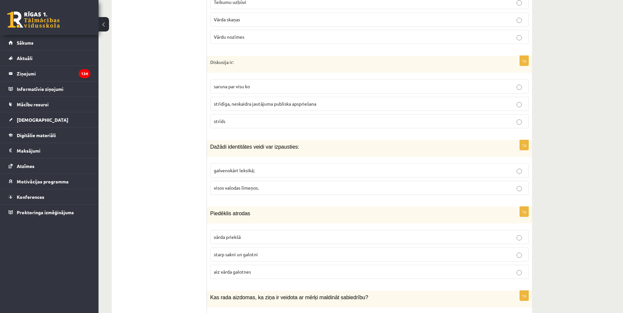
scroll to position [2322, 0]
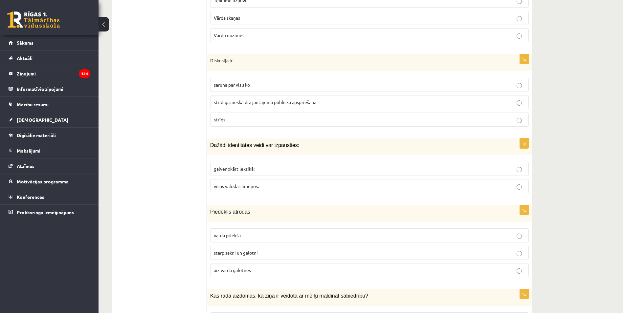
click at [264, 99] on span "strīdīga, neskaidra jautājuma publiska apspriešana" at bounding box center [265, 102] width 103 height 6
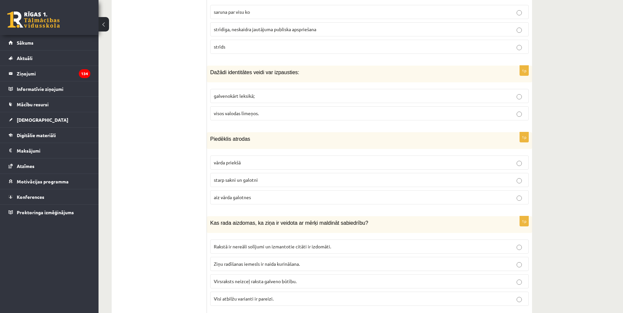
scroll to position [2410, 0]
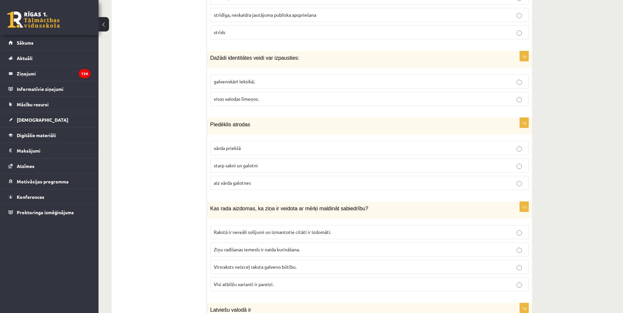
click at [268, 96] on p "visos valodas līmeņos." at bounding box center [370, 99] width 312 height 7
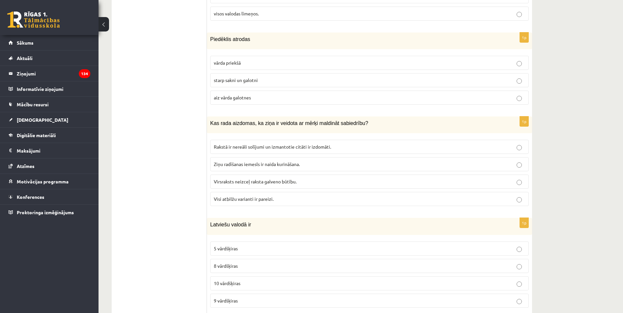
scroll to position [2497, 0]
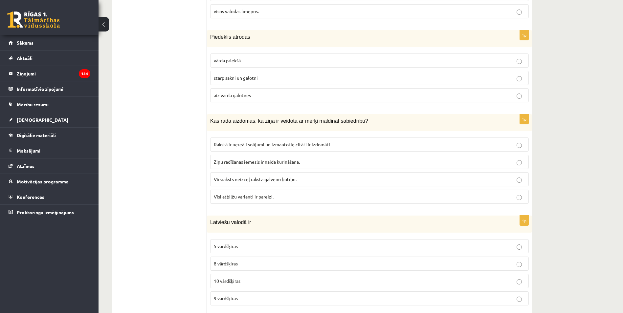
click at [271, 75] on p "starp sakni un galotni" at bounding box center [370, 78] width 312 height 7
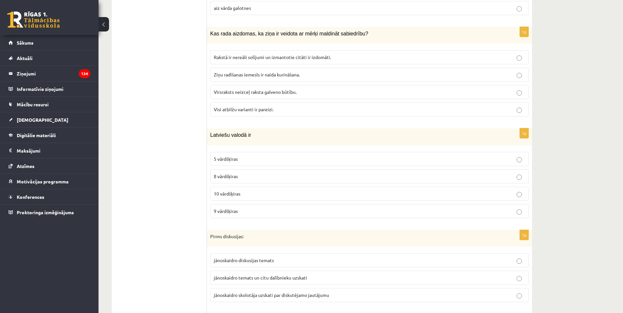
scroll to position [2585, 0]
click at [257, 106] on span "Visi atbilžu varianti ir pareizi." at bounding box center [244, 109] width 60 height 6
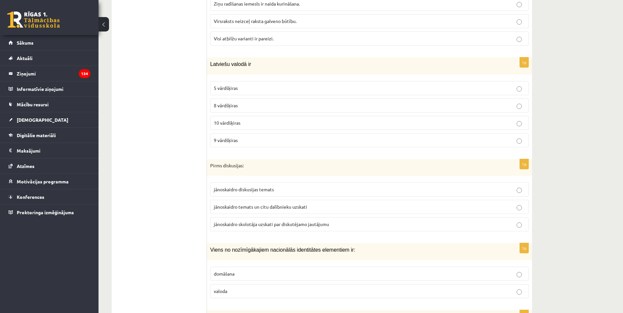
scroll to position [2673, 0]
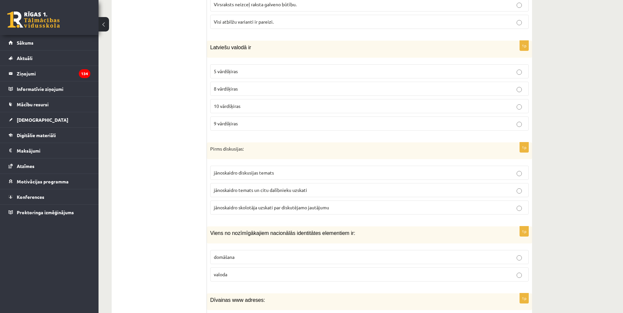
click at [248, 103] on p "10 vārdšķiras" at bounding box center [370, 106] width 312 height 7
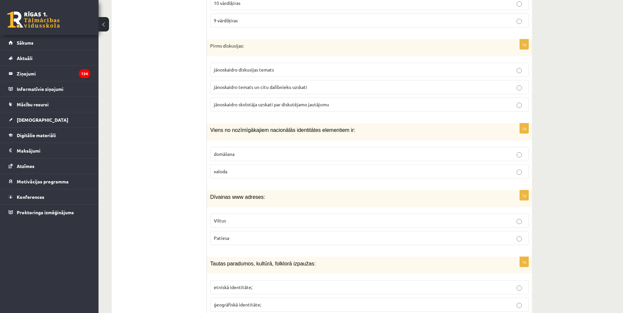
scroll to position [2782, 0]
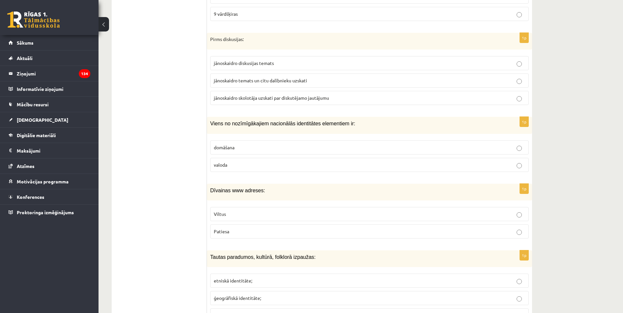
click at [275, 78] on span "jānoskaidro temats un citu dalībnieku uzskati" at bounding box center [260, 81] width 93 height 6
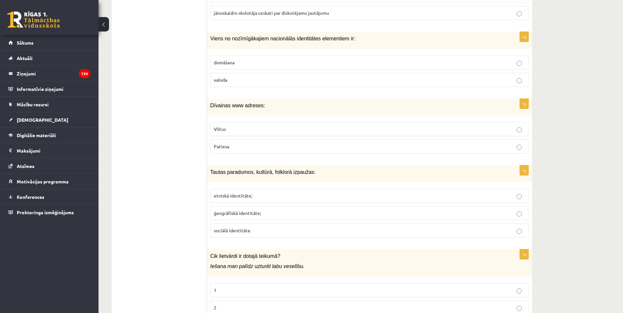
scroll to position [2870, 0]
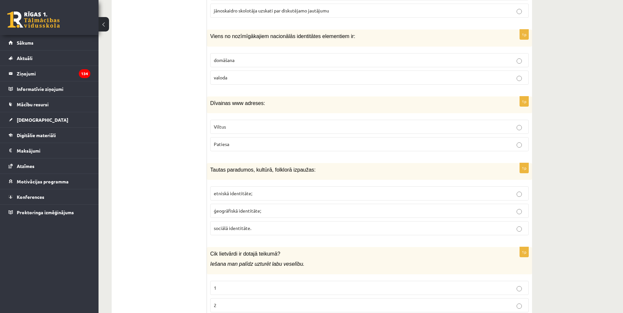
click at [276, 74] on p "valoda" at bounding box center [370, 77] width 312 height 7
click at [273, 124] on p "Viltus" at bounding box center [370, 127] width 312 height 7
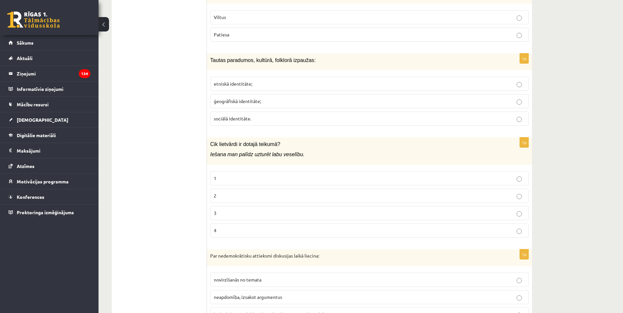
click at [245, 81] on p "etniskā identitāte;" at bounding box center [370, 84] width 312 height 7
click at [276, 210] on p "3" at bounding box center [370, 213] width 312 height 7
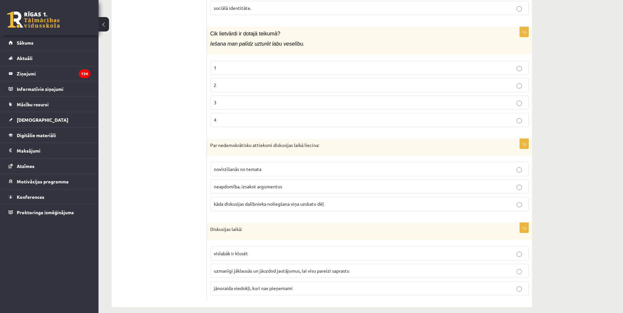
scroll to position [3090, 0]
click at [247, 201] on span "kāda diskusijas dalībnieka noliegšana viņa uzskatu dēļ" at bounding box center [269, 204] width 110 height 6
click at [267, 264] on label "uzmanīgi jāklausās un jāuzdod jautājumus, lai visu pareizi saprastu" at bounding box center [369, 271] width 319 height 14
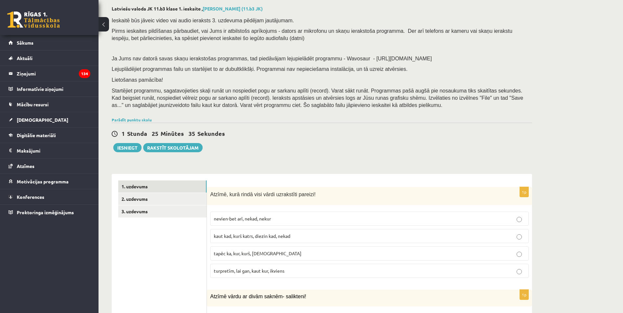
scroll to position [0, 0]
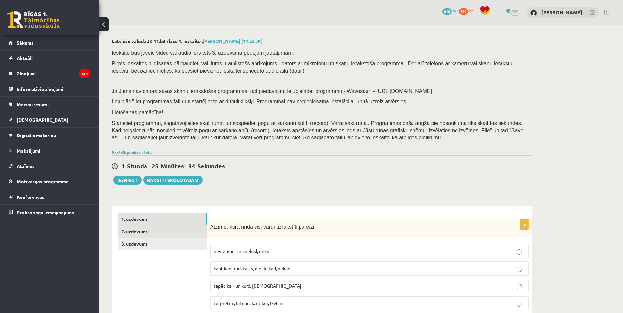
drag, startPoint x: 182, startPoint y: 230, endPoint x: 192, endPoint y: 231, distance: 9.3
click at [182, 230] on link "2. uzdevums" at bounding box center [162, 232] width 88 height 12
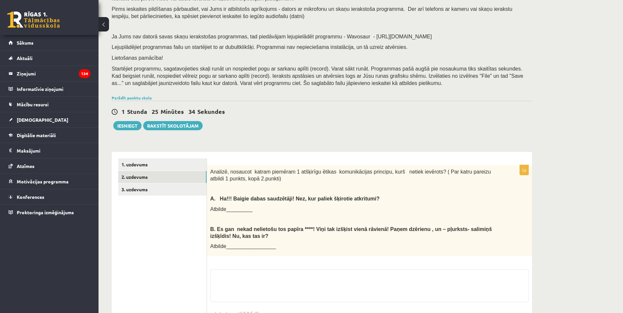
scroll to position [102, 0]
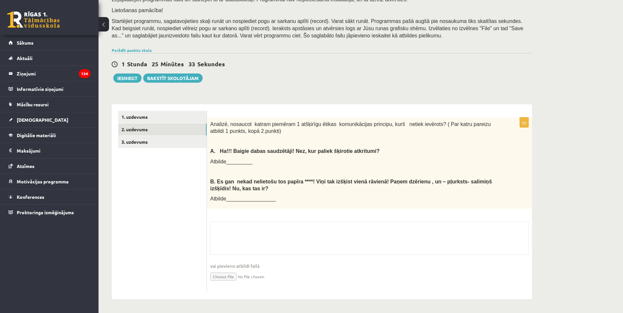
click at [162, 150] on ul "1. uzdevums 2. uzdevums 3. uzdevums" at bounding box center [162, 202] width 89 height 182
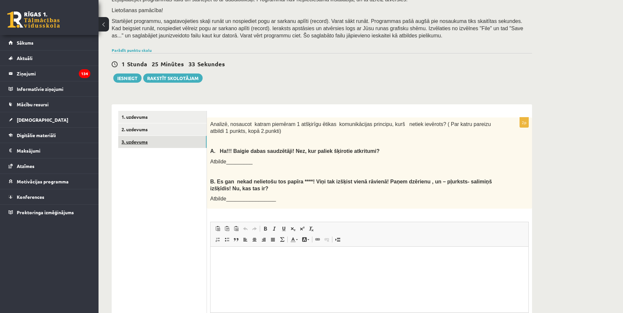
click at [162, 142] on link "3. uzdevums" at bounding box center [162, 142] width 88 height 12
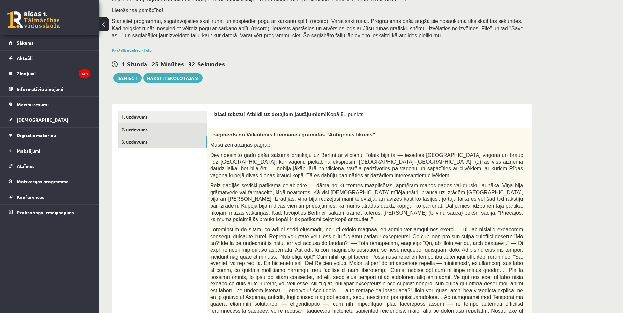
click at [160, 131] on link "2. uzdevums" at bounding box center [162, 130] width 88 height 12
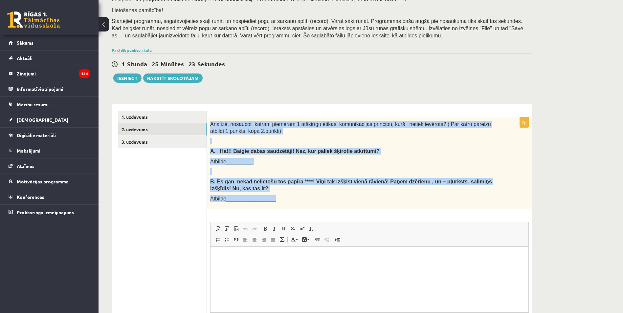
drag, startPoint x: 209, startPoint y: 124, endPoint x: 432, endPoint y: 208, distance: 238.1
click at [432, 208] on div "Analizē, nosaucot katram piemēram 1 atšķirīgu ētikas komunikācijas principu, ku…" at bounding box center [369, 163] width 325 height 91
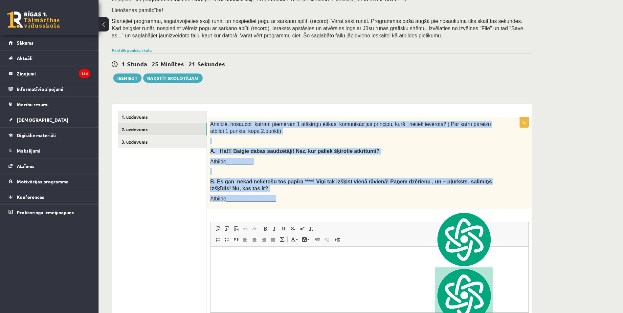
copy div "Analizē, nosaucot katram piemēram 1 atšķirīgu ētikas komunikācijas principu, ku…"
click at [383, 183] on b "Es gan nekad nelietošu tos papīra ****! Viņi tak izšķist vienā rāvienā! Paņem d…" at bounding box center [351, 185] width 282 height 12
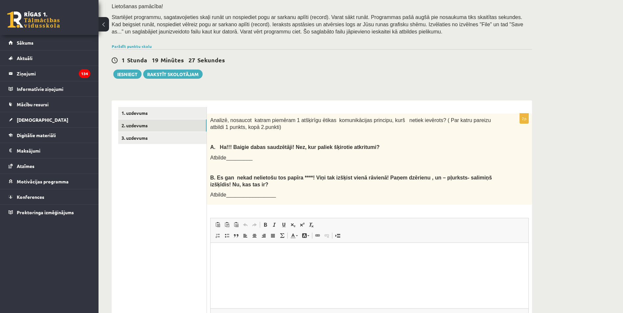
scroll to position [168, 0]
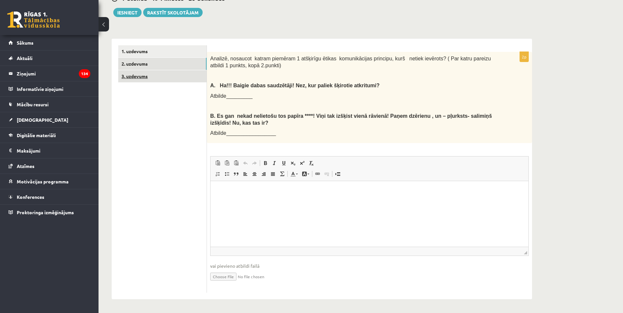
click at [190, 78] on link "3. uzdevums" at bounding box center [162, 76] width 88 height 12
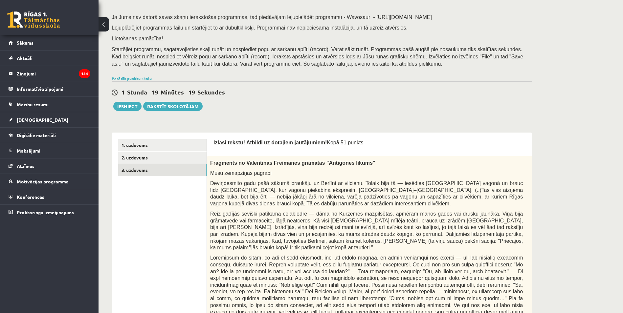
scroll to position [0, 0]
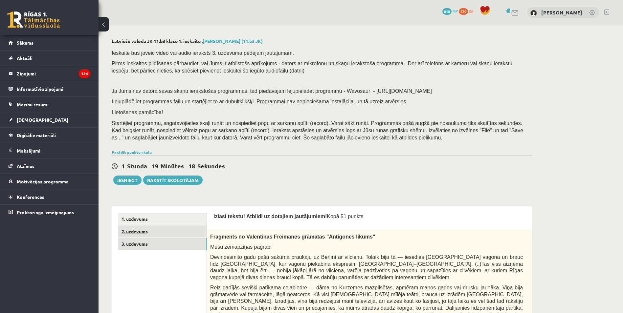
click at [191, 233] on link "2. uzdevums" at bounding box center [162, 232] width 88 height 12
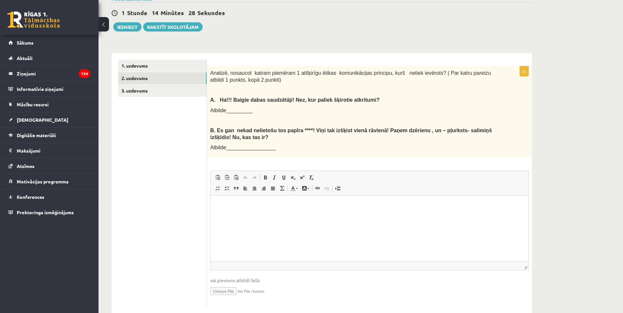
scroll to position [168, 0]
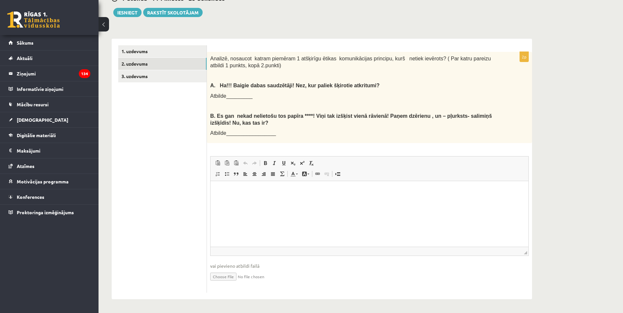
click at [231, 276] on input "file" at bounding box center [369, 276] width 319 height 13
type input "**********"
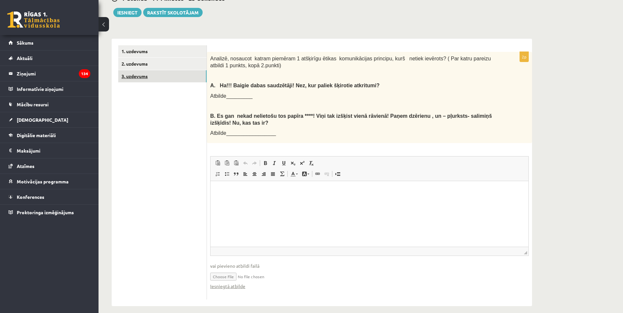
click at [173, 75] on link "3. uzdevums" at bounding box center [162, 76] width 88 height 12
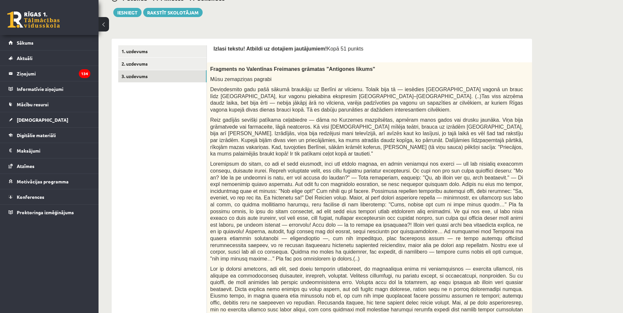
scroll to position [80, 0]
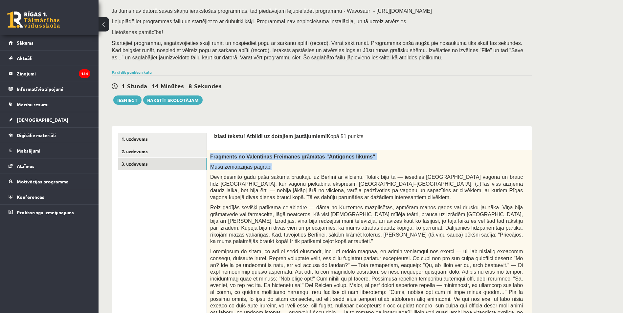
drag, startPoint x: 210, startPoint y: 154, endPoint x: 278, endPoint y: 166, distance: 69.4
click at [278, 166] on div "Fragments no Valentīnas Freimanes grāmatas "Antigones likums" Mūsu zemapziņas p…" at bounding box center [383, 309] width 352 height 319
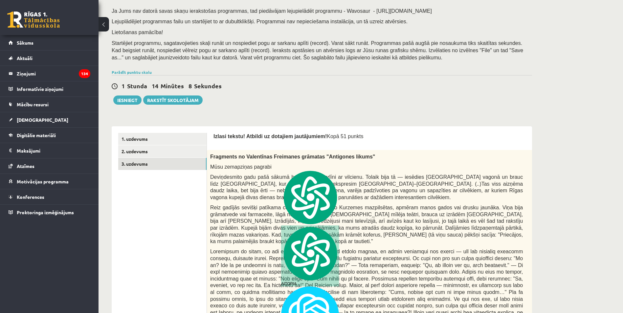
drag, startPoint x: 278, startPoint y: 166, endPoint x: 249, endPoint y: 144, distance: 37.0
click at [249, 143] on div "Izlasi tekstu! Atbildi uz dotajiem jautājumiem! Kopā 51 punkts" at bounding box center [383, 138] width 339 height 10
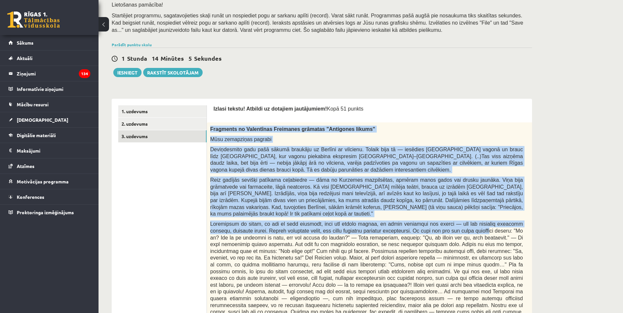
scroll to position [146, 0]
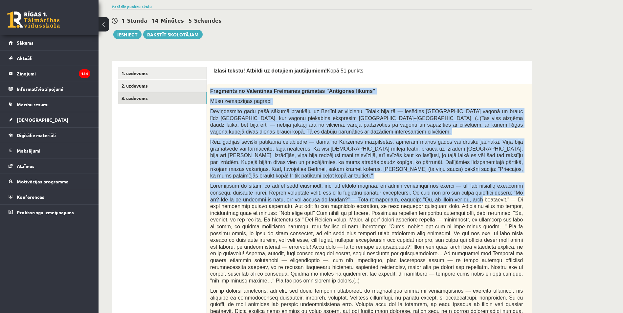
drag, startPoint x: 211, startPoint y: 157, endPoint x: 454, endPoint y: 194, distance: 246.7
click at [454, 194] on div "Fragments no Valentīnas Freimanes grāmatas "Antigones likums" Mūsu zemapziņas p…" at bounding box center [383, 243] width 352 height 319
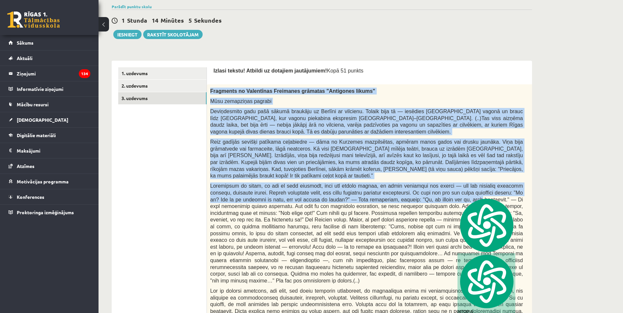
click at [237, 138] on div "Fragments no Valentīnas Freimanes grāmatas "Antigones likums" Mūsu zemapziņas p…" at bounding box center [383, 243] width 352 height 319
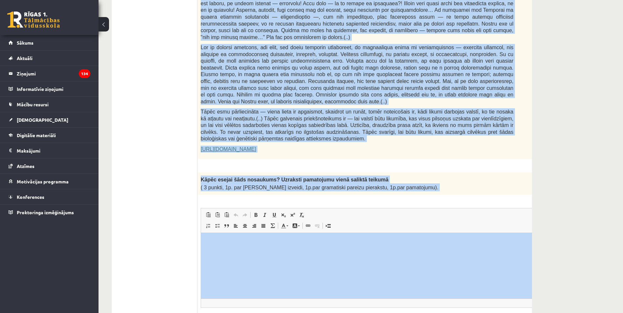
scroll to position [387, 0]
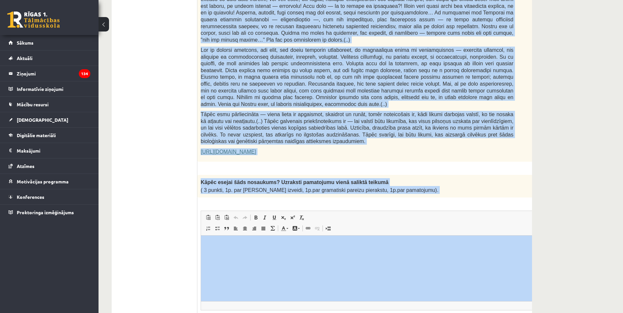
drag, startPoint x: 212, startPoint y: 70, endPoint x: 419, endPoint y: 174, distance: 232.0
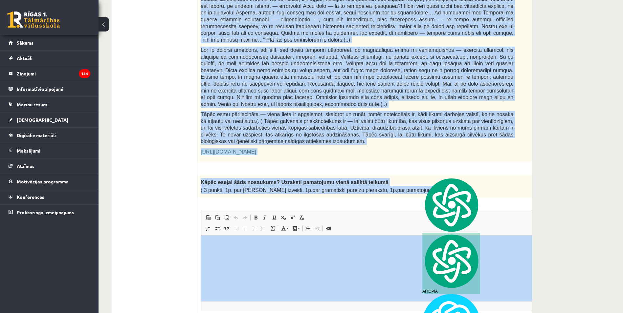
copy form "Loremi dolors! Ametcon ad elitsedd eiusmodtemp! Inci 01 utlabo 1e Doloremag al …"
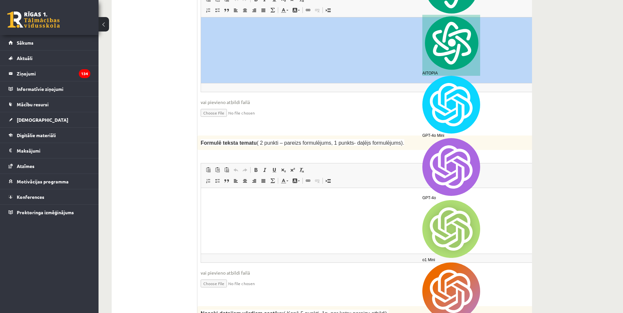
scroll to position [606, 0]
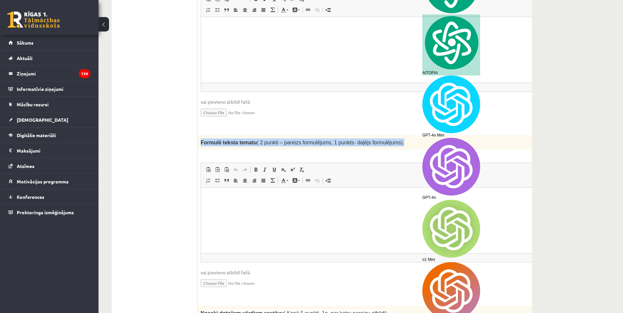
drag, startPoint x: 199, startPoint y: 123, endPoint x: 392, endPoint y: 125, distance: 192.6
click at [392, 135] on div "Formulē teksta tematu ( 2 punkti – pareizs formulējums, 1 punkts- daļējs formul…" at bounding box center [373, 142] width 352 height 14
copy span "Formulē teksta tematu ( 2 punkti – pareizs formulējums, 1 punkts- daļējs formul…"
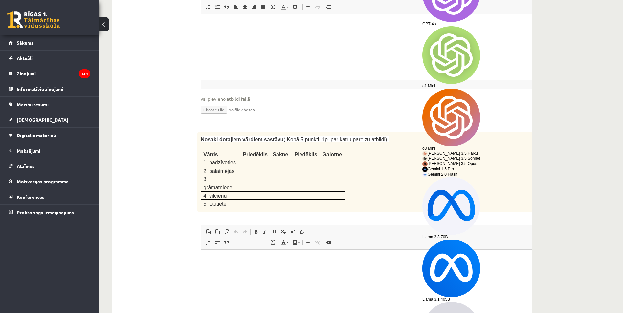
scroll to position [781, 0]
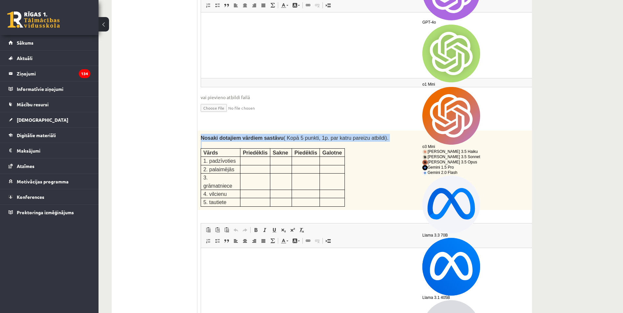
drag, startPoint x: 200, startPoint y: 115, endPoint x: 350, endPoint y: 169, distance: 159.7
click at [350, 169] on div "Nosaki dotajiem vārdiem sastāvu ( Kopā 5 punkti, 1p. par katru pareizu atbildi)…" at bounding box center [373, 171] width 352 height 80
copy div "Nosaki dotajiem vārdiem sastāvu ( Kopā 5 punkti, 1p. par katru pareizu atbildi)."
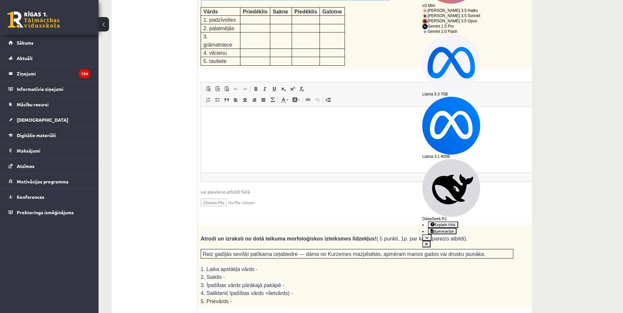
scroll to position [1000, 0]
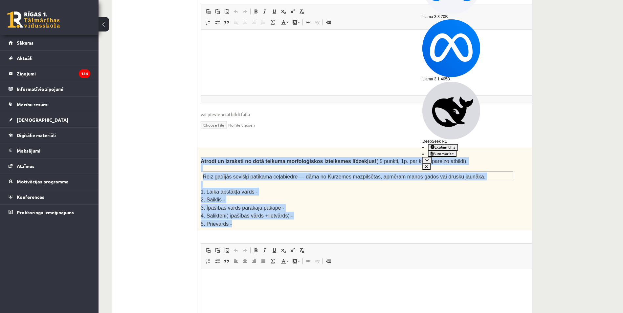
drag, startPoint x: 199, startPoint y: 128, endPoint x: 297, endPoint y: 195, distance: 118.3
click at [297, 195] on div "Atrodi un izraksti no dotā teikuma morfoloģiskos izteiksmes līdzekļus! ( 5 punk…" at bounding box center [373, 189] width 352 height 83
copy div "Atrodi un izraksti no dotā teikuma morfoloģiskos izteiksmes līdzekļus! ( 5 punk…"
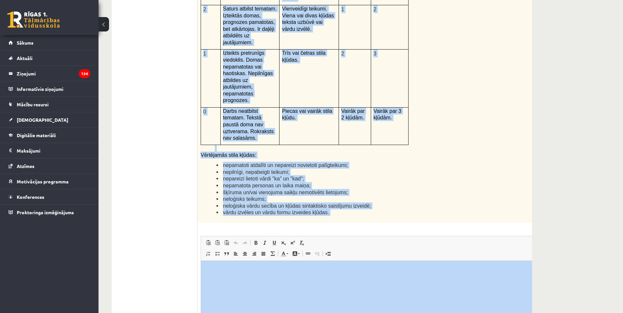
scroll to position [1592, 0]
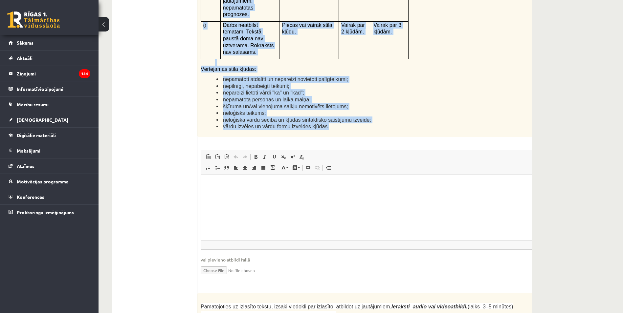
drag, startPoint x: 200, startPoint y: 126, endPoint x: 370, endPoint y: 63, distance: 181.1
copy div "Lo ipsu dolors ame consectetu ad Elit seddo? Eiusmodt inci utlabor, etdolore ma…"
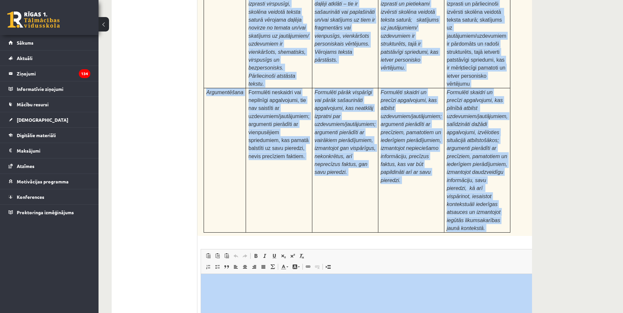
scroll to position [2007, 0]
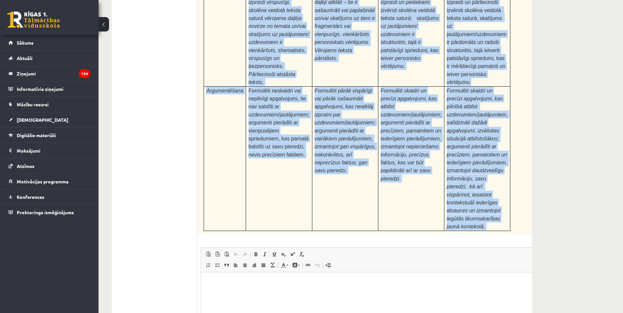
drag, startPoint x: 198, startPoint y: 129, endPoint x: 494, endPoint y: 137, distance: 296.5
click at [494, 137] on div "Pamatojoties uz izlasīto tekstu, izsaki viedokli par izlasīto, atbildot uz jaut…" at bounding box center [373, 56] width 352 height 357
copy div "Loremipsumdo si ametcons adipis, elitse doeiusmo tem incididu, utlabore et dolo…"
click at [363, 114] on td "Formulēti pārāk vispārīgi vai pārāk sašaurināti apgalvojumi, kas neatklāj izpra…" at bounding box center [345, 158] width 66 height 145
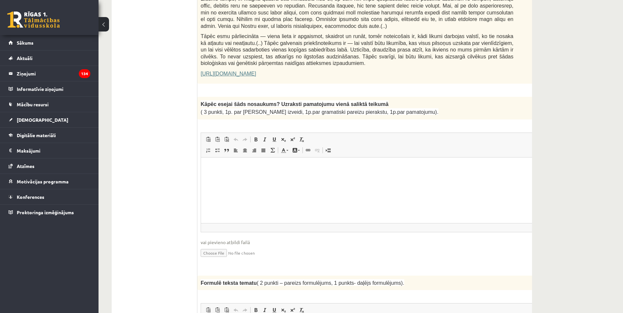
scroll to position [504, 0]
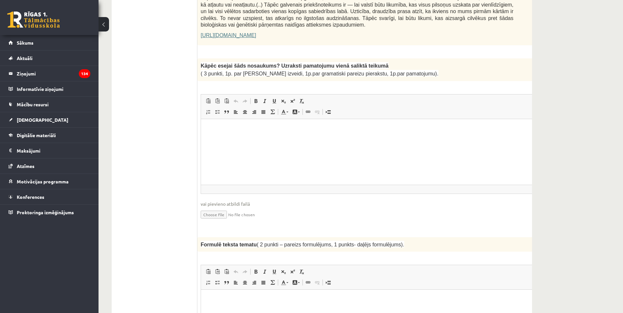
click at [218, 208] on input "file" at bounding box center [374, 214] width 346 height 13
type input "**********"
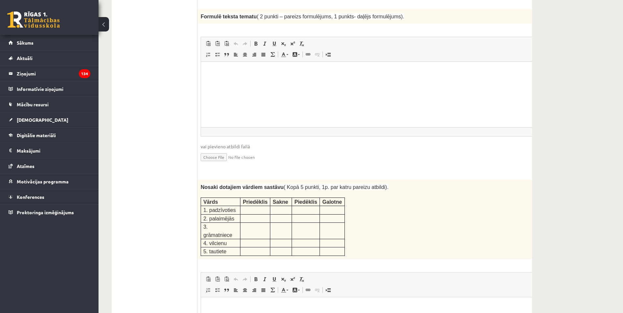
scroll to position [745, 0]
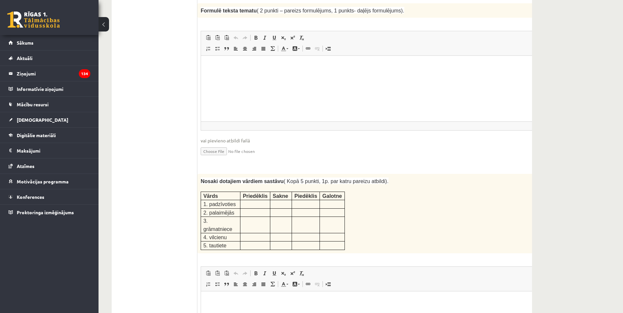
click at [216, 144] on input "file" at bounding box center [374, 150] width 346 height 13
type input "**********"
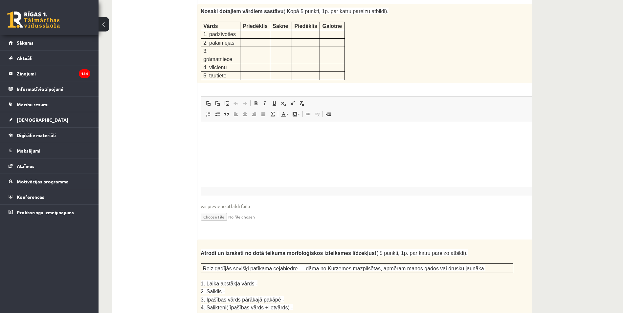
scroll to position [942, 0]
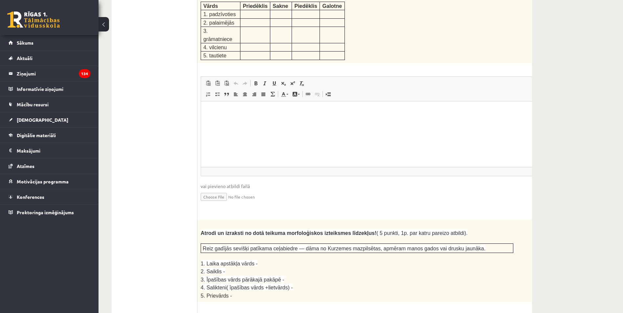
click at [217, 190] on input "file" at bounding box center [374, 196] width 346 height 13
type input "**********"
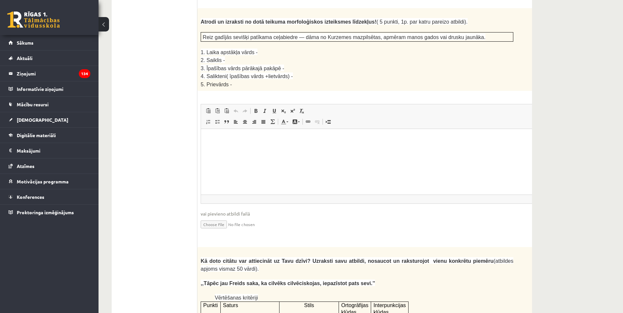
scroll to position [1161, 0]
click at [227, 217] on input "file" at bounding box center [374, 223] width 346 height 13
type input "**********"
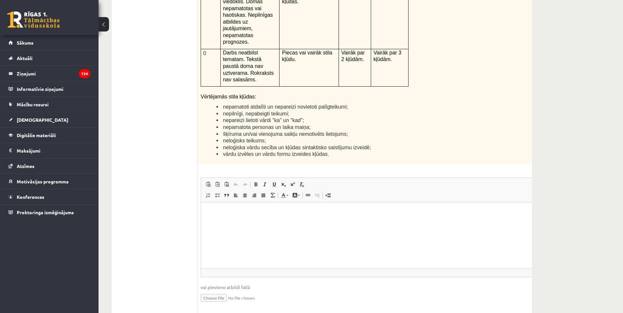
scroll to position [1599, 0]
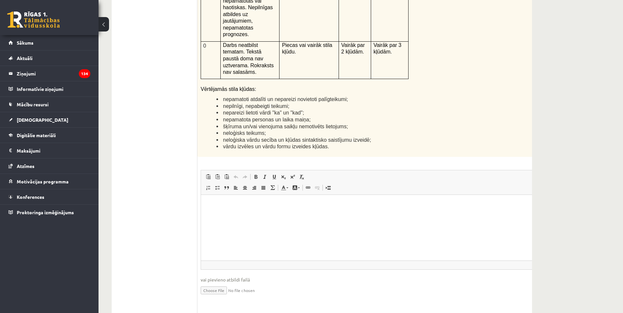
click at [218, 284] on input "file" at bounding box center [374, 290] width 346 height 13
type input "**********"
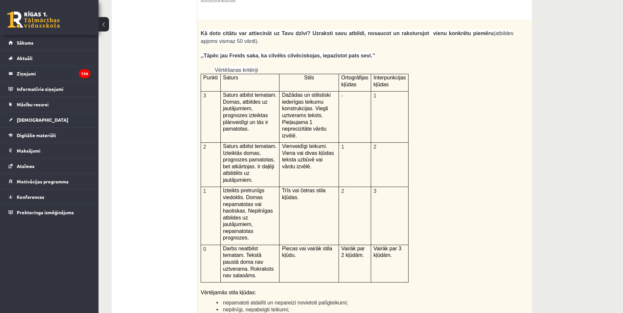
scroll to position [0, 0]
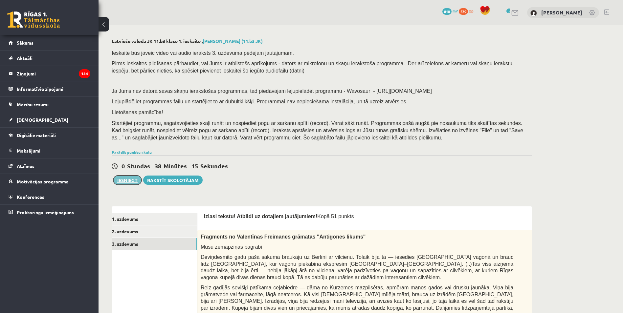
click at [119, 182] on button "Iesniegt" at bounding box center [127, 180] width 28 height 9
